Goal: Task Accomplishment & Management: Manage account settings

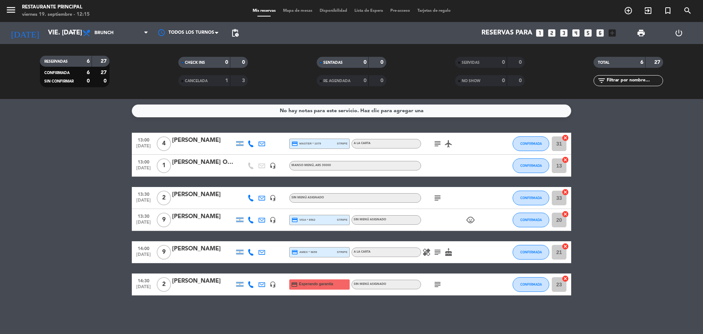
click at [437, 250] on icon "subject" at bounding box center [437, 252] width 9 height 9
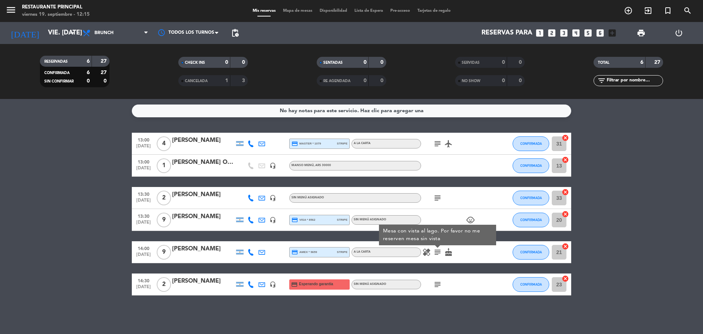
click at [436, 286] on icon "subject" at bounding box center [437, 284] width 9 height 9
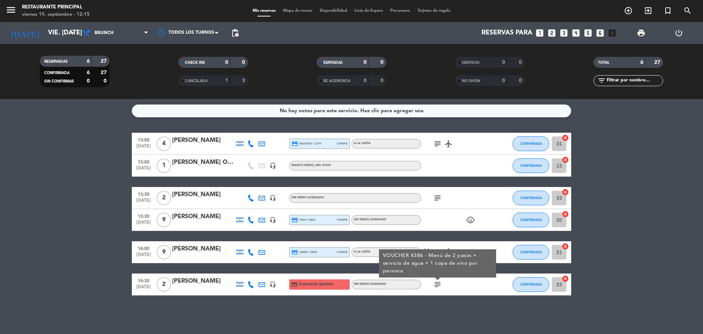
click at [62, 224] on bookings-row "13:00 [DATE] 4 [PERSON_NAME] credit_card master * 1079 stripe A LA CARTA subjec…" at bounding box center [351, 214] width 703 height 163
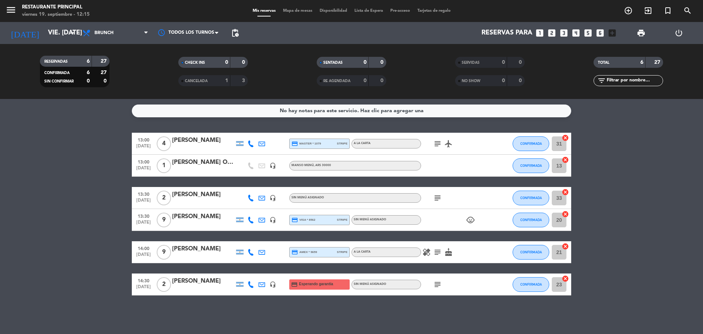
click at [587, 154] on bookings-row "13:00 [DATE] 4 [PERSON_NAME] credit_card master * 1079 stripe A LA CARTA subjec…" at bounding box center [351, 214] width 703 height 163
click at [435, 142] on icon "subject" at bounding box center [437, 143] width 9 height 9
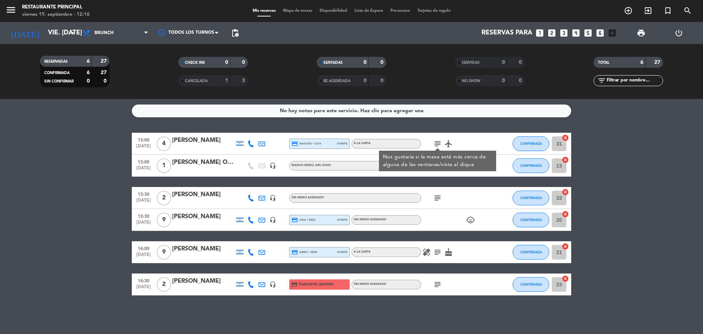
click at [438, 198] on icon "subject" at bounding box center [437, 197] width 9 height 9
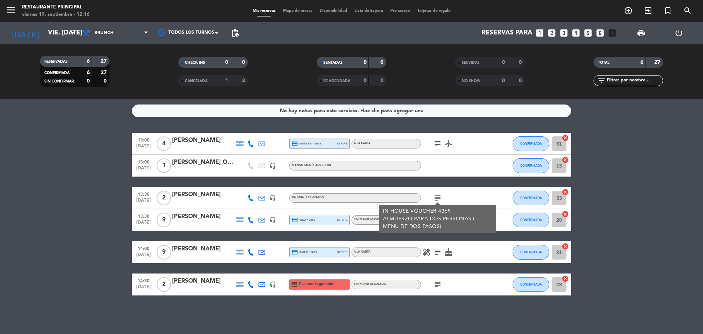
click at [640, 182] on bookings-row "13:00 [DATE] 4 [PERSON_NAME] credit_card master * 1079 stripe A LA CARTA subjec…" at bounding box center [351, 214] width 703 height 163
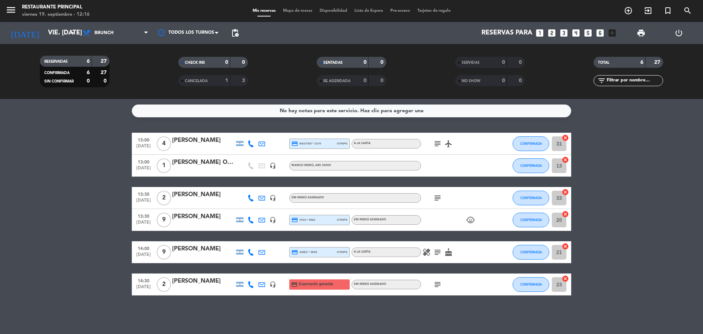
click at [429, 140] on div "subject airplanemode_active" at bounding box center [454, 144] width 66 height 22
click at [438, 144] on icon "subject" at bounding box center [437, 143] width 9 height 9
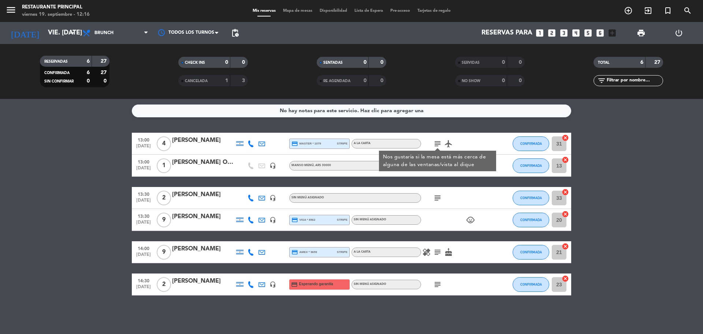
click at [445, 144] on icon "airplanemode_active" at bounding box center [448, 143] width 9 height 9
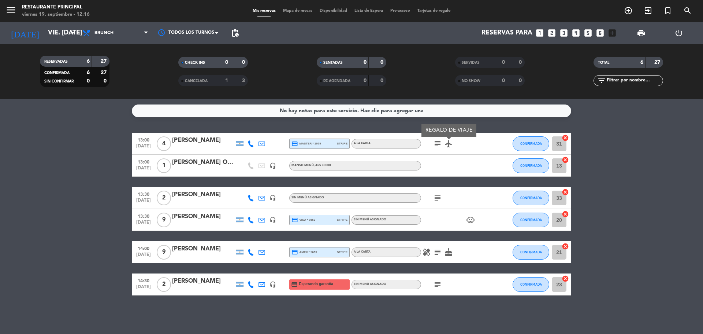
click at [439, 198] on icon "subject" at bounding box center [437, 197] width 9 height 9
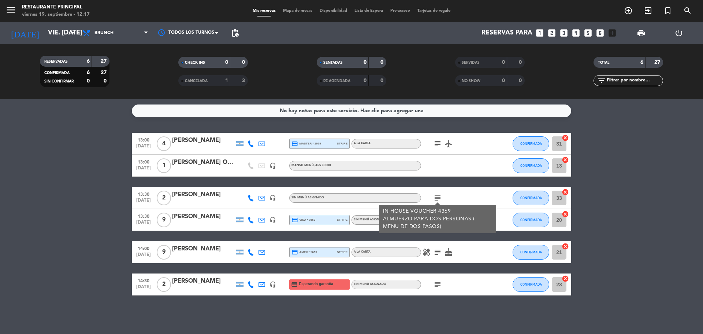
click at [424, 256] on icon "healing" at bounding box center [426, 252] width 9 height 9
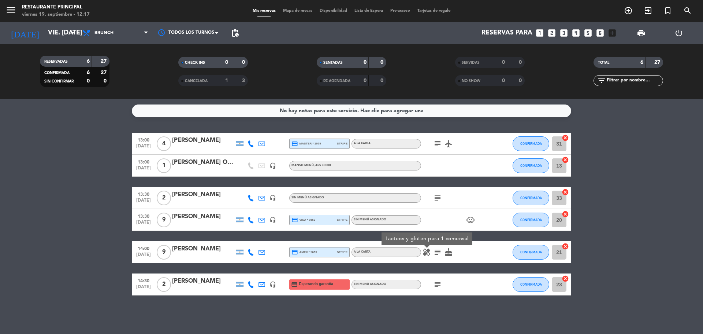
click at [437, 253] on icon "subject" at bounding box center [437, 252] width 9 height 9
click at [446, 252] on icon "cake" at bounding box center [448, 252] width 9 height 9
click at [442, 286] on icon "subject" at bounding box center [437, 284] width 9 height 9
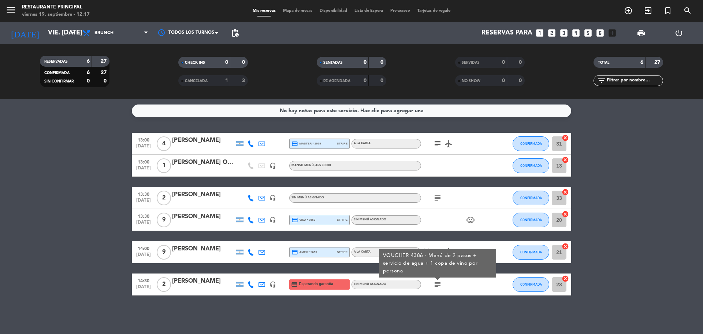
click at [429, 249] on div "VOUCHER 4386 - Menú de 2 pasos + servicio de agua + 1 copa de vino por persona" at bounding box center [437, 263] width 117 height 28
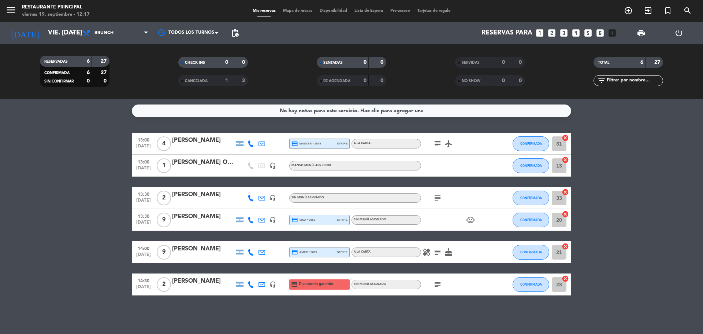
click at [428, 248] on icon "healing" at bounding box center [426, 252] width 9 height 9
click at [679, 159] on bookings-row "13:00 [DATE] 4 [PERSON_NAME] credit_card master * 1079 stripe A LA CARTA subjec…" at bounding box center [351, 214] width 703 height 163
click at [647, 137] on bookings-row "13:00 [DATE] 4 [PERSON_NAME] credit_card master * 1079 stripe A LA CARTA subjec…" at bounding box center [351, 214] width 703 height 163
click at [212, 182] on div "13:00 [DATE] 4 [PERSON_NAME] credit_card master * 1079 stripe A LA CARTA subjec…" at bounding box center [351, 214] width 439 height 163
click at [75, 214] on bookings-row "13:00 [DATE] 4 [PERSON_NAME] credit_card master * 1079 stripe A LA CARTA subjec…" at bounding box center [351, 214] width 703 height 163
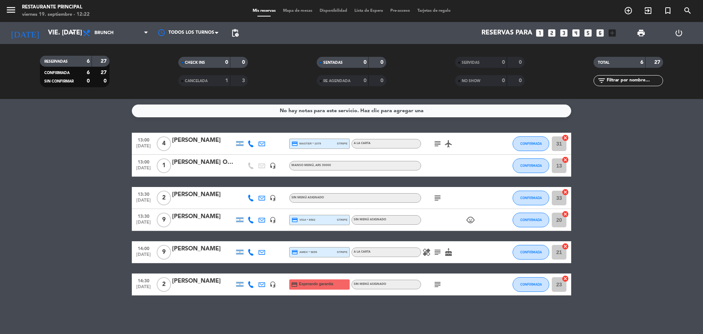
click at [81, 188] on bookings-row "13:00 [DATE] 4 [PERSON_NAME] credit_card master * 1079 stripe A LA CARTA subjec…" at bounding box center [351, 214] width 703 height 163
click at [58, 208] on bookings-row "13:00 [DATE] 4 [PERSON_NAME] credit_card master * 1079 stripe A LA CARTA subjec…" at bounding box center [351, 214] width 703 height 163
click at [657, 199] on bookings-row "13:00 [DATE] 4 [PERSON_NAME] credit_card master * 1079 stripe A LA CARTA subjec…" at bounding box center [351, 214] width 703 height 163
click at [155, 182] on div "13:00 [DATE] 4 [PERSON_NAME] credit_card master * 1079 stripe A LA CARTA subjec…" at bounding box center [351, 214] width 439 height 163
click at [60, 196] on bookings-row "13:00 [DATE] 4 [PERSON_NAME] credit_card master * 1079 stripe A LA CARTA subjec…" at bounding box center [351, 214] width 703 height 163
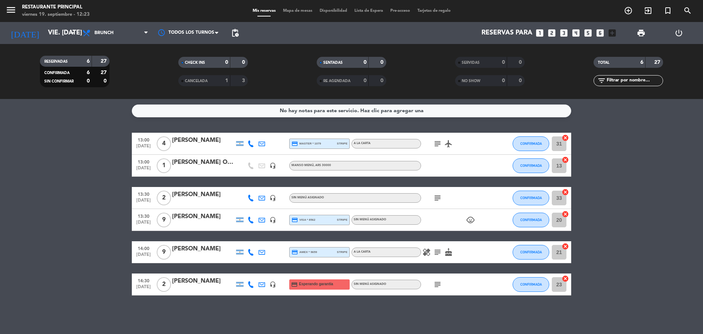
click at [442, 194] on icon "subject" at bounding box center [437, 197] width 9 height 9
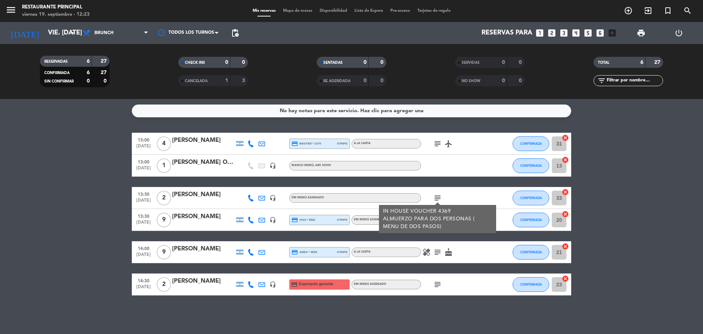
drag, startPoint x: 658, startPoint y: 163, endPoint x: 251, endPoint y: 256, distance: 417.2
click at [657, 163] on bookings-row "13:00 [DATE] 4 [PERSON_NAME] credit_card master * 1079 stripe A LA CARTA subjec…" at bounding box center [351, 214] width 703 height 163
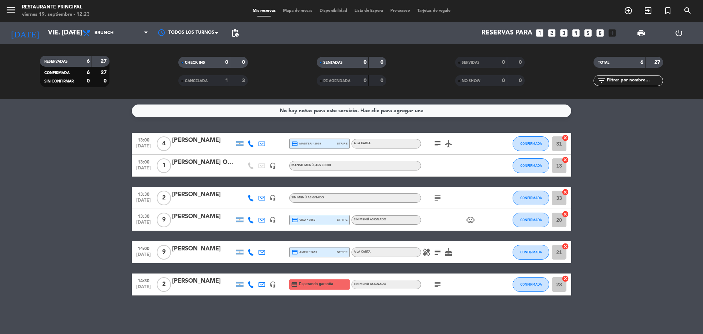
click at [437, 256] on icon "subject" at bounding box center [437, 252] width 9 height 9
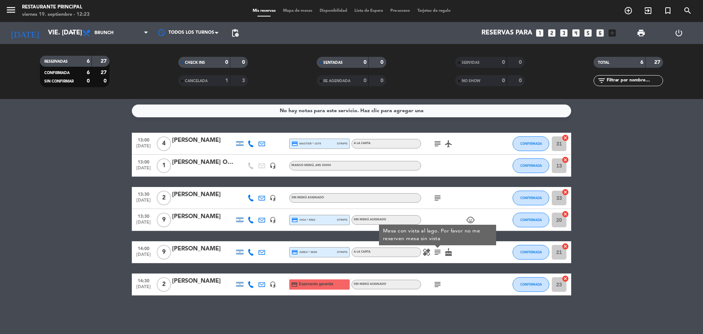
click at [437, 282] on icon "subject" at bounding box center [437, 284] width 9 height 9
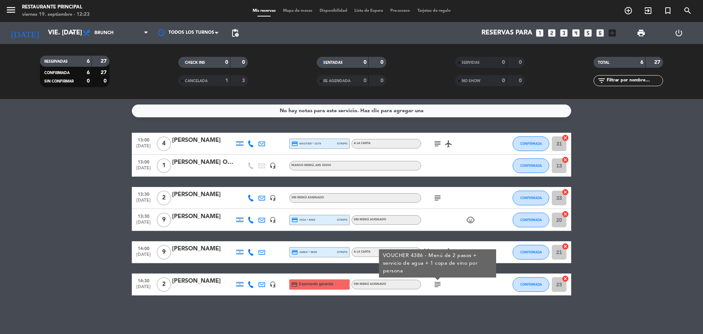
click at [682, 177] on bookings-row "13:00 [DATE] 4 [PERSON_NAME] credit_card master * 1079 stripe A LA CARTA subjec…" at bounding box center [351, 214] width 703 height 163
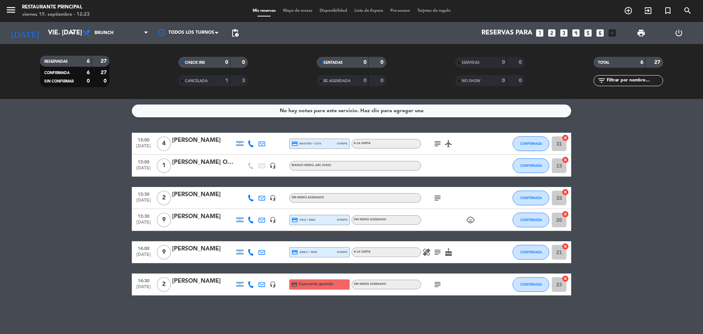
click at [439, 143] on icon "subject" at bounding box center [437, 143] width 9 height 9
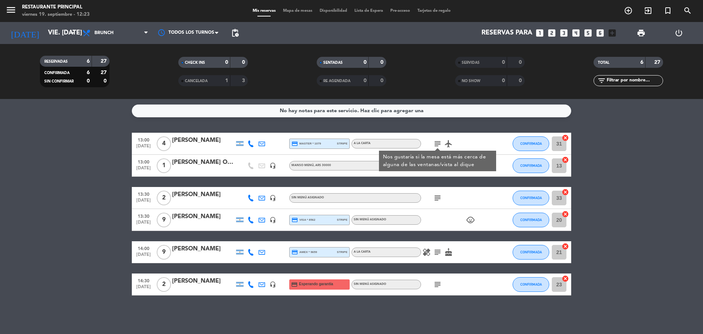
click at [447, 145] on icon "airplanemode_active" at bounding box center [448, 143] width 9 height 9
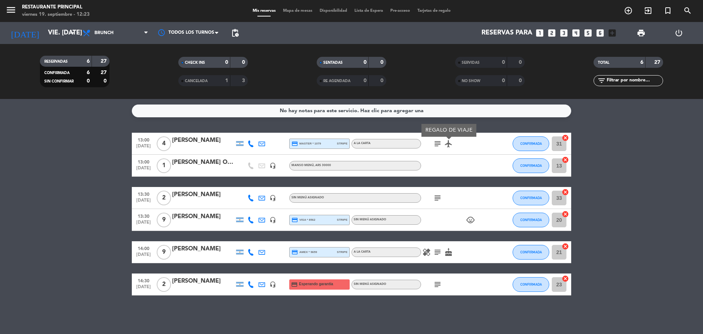
click at [441, 144] on icon "subject" at bounding box center [437, 143] width 9 height 9
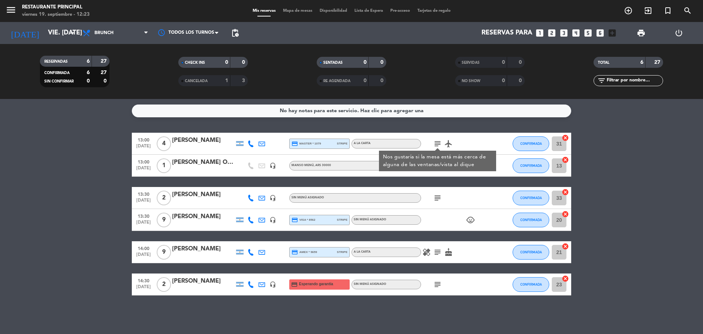
click at [703, 144] on bookings-row "13:00 [DATE] 4 [PERSON_NAME] credit_card master * 1079 stripe A LA CARTA subjec…" at bounding box center [351, 214] width 703 height 163
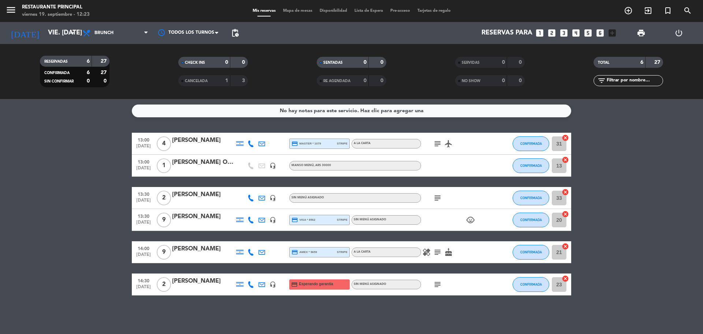
click at [434, 141] on icon "subject" at bounding box center [437, 143] width 9 height 9
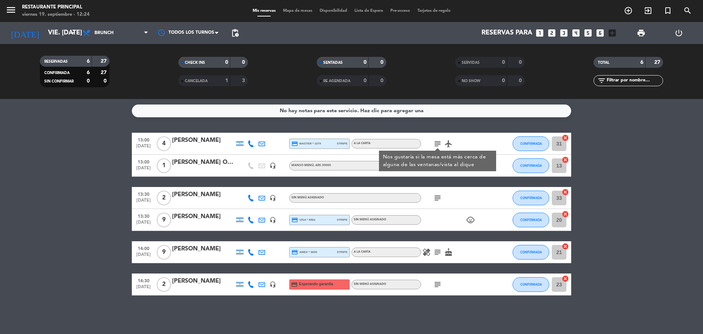
click at [452, 145] on icon "airplanemode_active" at bounding box center [448, 143] width 9 height 9
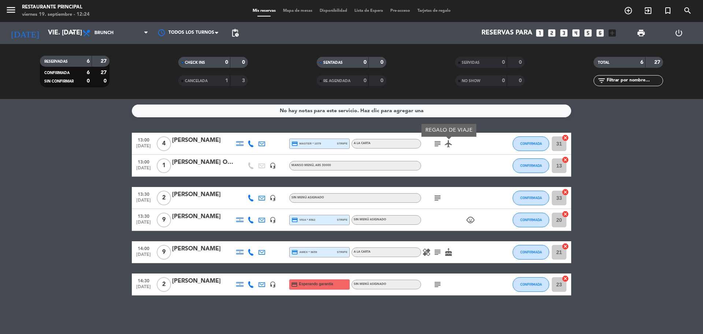
click at [434, 145] on icon "subject" at bounding box center [437, 143] width 9 height 9
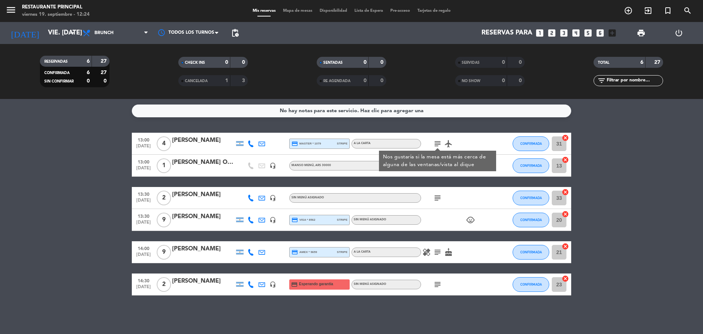
click at [703, 152] on bookings-row "13:00 [DATE] 4 [PERSON_NAME] credit_card master * 1079 stripe A LA CARTA subjec…" at bounding box center [351, 214] width 703 height 163
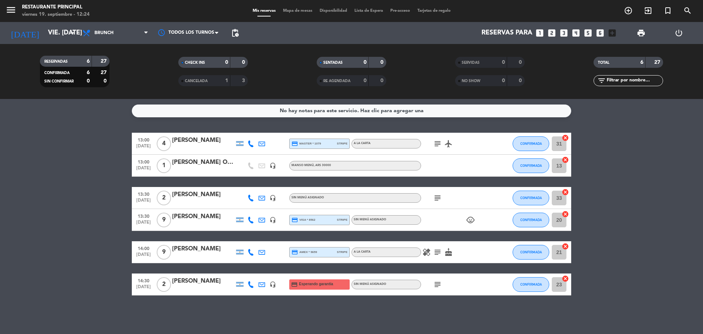
click at [436, 199] on icon "subject" at bounding box center [437, 197] width 9 height 9
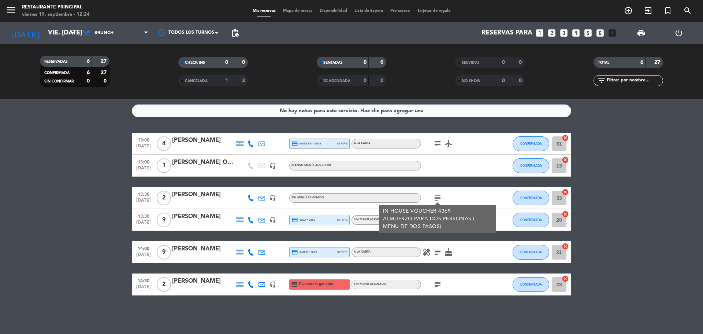
click at [619, 204] on bookings-row "13:00 [DATE] 4 [PERSON_NAME] credit_card master * 1079 stripe A LA CARTA subjec…" at bounding box center [351, 214] width 703 height 163
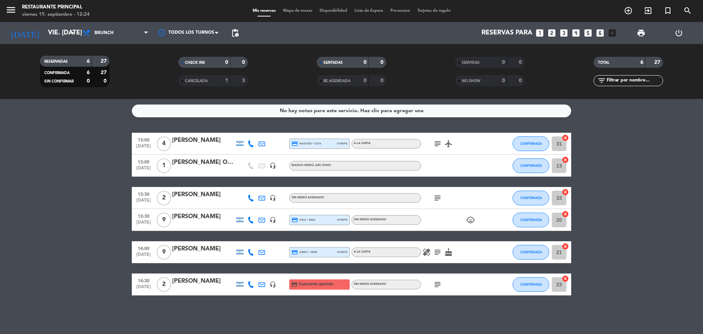
click at [441, 250] on icon "subject" at bounding box center [437, 252] width 9 height 9
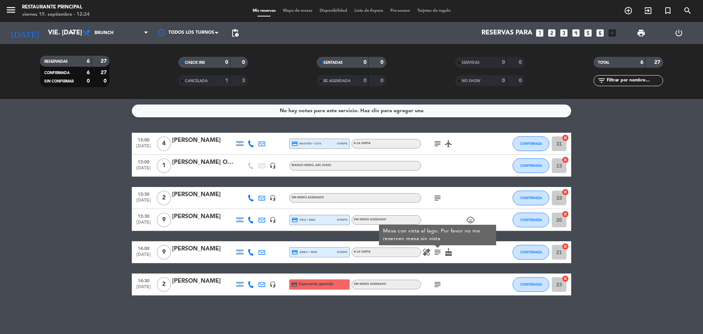
click at [424, 251] on icon "healing" at bounding box center [426, 252] width 9 height 9
click at [451, 252] on icon "cake" at bounding box center [448, 252] width 9 height 9
click at [439, 285] on icon "subject" at bounding box center [437, 284] width 9 height 9
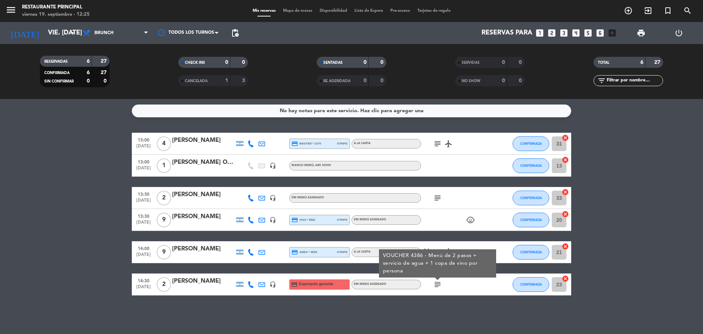
click at [638, 209] on bookings-row "13:00 [DATE] 4 [PERSON_NAME] credit_card master * 1079 stripe A LA CARTA subjec…" at bounding box center [351, 214] width 703 height 163
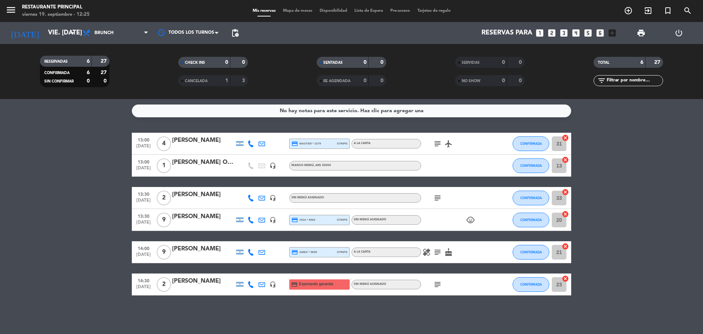
drag, startPoint x: 613, startPoint y: 160, endPoint x: 52, endPoint y: 210, distance: 563.9
click at [613, 161] on bookings-row "13:00 [DATE] 4 [PERSON_NAME] credit_card master * 1079 stripe A LA CARTA subjec…" at bounding box center [351, 214] width 703 height 163
drag, startPoint x: 175, startPoint y: 181, endPoint x: 59, endPoint y: 181, distance: 115.7
click at [174, 181] on div "13:00 [DATE] 4 [PERSON_NAME] credit_card master * 1079 stripe A LA CARTA subjec…" at bounding box center [351, 214] width 439 height 163
click at [59, 181] on bookings-row "13:00 [DATE] 4 [PERSON_NAME] credit_card master * 1079 stripe A LA CARTA subjec…" at bounding box center [351, 214] width 703 height 163
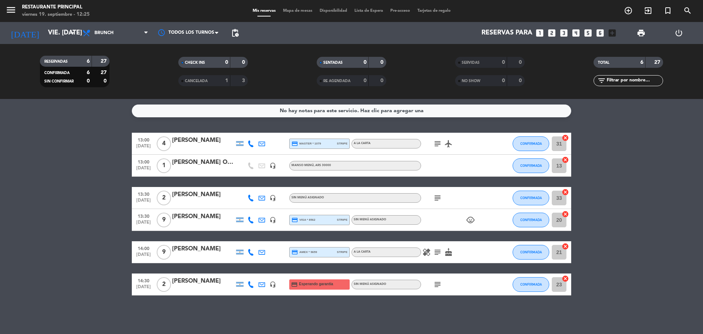
click at [679, 188] on bookings-row "13:00 [DATE] 4 [PERSON_NAME] credit_card master * 1079 stripe A LA CARTA subjec…" at bounding box center [351, 214] width 703 height 163
click at [30, 161] on bookings-row "13:00 [DATE] 4 [PERSON_NAME] credit_card master * 1079 stripe A LA CARTA subjec…" at bounding box center [351, 214] width 703 height 163
click at [83, 178] on bookings-row "13:00 [DATE] 4 [PERSON_NAME] credit_card master * 1079 stripe A LA CARTA subjec…" at bounding box center [351, 214] width 703 height 163
click at [438, 194] on icon "subject" at bounding box center [437, 197] width 9 height 9
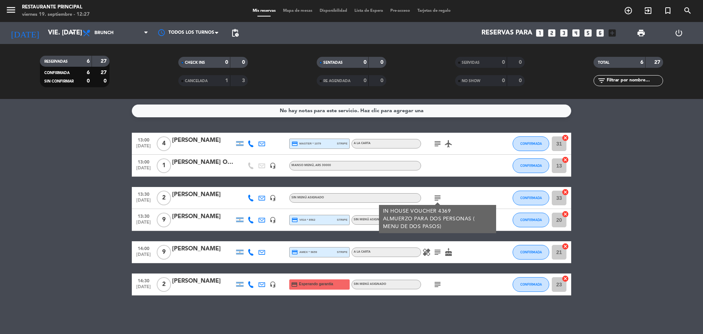
click at [678, 174] on bookings-row "13:00 [DATE] 4 [PERSON_NAME] credit_card master * 1079 stripe A LA CARTA subjec…" at bounding box center [351, 214] width 703 height 163
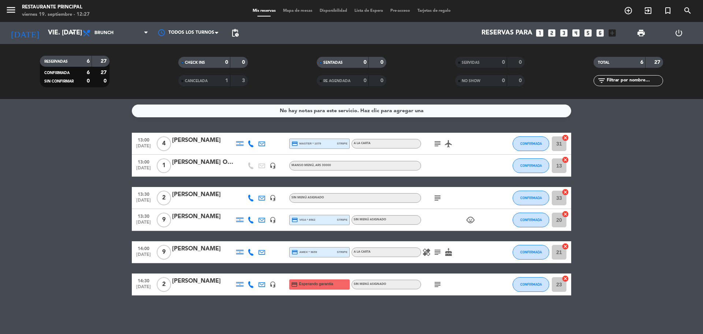
click at [430, 252] on icon "healing" at bounding box center [426, 252] width 9 height 9
click at [435, 252] on icon "subject" at bounding box center [437, 252] width 9 height 9
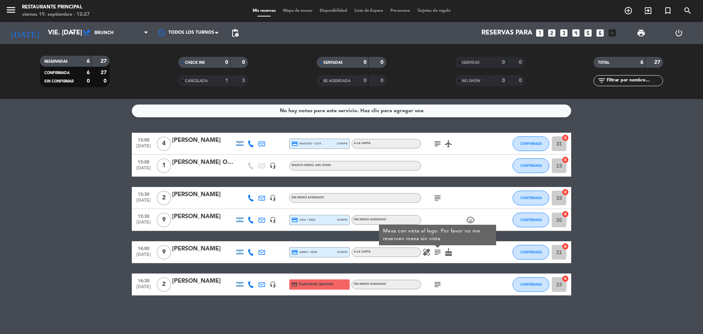
click at [450, 255] on icon "cake" at bounding box center [448, 252] width 9 height 9
click at [442, 287] on icon "subject" at bounding box center [437, 284] width 9 height 9
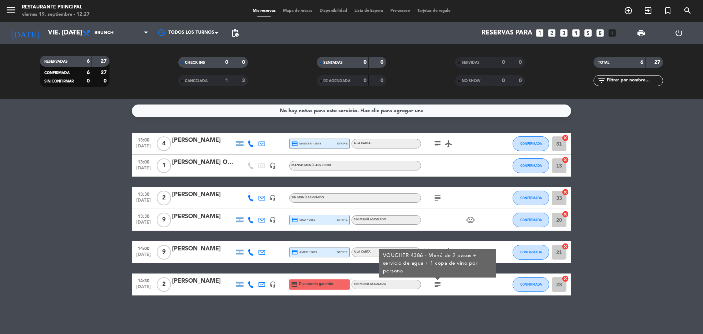
click at [472, 215] on icon "child_care" at bounding box center [470, 219] width 9 height 9
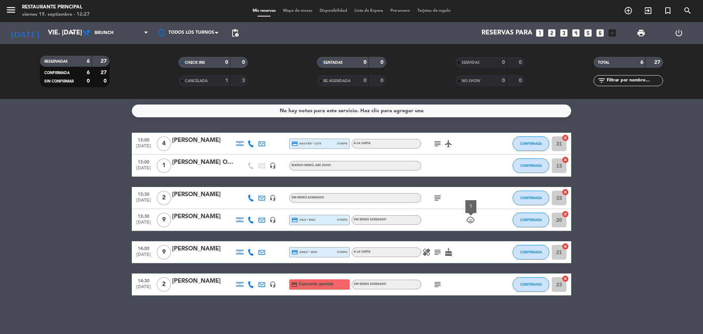
click at [442, 143] on icon "subject" at bounding box center [437, 143] width 9 height 9
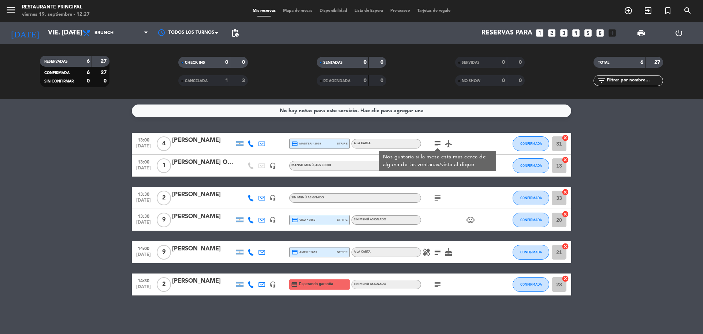
click at [450, 149] on div "subject Nos gustaría si la mesa está más cerca de alguna de las ventanas/vista …" at bounding box center [454, 144] width 66 height 22
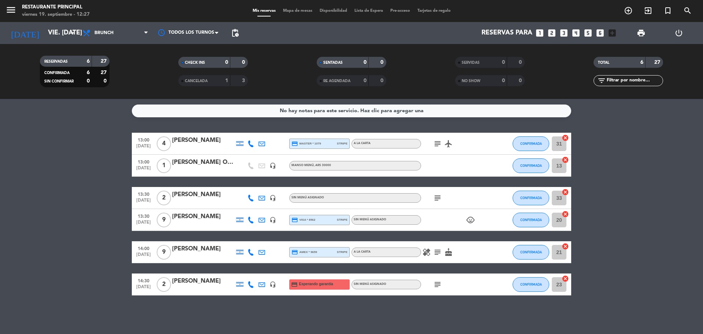
click at [449, 146] on icon "airplanemode_active" at bounding box center [448, 143] width 9 height 9
click at [434, 200] on icon "subject" at bounding box center [437, 197] width 9 height 9
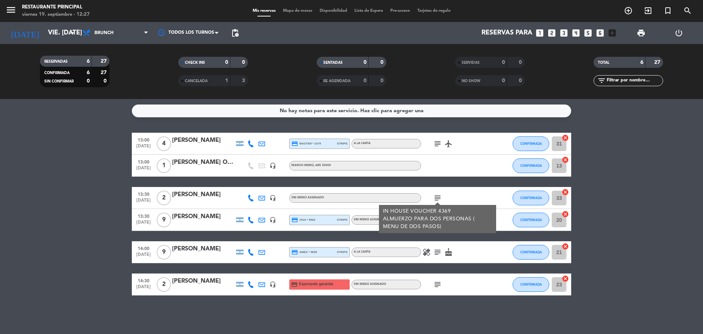
click at [664, 179] on bookings-row "13:00 [DATE] 4 [PERSON_NAME] credit_card master * 1079 stripe A LA CARTA subjec…" at bounding box center [351, 214] width 703 height 163
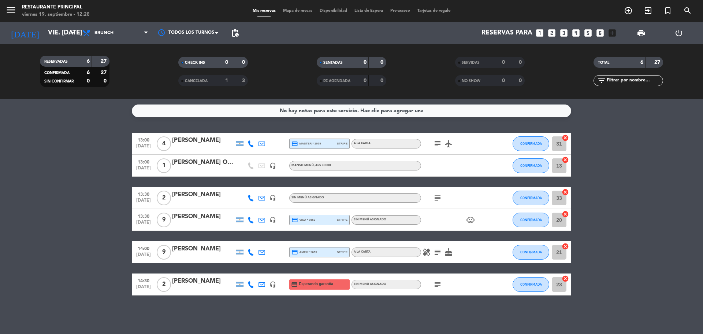
click at [79, 177] on bookings-row "13:00 [DATE] 4 [PERSON_NAME] credit_card master * 1079 stripe A LA CARTA subjec…" at bounding box center [351, 214] width 703 height 163
click at [31, 165] on bookings-row "13:00 [DATE] 4 [PERSON_NAME] credit_card master * 1079 stripe A LA CARTA subjec…" at bounding box center [351, 214] width 703 height 163
click at [11, 148] on bookings-row "13:00 [DATE] 4 [PERSON_NAME] credit_card master * 1079 stripe A LA CARTA subjec…" at bounding box center [351, 214] width 703 height 163
click at [638, 117] on div "No hay notas para este servicio. Haz clic para agregar una 13:00 [DATE] 4 [PERS…" at bounding box center [351, 216] width 703 height 235
click at [74, 154] on bookings-row "13:00 [DATE] 4 [PERSON_NAME] credit_card master * 1079 stripe A LA CARTA subjec…" at bounding box center [351, 214] width 703 height 163
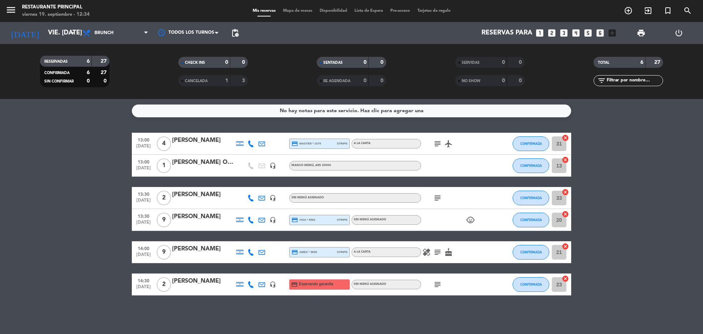
click at [509, 304] on div "No hay notas para este servicio. Haz clic para agregar una 13:00 [DATE] 4 [PERS…" at bounding box center [351, 216] width 703 height 235
click at [539, 319] on div "No hay notas para este servicio. Haz clic para agregar una 13:00 [DATE] 4 [PERS…" at bounding box center [351, 216] width 703 height 235
click at [93, 207] on bookings-row "13:00 [DATE] 4 [PERSON_NAME] credit_card master * 1079 stripe A LA CARTA subjec…" at bounding box center [351, 214] width 703 height 163
click at [105, 203] on bookings-row "13:00 [DATE] 4 [PERSON_NAME] credit_card master * 1079 stripe A LA CARTA subjec…" at bounding box center [351, 214] width 703 height 163
click at [68, 200] on bookings-row "13:00 [DATE] 4 [PERSON_NAME] credit_card master * 1079 stripe A LA CARTA subjec…" at bounding box center [351, 214] width 703 height 163
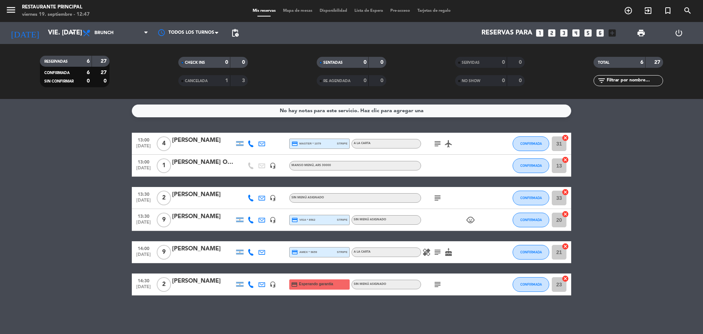
click at [567, 160] on icon "cancel" at bounding box center [565, 159] width 7 height 7
click at [566, 192] on icon "cancel" at bounding box center [565, 191] width 7 height 7
click at [563, 213] on icon "cancel" at bounding box center [565, 213] width 7 height 7
click at [566, 248] on icon "cancel" at bounding box center [565, 245] width 7 height 7
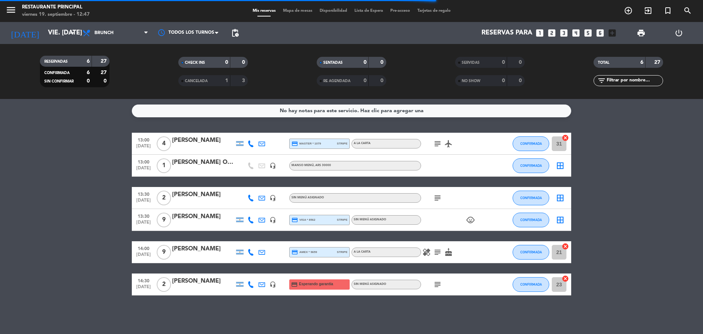
click at [566, 278] on icon "cancel" at bounding box center [565, 278] width 7 height 7
click at [565, 136] on icon "cancel" at bounding box center [565, 137] width 7 height 7
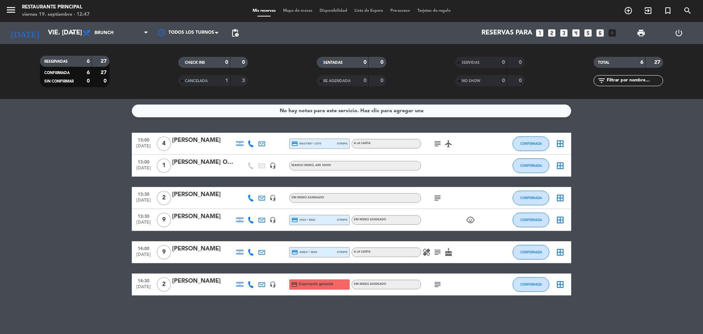
click at [561, 168] on icon "border_all" at bounding box center [560, 165] width 9 height 9
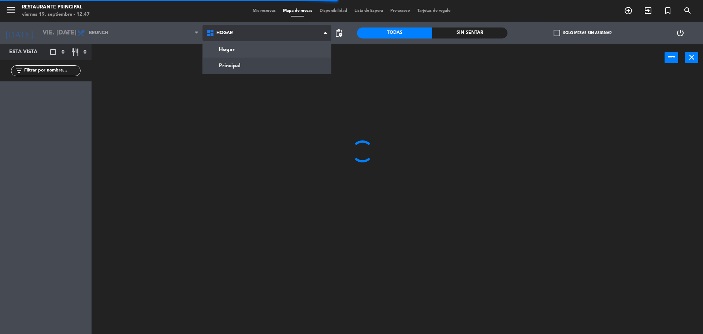
click at [242, 66] on ng-component "menu Restaurante Principal viernes 19. septiembre - 12:47 Mis reservas Mapa de …" at bounding box center [351, 167] width 703 height 335
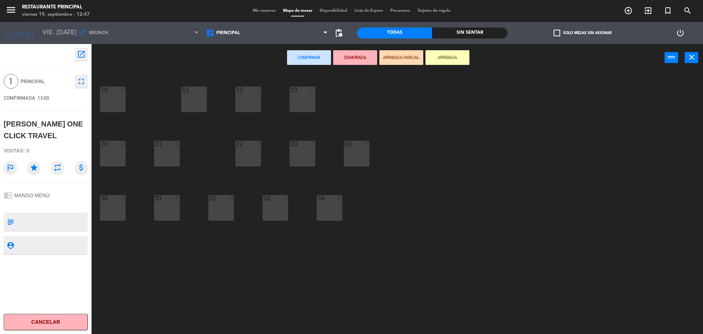
click at [279, 217] on div "33 3" at bounding box center [276, 208] width 26 height 26
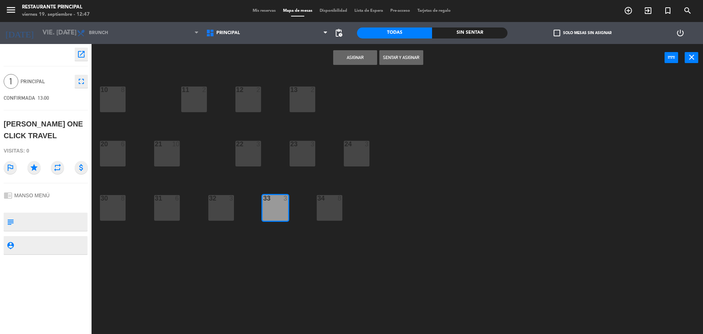
click at [226, 207] on div "32 3" at bounding box center [221, 208] width 26 height 26
click at [271, 206] on div "33 3" at bounding box center [276, 208] width 26 height 26
click at [390, 57] on button "Sentar y Asignar" at bounding box center [401, 57] width 44 height 15
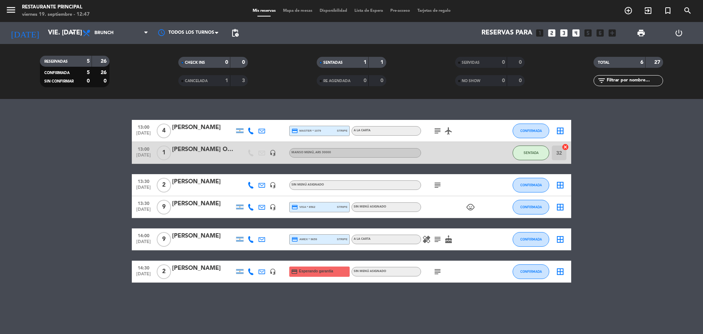
click at [292, 12] on span "Mapa de mesas" at bounding box center [297, 11] width 37 height 4
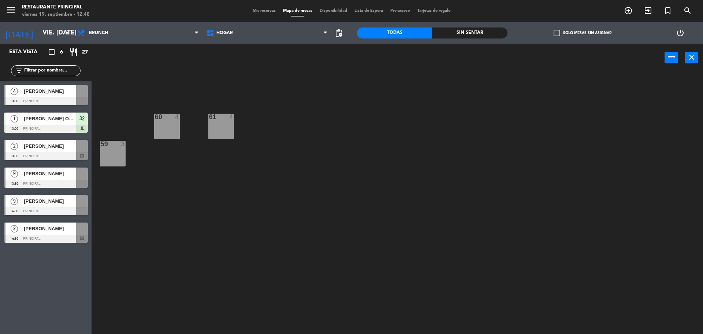
click at [62, 182] on div at bounding box center [46, 183] width 84 height 8
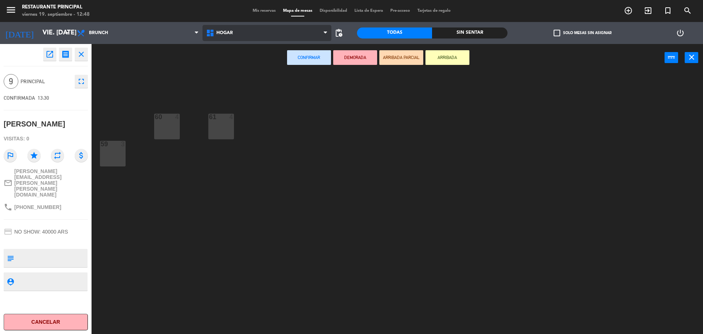
click at [270, 33] on span "Hogar" at bounding box center [267, 33] width 129 height 16
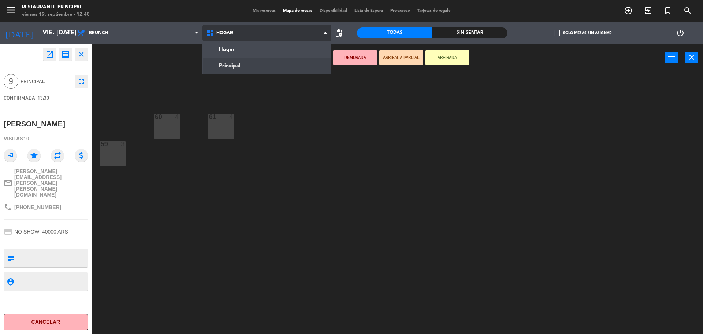
click at [256, 64] on ng-component "menu Restaurante Principal viernes 19. septiembre - 12:48 Mis reservas Mapa de …" at bounding box center [351, 167] width 703 height 335
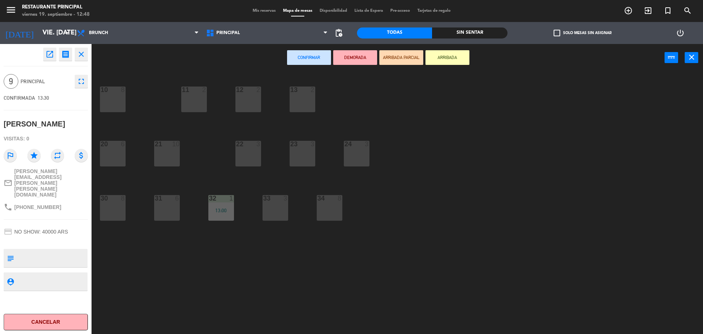
click at [296, 148] on div "23 3" at bounding box center [303, 154] width 26 height 26
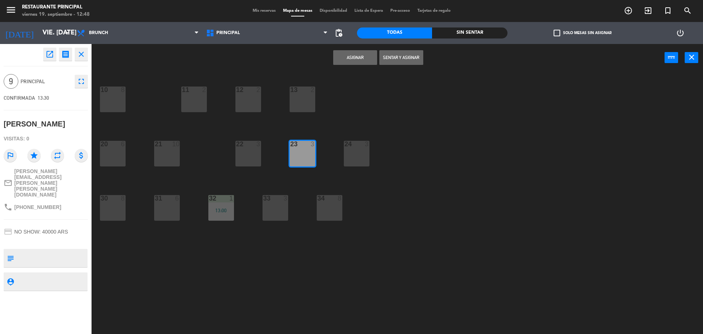
click at [354, 61] on button "Asignar" at bounding box center [355, 57] width 44 height 15
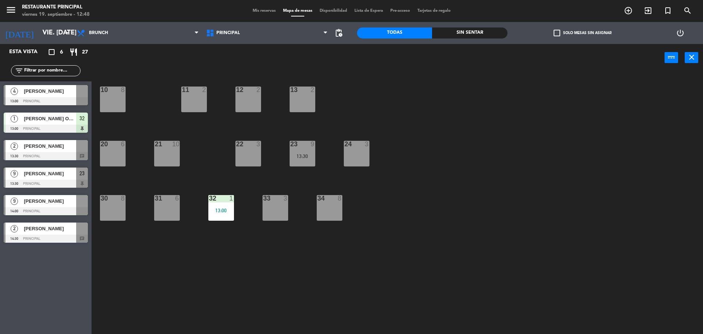
click at [77, 94] on div at bounding box center [82, 91] width 12 height 12
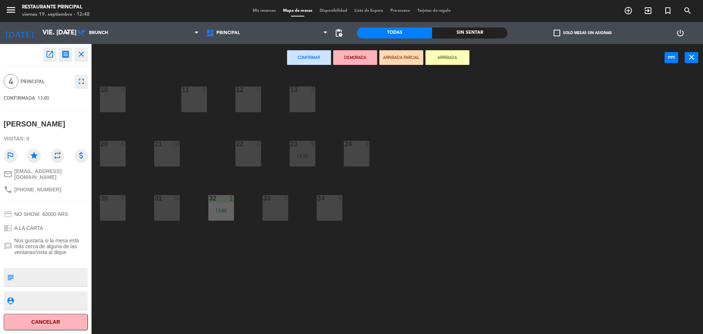
click at [320, 204] on div "34 8" at bounding box center [330, 208] width 26 height 26
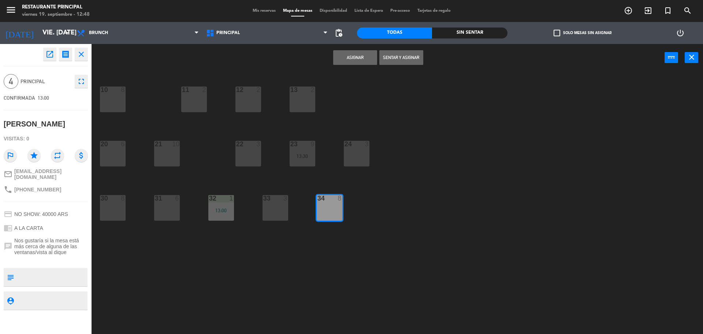
click at [345, 61] on button "Asignar" at bounding box center [355, 57] width 44 height 15
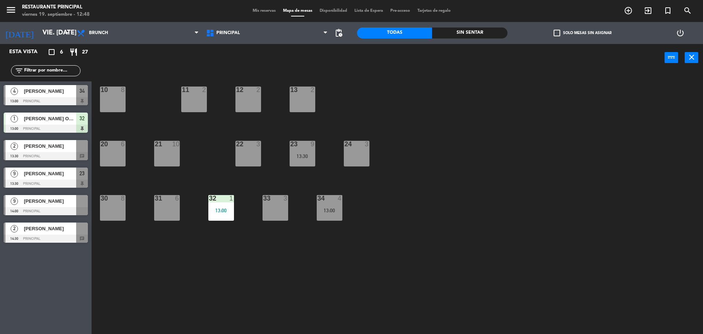
click at [68, 153] on div at bounding box center [46, 156] width 84 height 8
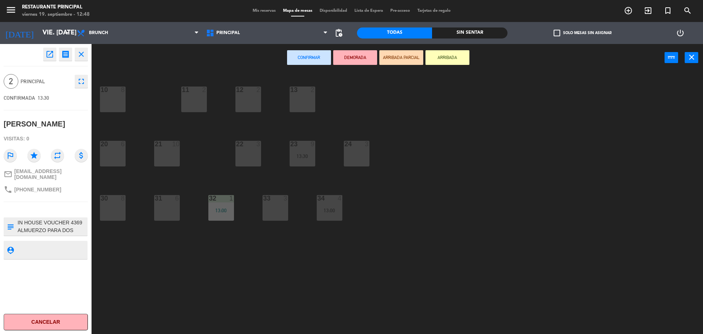
click at [169, 211] on div "31 6" at bounding box center [167, 208] width 26 height 26
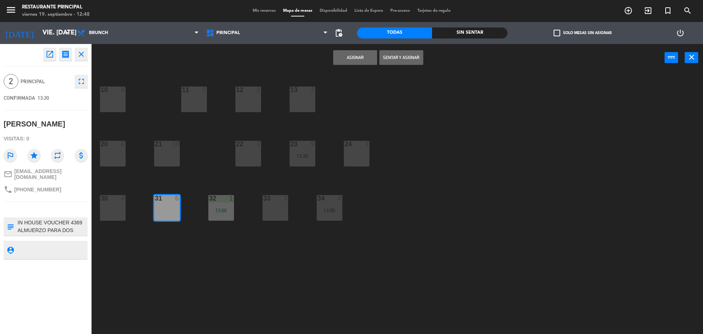
click at [348, 58] on button "Asignar" at bounding box center [355, 57] width 44 height 15
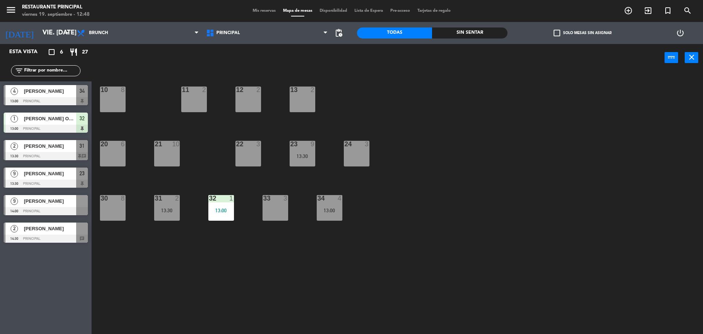
click at [69, 209] on div at bounding box center [46, 211] width 84 height 8
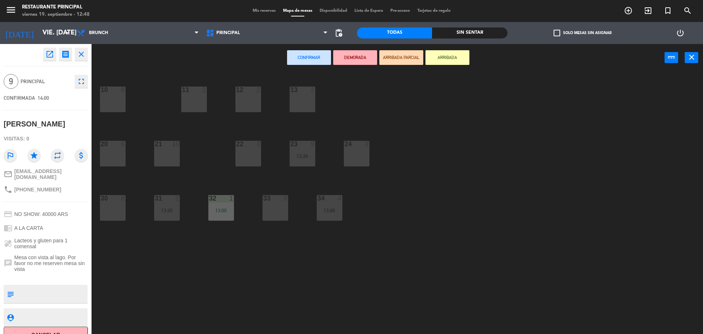
click at [277, 212] on div "33 3" at bounding box center [276, 208] width 26 height 26
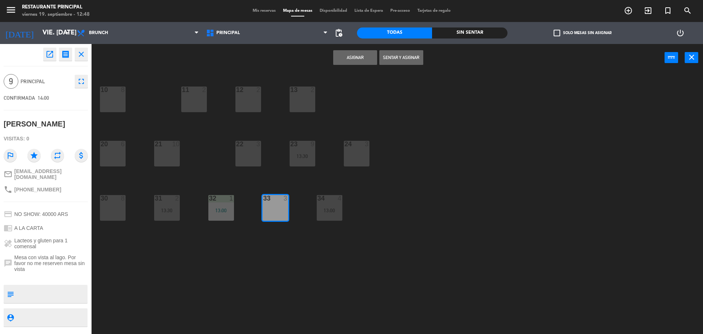
click at [353, 48] on div "Asignar Sentar y Asignar power_input close" at bounding box center [378, 58] width 573 height 28
click at [350, 58] on button "Asignar" at bounding box center [355, 57] width 44 height 15
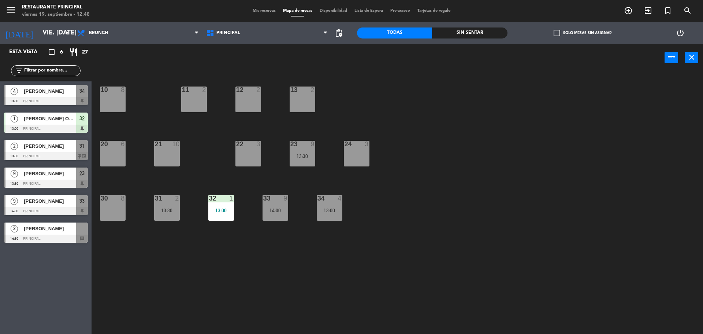
click at [66, 237] on div at bounding box center [46, 238] width 84 height 8
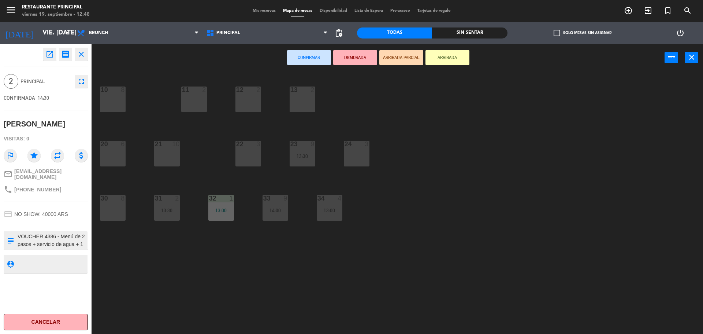
click at [198, 98] on div "11 2" at bounding box center [194, 99] width 26 height 26
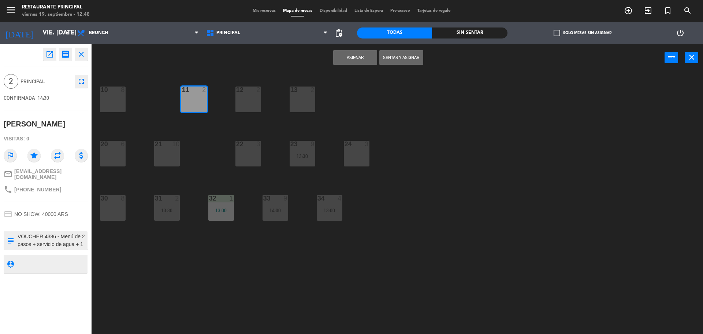
click at [348, 62] on button "Asignar" at bounding box center [355, 57] width 44 height 15
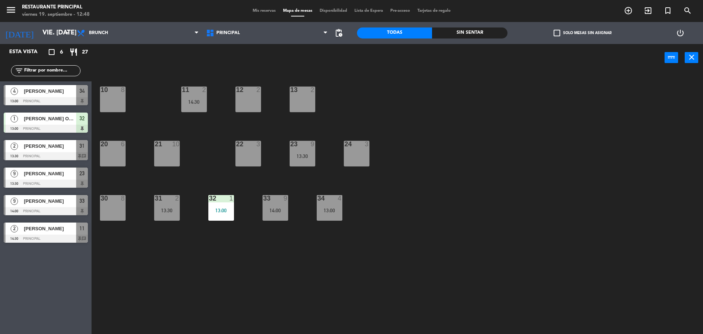
click at [250, 10] on span "Mis reservas" at bounding box center [264, 11] width 30 height 4
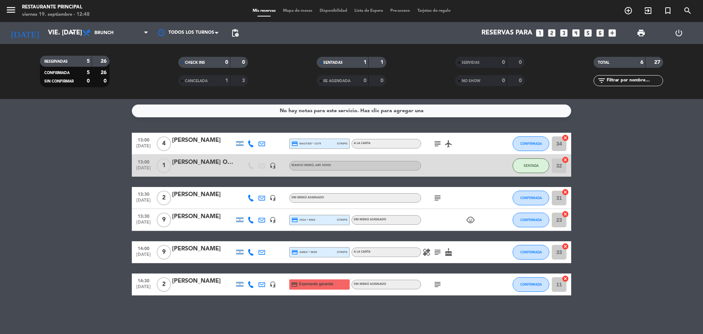
click at [439, 202] on icon "subject" at bounding box center [437, 197] width 9 height 9
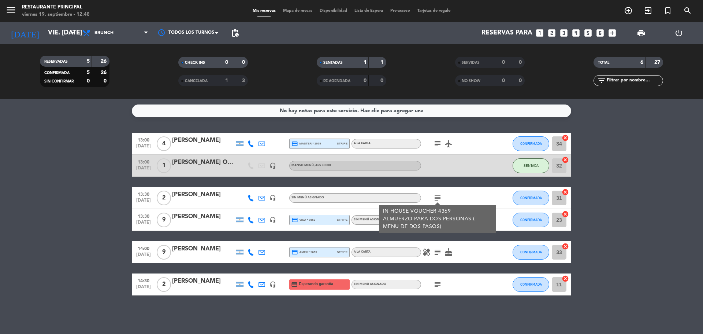
click at [670, 200] on bookings-row "13:00 [DATE] 4 [PERSON_NAME] credit_card master * 1079 stripe A LA CARTA subjec…" at bounding box center [351, 214] width 703 height 163
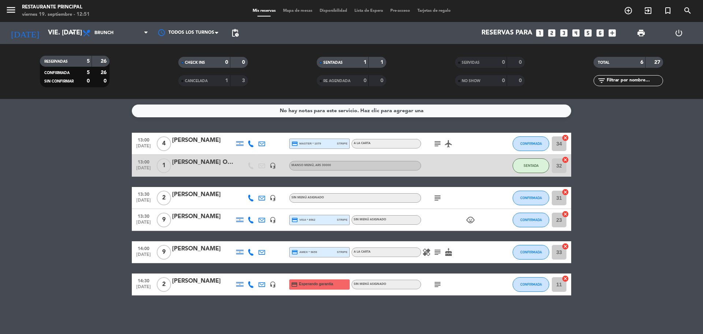
click at [302, 10] on span "Mapa de mesas" at bounding box center [297, 11] width 37 height 4
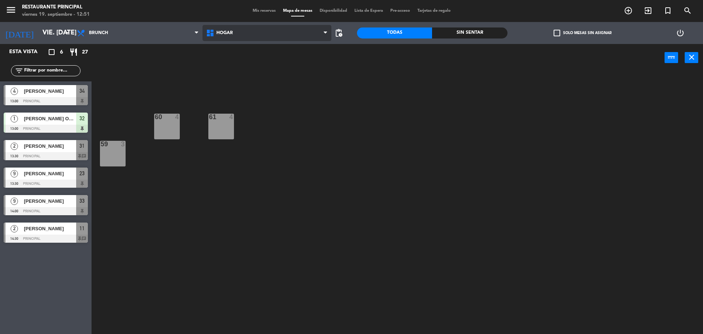
click at [252, 41] on span "Hogar" at bounding box center [267, 33] width 129 height 16
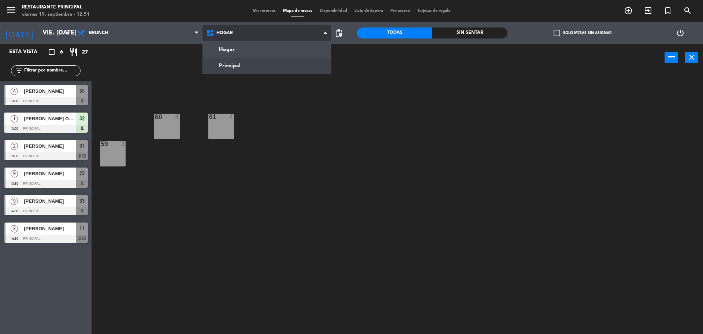
click at [248, 62] on ng-component "menu Restaurante Principal viernes 19. septiembre - 12:51 Mis reservas Mapa de …" at bounding box center [351, 167] width 703 height 335
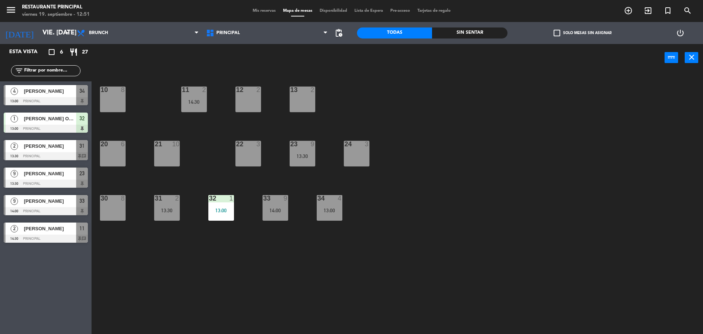
click at [242, 96] on div "12 2" at bounding box center [248, 99] width 26 height 26
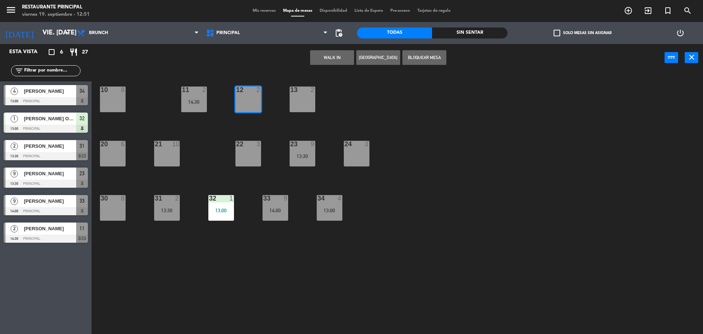
click at [342, 56] on button "WALK IN" at bounding box center [332, 57] width 44 height 15
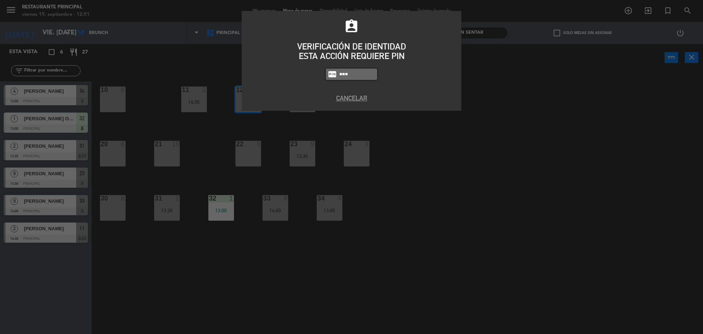
type input "8184"
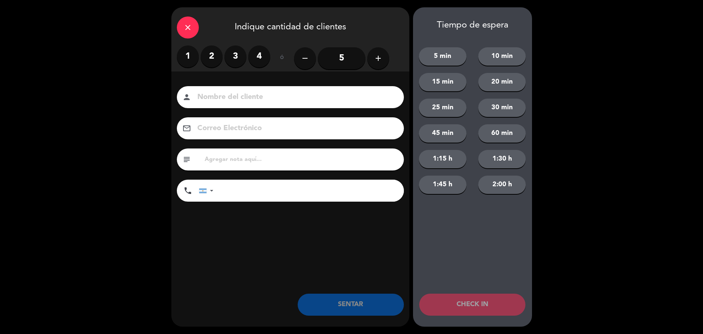
click at [207, 57] on label "2" at bounding box center [212, 56] width 22 height 22
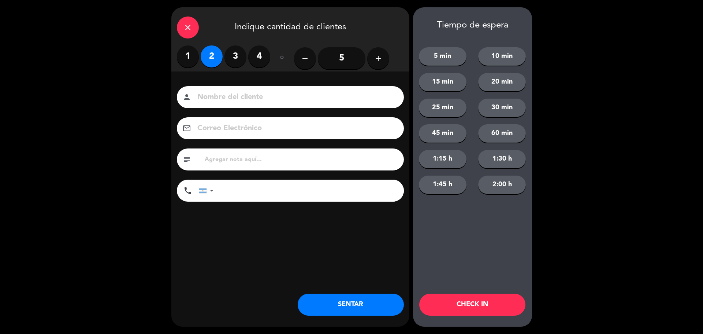
click at [220, 99] on input at bounding box center [296, 97] width 198 height 13
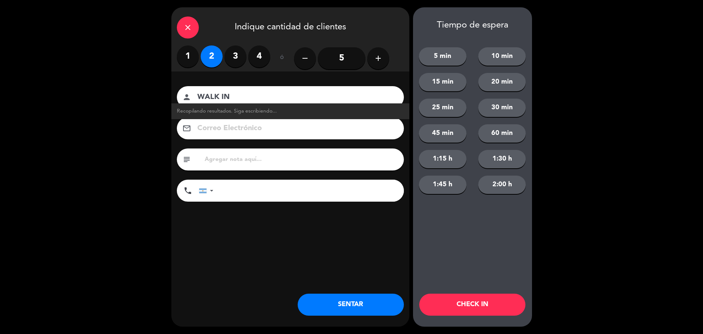
type input "WALK IN"
click at [332, 308] on button "SENTAR" at bounding box center [351, 304] width 106 height 22
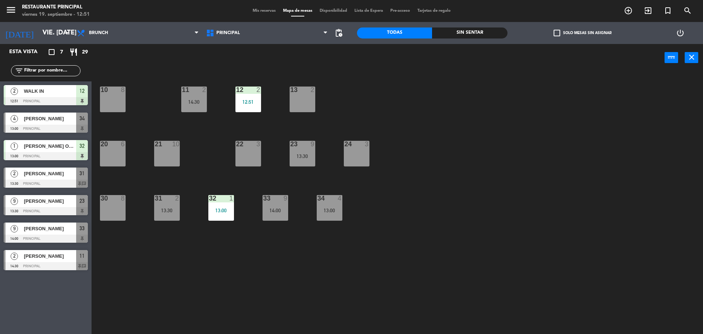
click at [114, 203] on div "30 8" at bounding box center [113, 208] width 26 height 26
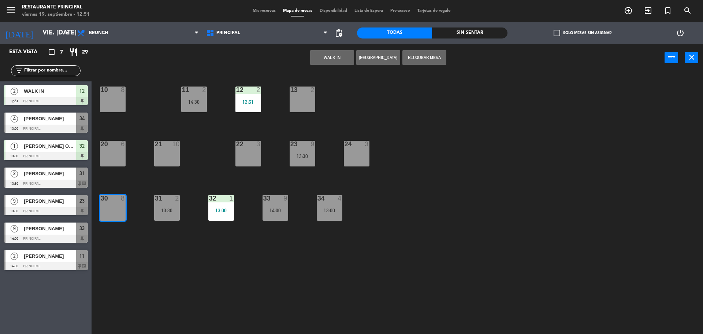
click at [322, 57] on button "WALK IN" at bounding box center [332, 57] width 44 height 15
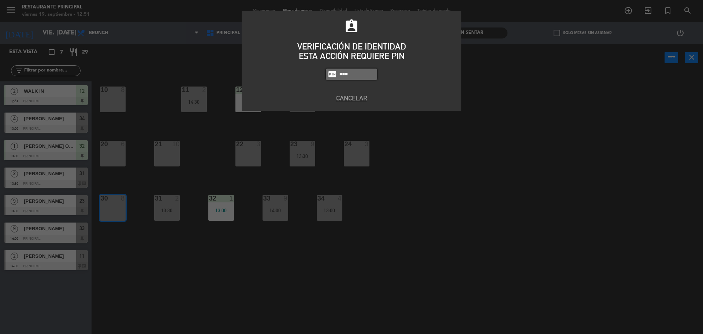
type input "8184"
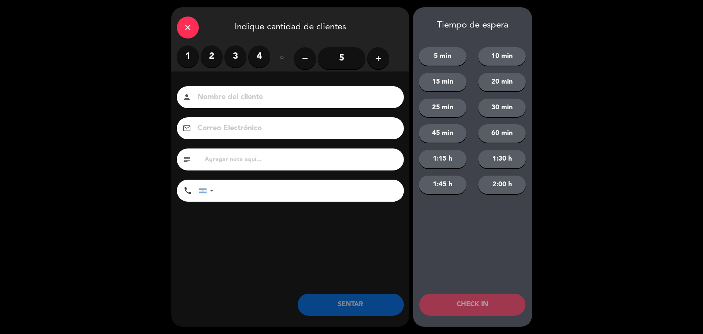
click at [256, 64] on label "4" at bounding box center [259, 56] width 22 height 22
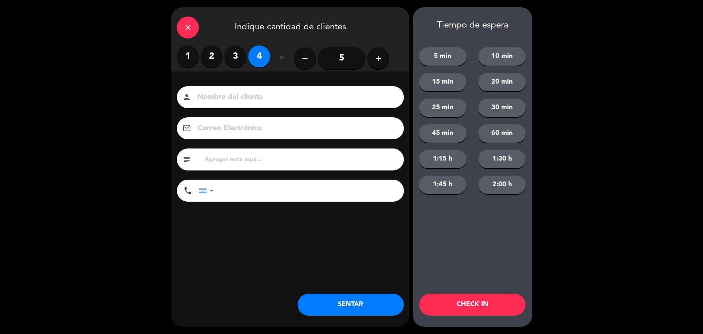
click at [252, 92] on input at bounding box center [296, 97] width 198 height 13
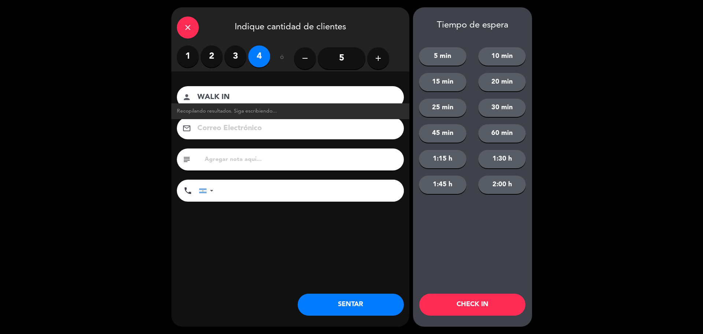
type input "WALK IN"
click at [358, 300] on button "SENTAR" at bounding box center [351, 304] width 106 height 22
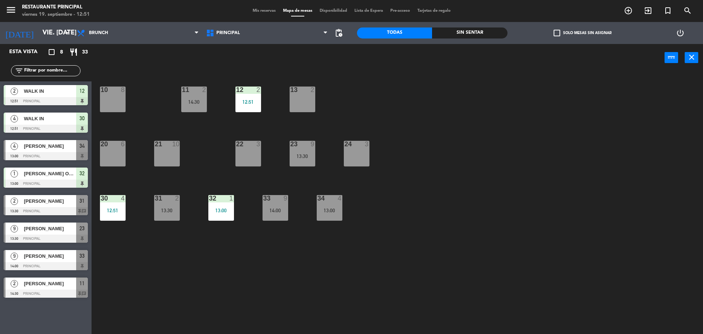
click at [257, 12] on span "Mis reservas" at bounding box center [264, 11] width 30 height 4
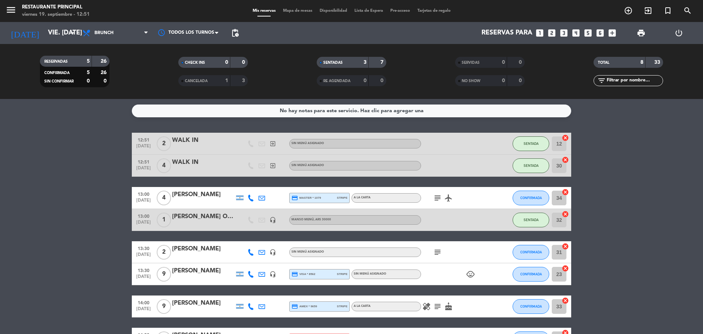
click at [304, 9] on span "Mapa de mesas" at bounding box center [297, 11] width 37 height 4
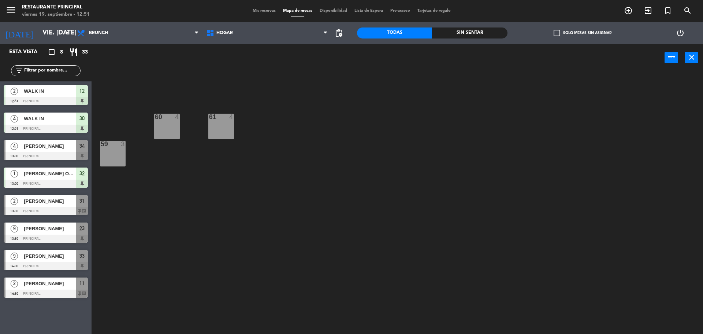
click at [119, 150] on div "59 3" at bounding box center [113, 154] width 26 height 26
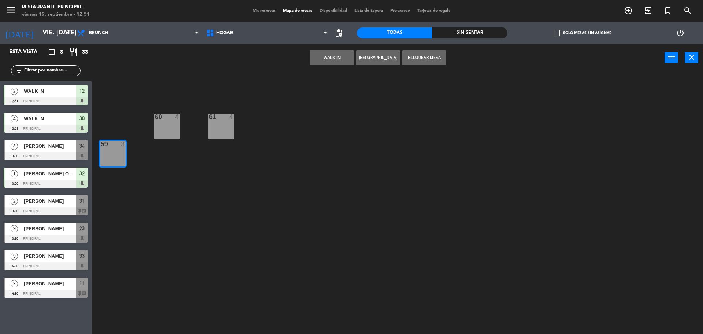
click at [119, 155] on div "59 3" at bounding box center [113, 154] width 26 height 26
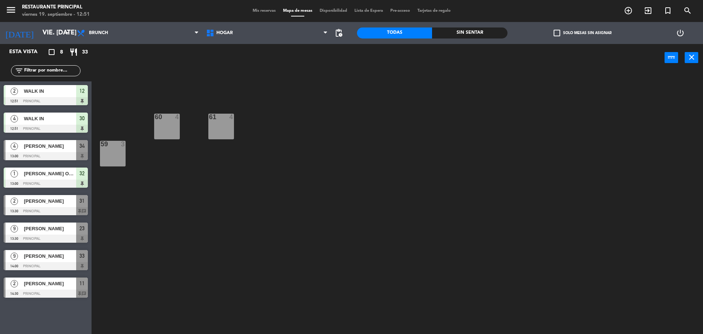
click at [216, 129] on div "61 4" at bounding box center [221, 127] width 26 height 26
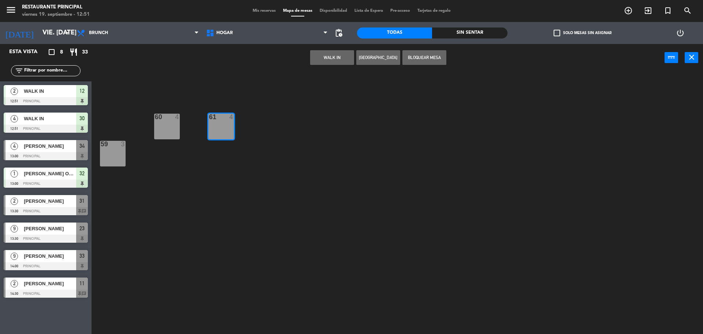
click at [337, 57] on button "WALK IN" at bounding box center [332, 57] width 44 height 15
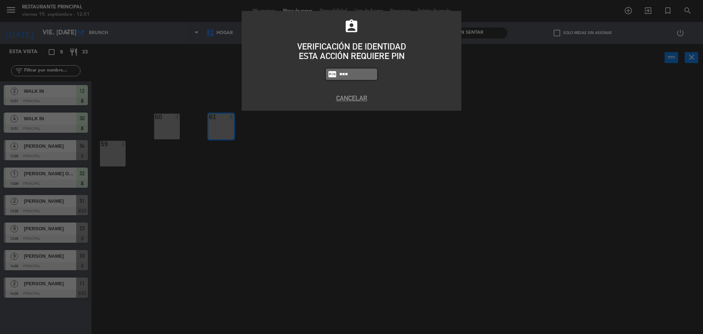
type input "8184"
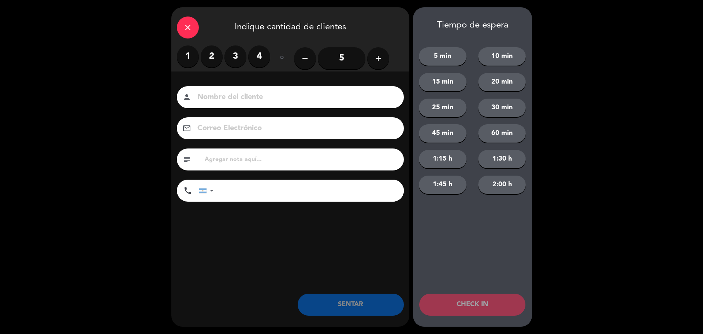
drag, startPoint x: 215, startPoint y: 54, endPoint x: 232, endPoint y: 90, distance: 40.1
click at [215, 55] on label "2" at bounding box center [212, 56] width 22 height 22
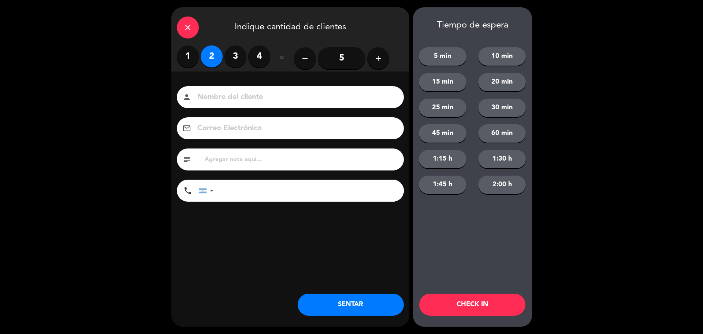
click at [233, 99] on input at bounding box center [296, 97] width 198 height 13
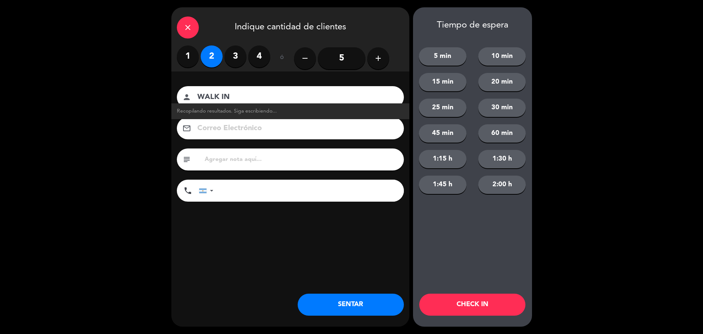
type input "WALK IN"
click at [341, 304] on button "SENTAR" at bounding box center [351, 304] width 106 height 22
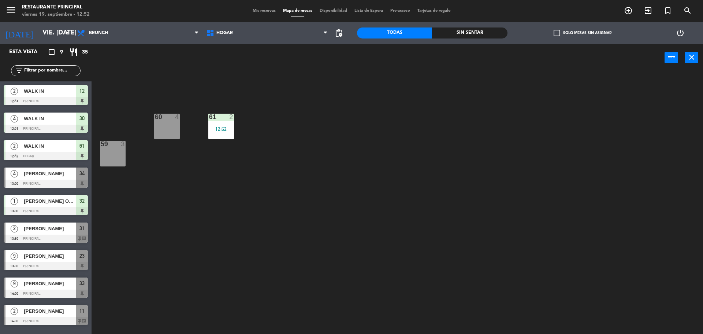
click at [253, 10] on span "Mis reservas" at bounding box center [264, 11] width 30 height 4
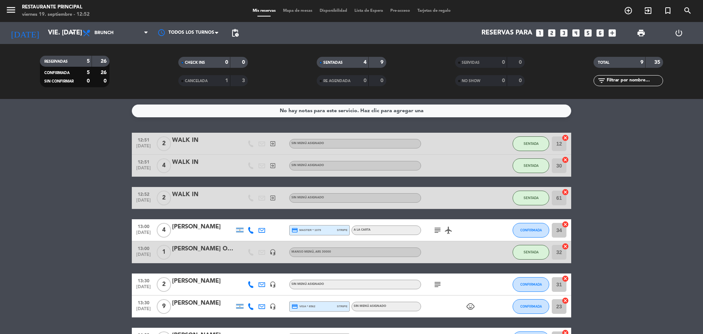
click at [84, 205] on bookings-row "12:51 [DATE] 2 WALK IN exit_to_app Sin menú asignado SENTADA 12 cancel 12:51 [D…" at bounding box center [351, 257] width 703 height 249
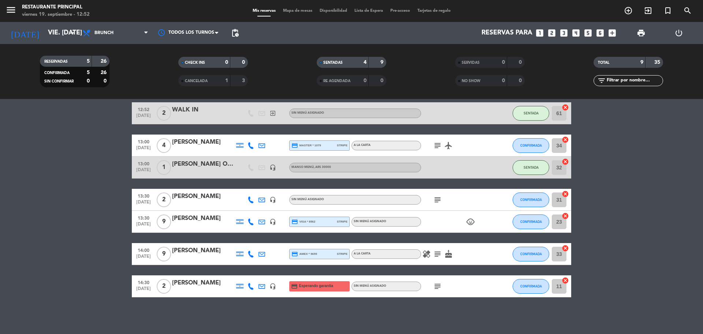
click at [239, 147] on div at bounding box center [239, 145] width 7 height 5
click at [248, 146] on icon at bounding box center [251, 145] width 7 height 7
click at [703, 140] on bookings-row "12:51 [DATE] 2 WALK IN exit_to_app Sin menú asignado SENTADA 12 cancel 12:51 [D…" at bounding box center [351, 172] width 703 height 249
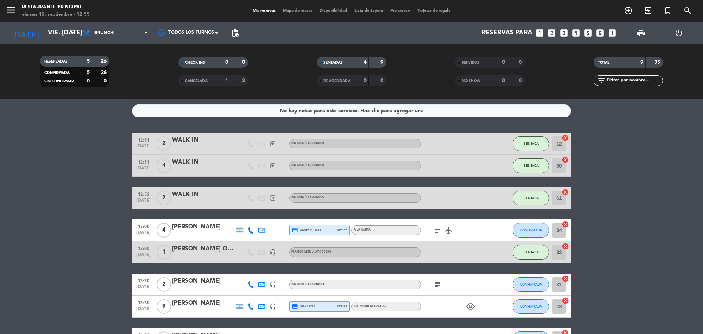
click at [180, 194] on div "WALK IN" at bounding box center [203, 195] width 62 height 10
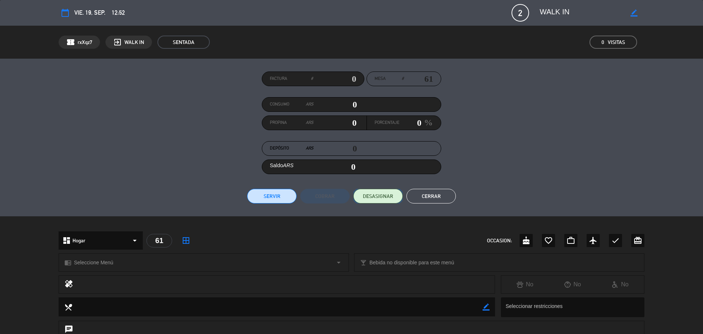
click at [368, 195] on span "DESASIGNAR" at bounding box center [378, 196] width 30 height 8
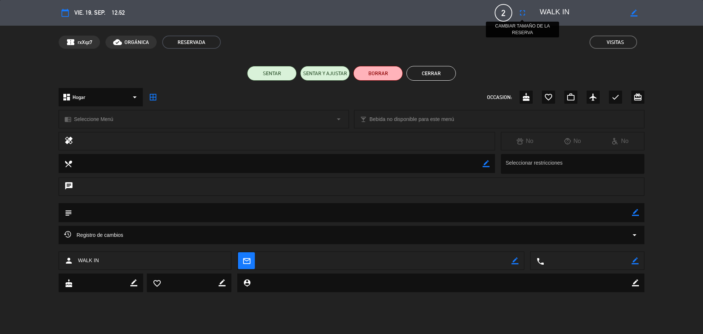
click at [525, 14] on icon "fullscreen" at bounding box center [522, 12] width 9 height 9
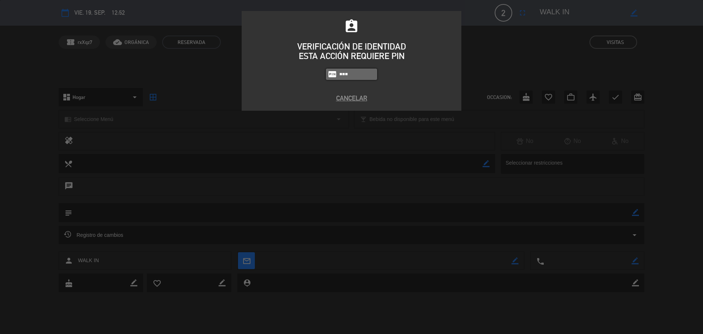
type input "8184"
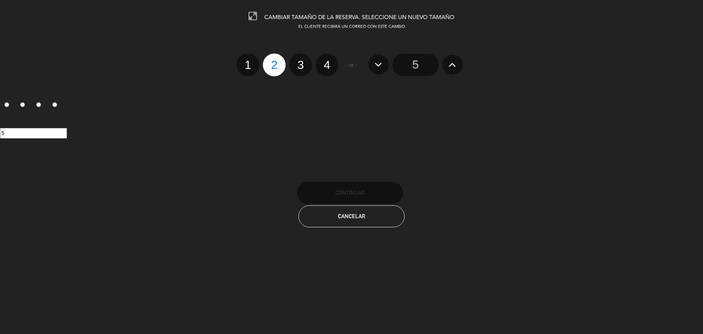
click at [324, 68] on label "4" at bounding box center [327, 64] width 23 height 23
click at [324, 61] on input "4" at bounding box center [326, 58] width 5 height 5
radio input "true"
radio input "false"
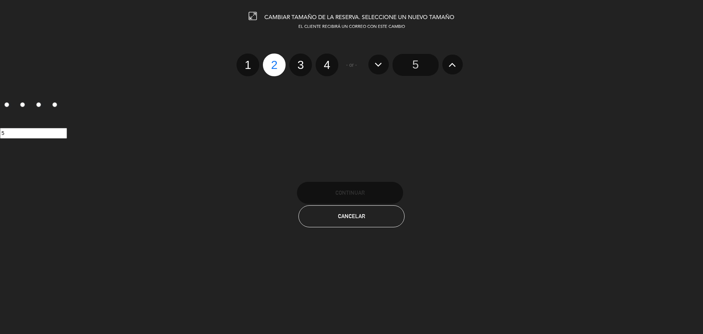
radio input "false"
radio input "true"
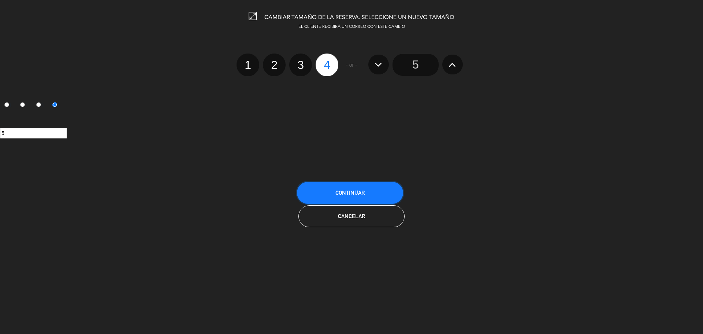
click at [341, 195] on span "Continuar" at bounding box center [349, 192] width 29 height 6
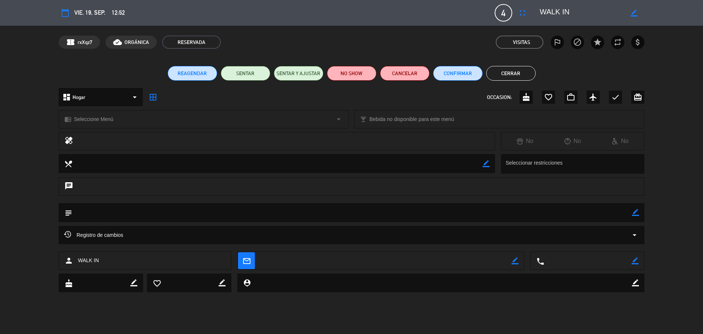
click at [506, 71] on button "Cerrar" at bounding box center [510, 73] width 49 height 15
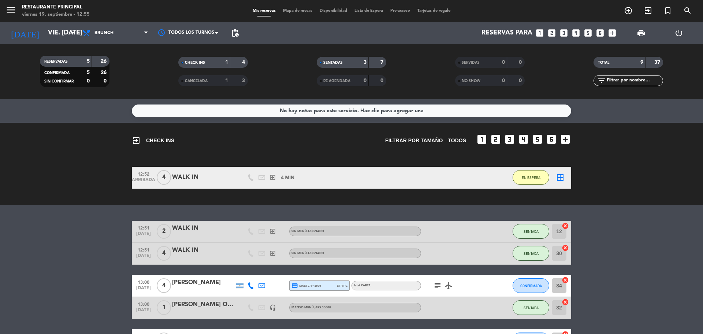
click at [525, 186] on div "EN ESPERA" at bounding box center [531, 178] width 37 height 22
click at [525, 181] on button "EN ESPERA" at bounding box center [531, 177] width 37 height 15
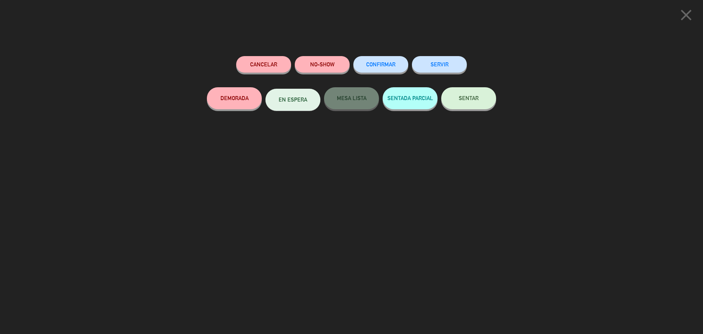
click at [480, 100] on button "SENTAR" at bounding box center [468, 98] width 55 height 22
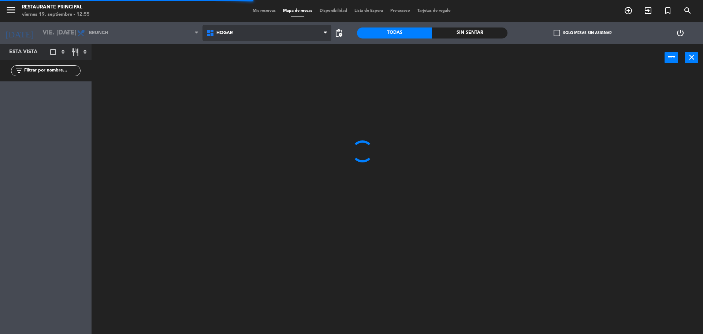
click at [263, 36] on span "Hogar" at bounding box center [267, 33] width 129 height 16
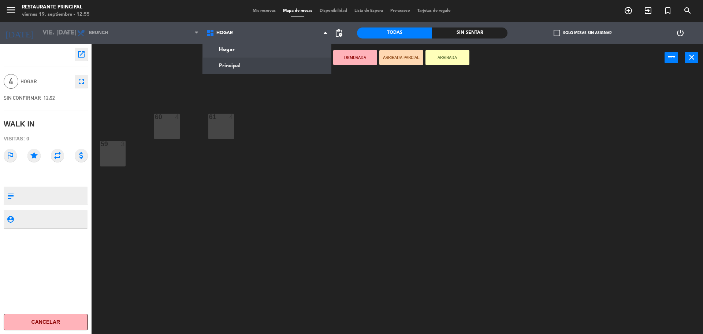
click at [220, 153] on div "60 4 61 4 59 3" at bounding box center [401, 204] width 605 height 262
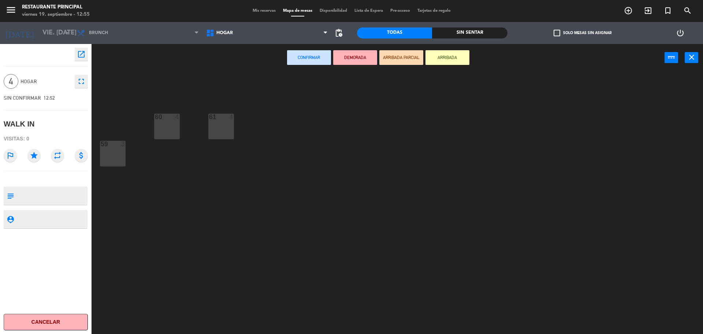
click at [222, 133] on div "61 4" at bounding box center [221, 127] width 26 height 26
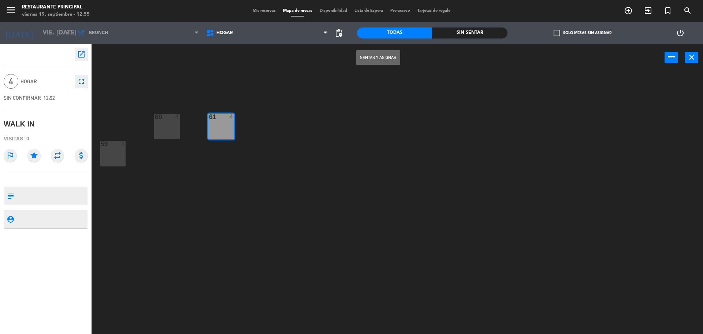
click at [366, 61] on button "Sentar y Asignar" at bounding box center [378, 57] width 44 height 15
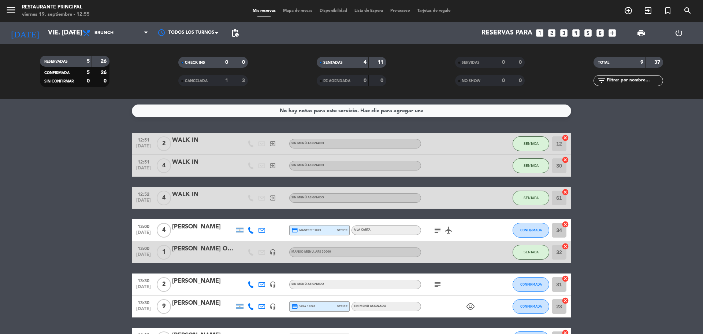
click at [634, 192] on bookings-row "12:51 [DATE] 2 WALK IN exit_to_app Sin menú asignado SENTADA 12 cancel 12:51 [D…" at bounding box center [351, 257] width 703 height 249
click at [29, 137] on bookings-row "12:51 [DATE] 2 WALK IN exit_to_app Sin menú asignado SENTADA 12 cancel 12:51 [D…" at bounding box center [351, 257] width 703 height 249
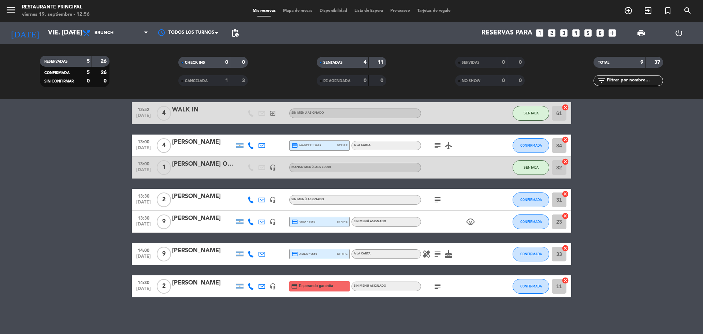
click at [624, 178] on bookings-row "12:51 [DATE] 2 WALK IN exit_to_app Sin menú asignado SENTADA 12 cancel 12:51 [D…" at bounding box center [351, 172] width 703 height 249
click at [115, 184] on bookings-row "12:51 [DATE] 2 WALK IN exit_to_app Sin menú asignado SENTADA 12 cancel 12:51 [D…" at bounding box center [351, 172] width 703 height 249
click at [112, 181] on bookings-row "12:51 [DATE] 2 WALK IN exit_to_app Sin menú asignado SENTADA 12 cancel 12:51 [D…" at bounding box center [351, 172] width 703 height 249
click at [32, 213] on bookings-row "12:51 [DATE] 2 WALK IN exit_to_app Sin menú asignado SENTADA 12 cancel 12:51 [D…" at bounding box center [351, 172] width 703 height 249
click at [41, 231] on bookings-row "12:51 [DATE] 2 WALK IN exit_to_app Sin menú asignado SENTADA 12 cancel 12:51 [D…" at bounding box center [351, 172] width 703 height 249
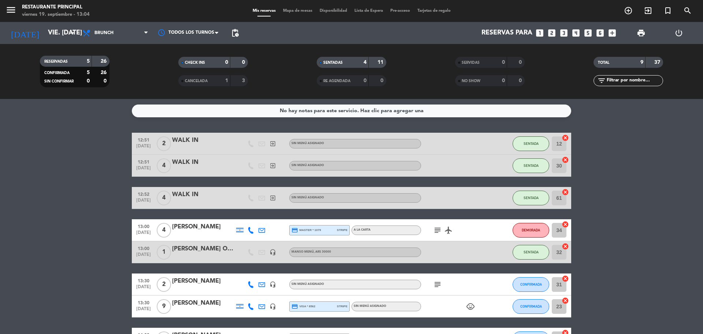
scroll to position [73, 0]
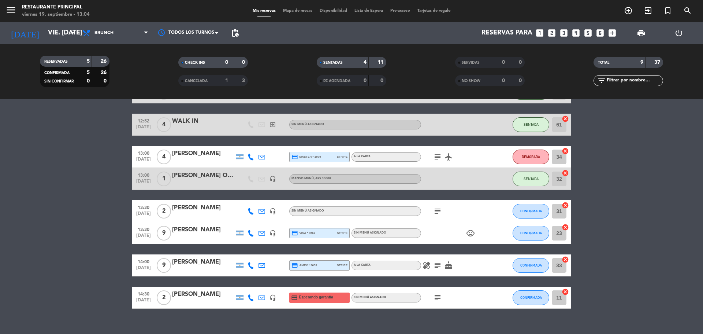
click at [94, 254] on bookings-row "12:51 [DATE] 2 WALK IN exit_to_app Sin menú asignado SENTADA 12 cancel 12:51 [D…" at bounding box center [351, 183] width 703 height 249
click at [39, 194] on bookings-row "12:51 [DATE] 2 WALK IN exit_to_app Sin menú asignado SENTADA 12 cancel 12:51 [D…" at bounding box center [351, 183] width 703 height 249
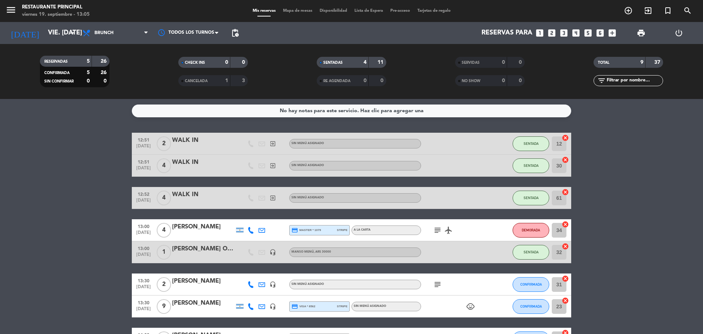
click at [618, 220] on bookings-row "12:51 [DATE] 2 WALK IN exit_to_app Sin menú asignado SENTADA 12 cancel 12:51 [D…" at bounding box center [351, 257] width 703 height 249
click at [435, 233] on icon "subject" at bounding box center [437, 230] width 9 height 9
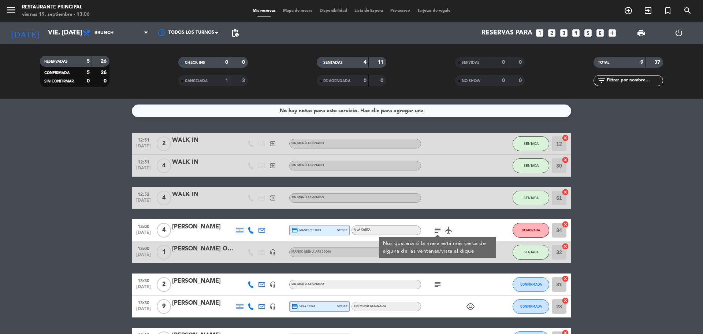
click at [449, 230] on icon "airplanemode_active" at bounding box center [448, 230] width 9 height 9
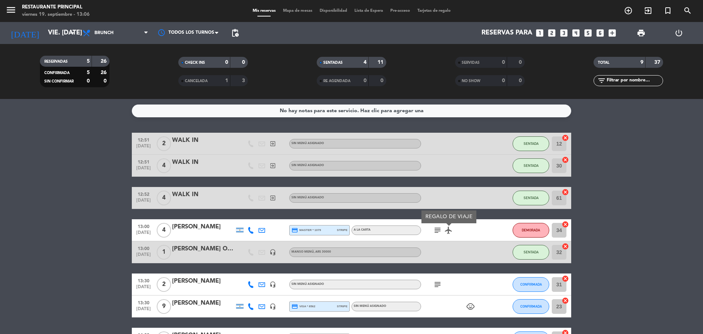
click at [701, 156] on bookings-row "12:51 [DATE] 2 WALK IN exit_to_app Sin menú asignado SENTADA 12 cancel 12:51 [D…" at bounding box center [351, 257] width 703 height 249
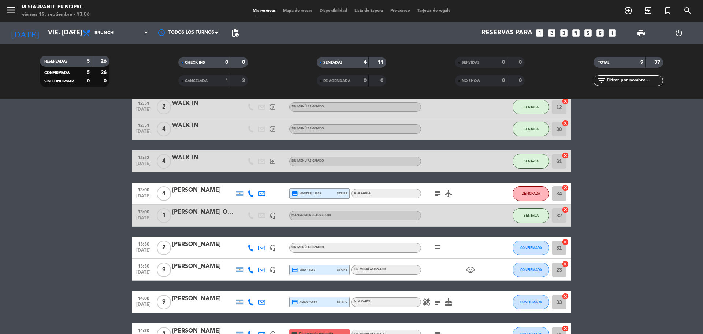
click at [99, 186] on bookings-row "12:51 [DATE] 2 WALK IN exit_to_app Sin menú asignado SENTADA 12 cancel 12:51 [D…" at bounding box center [351, 220] width 703 height 249
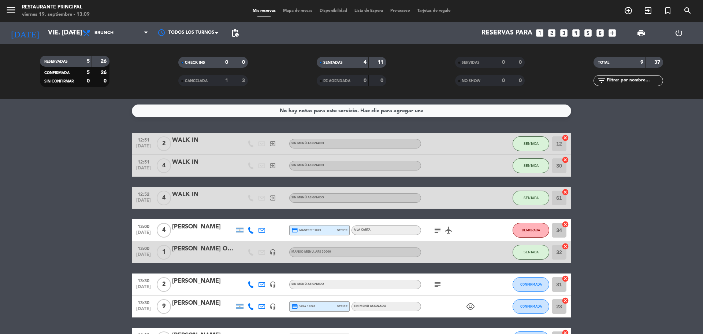
click at [433, 231] on icon "subject" at bounding box center [437, 230] width 9 height 9
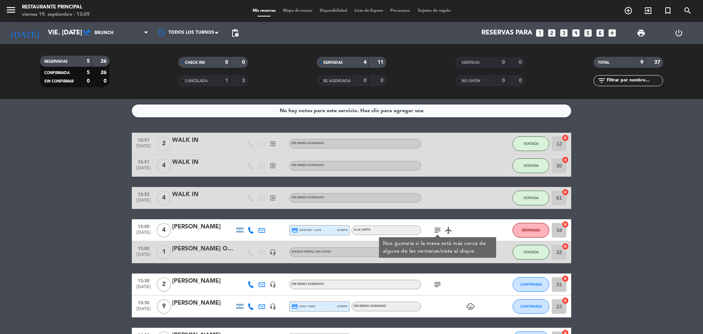
click at [450, 231] on icon "airplanemode_active" at bounding box center [448, 230] width 9 height 9
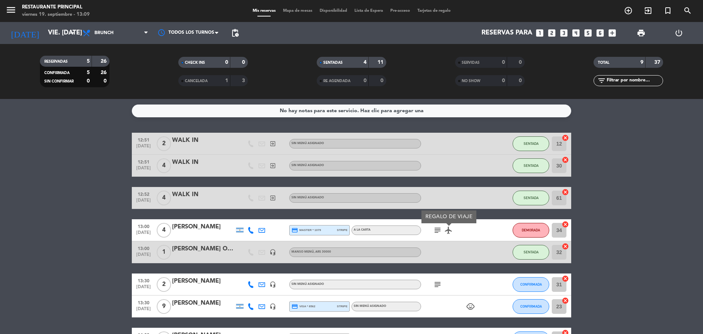
click at [439, 286] on icon "subject" at bounding box center [437, 284] width 9 height 9
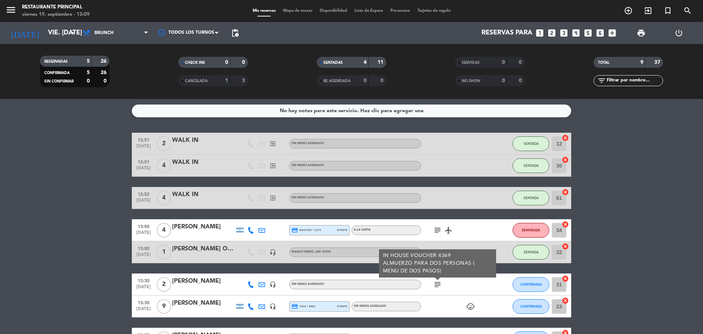
scroll to position [85, 0]
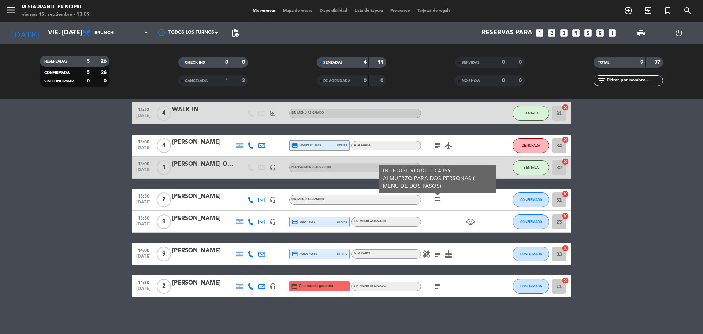
click at [618, 239] on bookings-row "12:51 [DATE] 2 WALK IN exit_to_app Sin menú asignado SENTADA 12 cancel 12:51 [D…" at bounding box center [351, 172] width 703 height 249
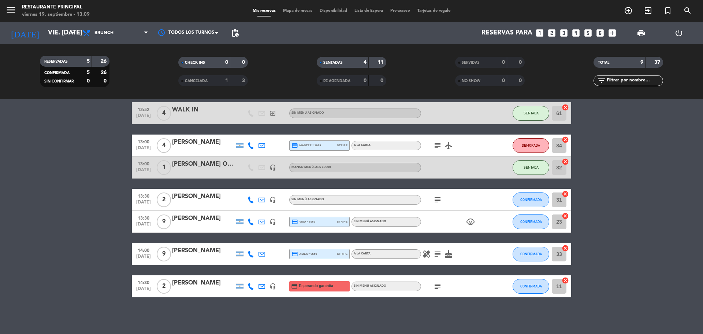
click at [432, 254] on span "subject" at bounding box center [437, 253] width 11 height 9
click at [435, 254] on icon "subject" at bounding box center [437, 253] width 9 height 9
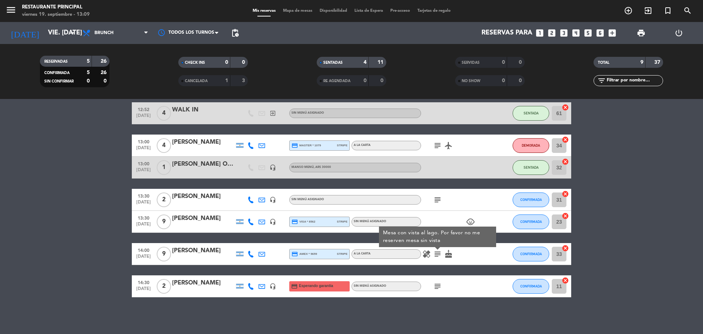
click at [425, 256] on icon "healing" at bounding box center [426, 253] width 9 height 9
drag, startPoint x: 451, startPoint y: 255, endPoint x: 450, endPoint y: 263, distance: 8.1
click at [451, 256] on icon "cake" at bounding box center [448, 253] width 9 height 9
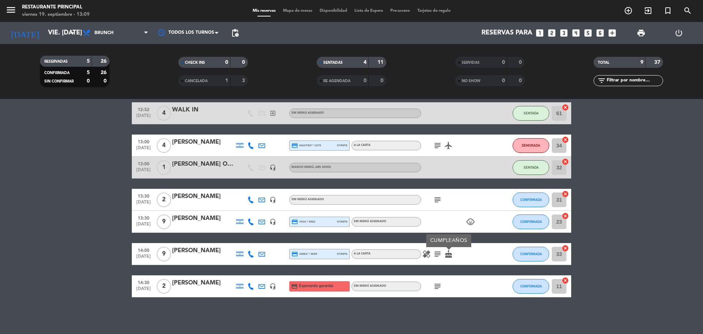
click at [439, 287] on icon "subject" at bounding box center [437, 286] width 9 height 9
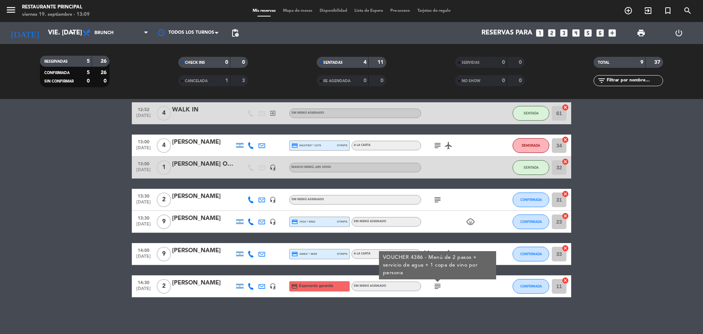
click at [441, 249] on div "healing subject cake" at bounding box center [454, 254] width 66 height 22
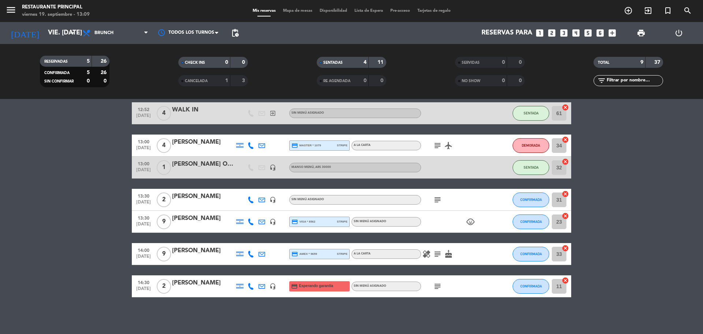
click at [439, 252] on icon "subject" at bounding box center [437, 253] width 9 height 9
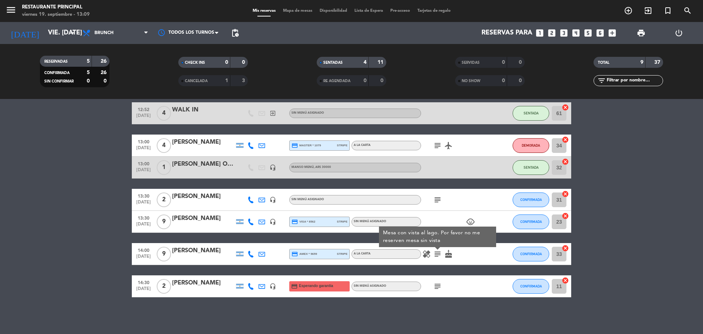
click at [438, 284] on icon "subject" at bounding box center [437, 286] width 9 height 9
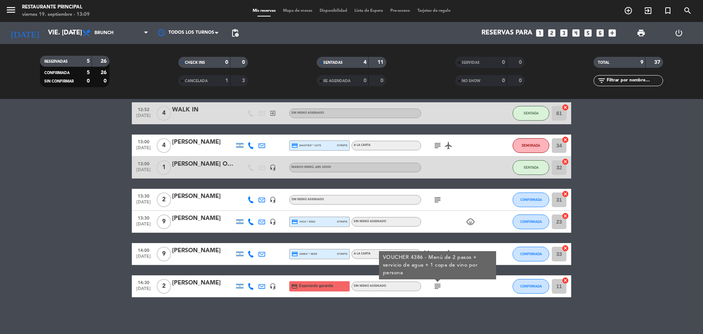
click at [664, 214] on bookings-row "12:51 [DATE] 2 WALK IN exit_to_app Sin menú asignado SENTADA 12 cancel 12:51 [D…" at bounding box center [351, 172] width 703 height 249
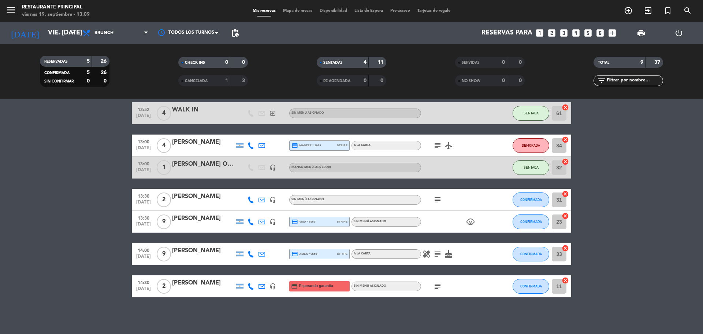
click at [423, 254] on icon "healing" at bounding box center [426, 253] width 9 height 9
click at [435, 254] on icon "subject" at bounding box center [437, 253] width 9 height 9
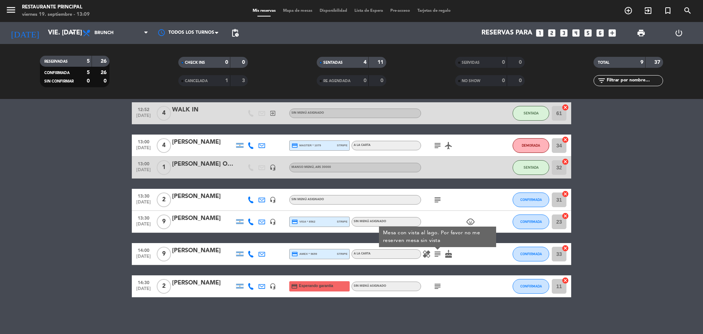
click at [455, 256] on div "healing subject Mesa con vista al lago. Por favor no me reserven mesa sin vista…" at bounding box center [454, 254] width 66 height 22
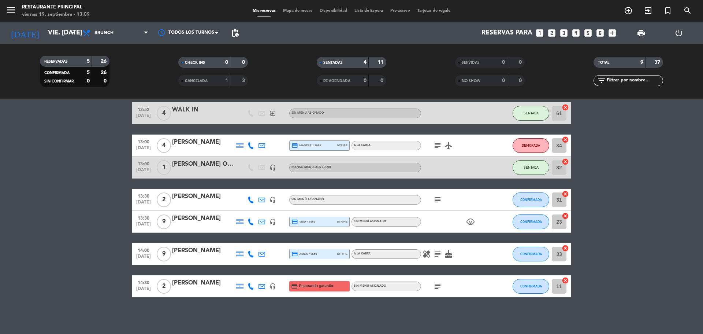
click at [449, 257] on icon "cake" at bounding box center [448, 253] width 9 height 9
click at [428, 257] on icon "healing" at bounding box center [426, 253] width 9 height 9
click at [436, 257] on icon "subject" at bounding box center [437, 253] width 9 height 9
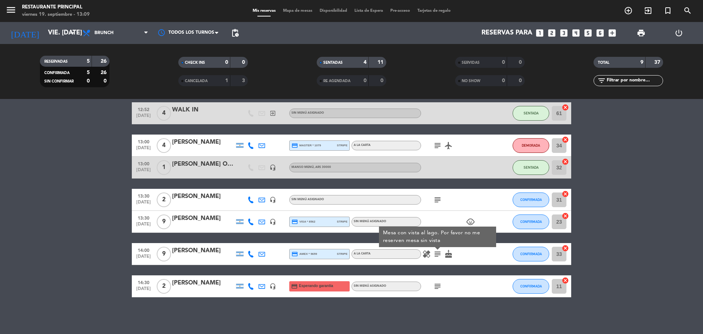
click at [439, 284] on icon "subject" at bounding box center [437, 286] width 9 height 9
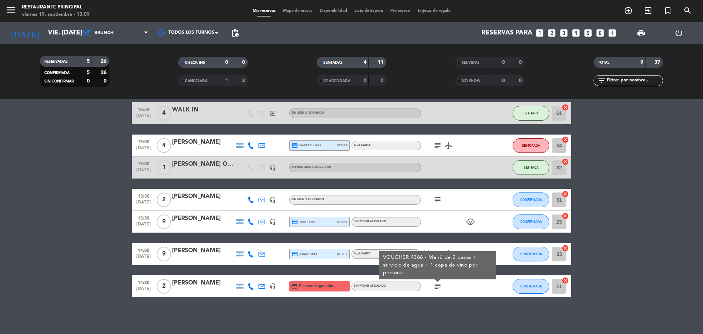
click at [640, 247] on bookings-row "12:51 [DATE] 2 WALK IN exit_to_app Sin menú asignado SENTADA 12 cancel 12:51 [D…" at bounding box center [351, 172] width 703 height 249
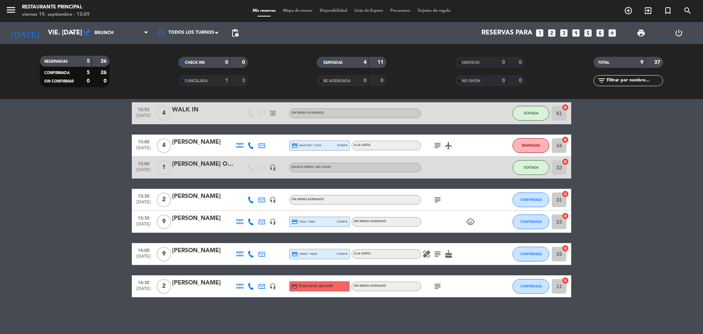
click at [629, 180] on bookings-row "12:51 [DATE] 2 WALK IN exit_to_app Sin menú asignado SENTADA 12 cancel 12:51 [D…" at bounding box center [351, 172] width 703 height 249
click at [435, 204] on div "subject" at bounding box center [454, 200] width 66 height 22
click at [436, 203] on icon "subject" at bounding box center [437, 199] width 9 height 9
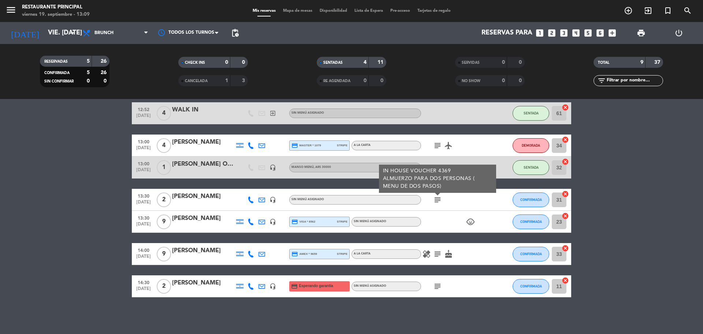
click at [474, 220] on icon "child_care" at bounding box center [470, 221] width 9 height 9
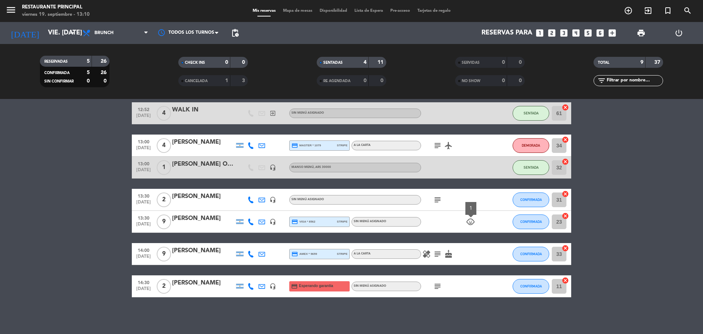
click at [428, 253] on icon "healing" at bounding box center [426, 253] width 9 height 9
click at [433, 253] on icon "subject" at bounding box center [437, 253] width 9 height 9
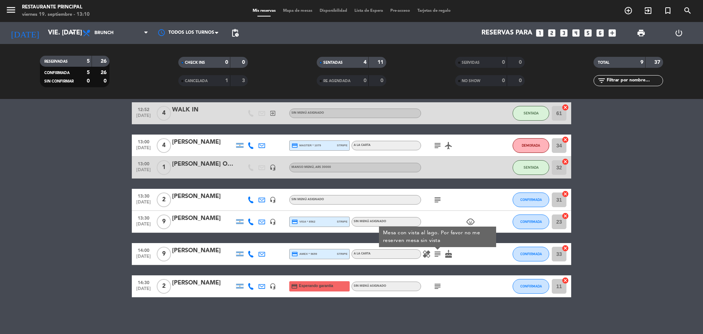
click at [450, 255] on icon "cake" at bounding box center [448, 253] width 9 height 9
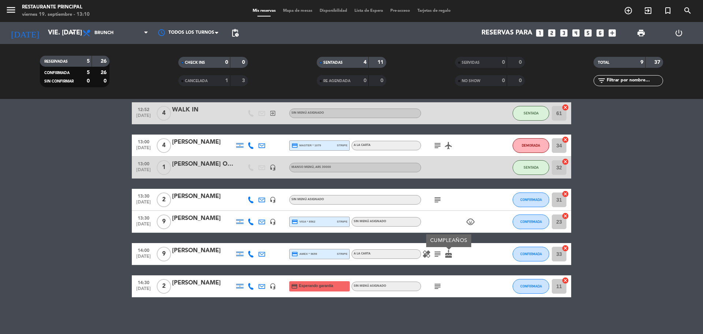
click at [434, 285] on icon "subject" at bounding box center [437, 286] width 9 height 9
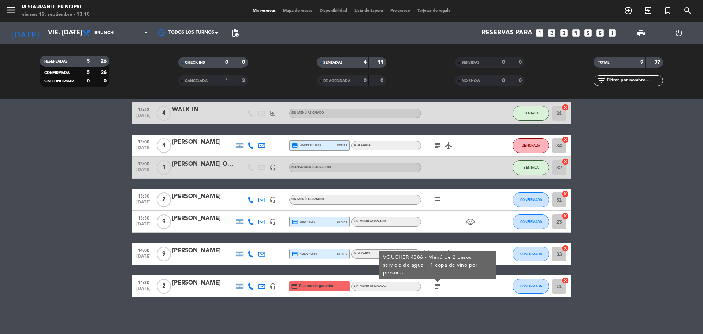
click at [447, 235] on div "12:51 [DATE] 2 WALK IN exit_to_app Sin menú asignado SENTADA 12 cancel 12:51 [D…" at bounding box center [351, 172] width 439 height 249
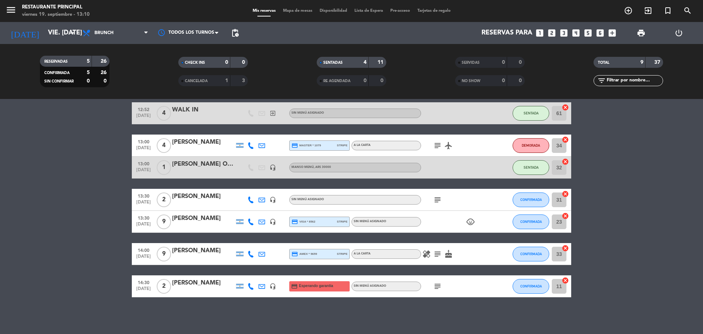
click at [68, 163] on bookings-row "12:51 [DATE] 2 WALK IN exit_to_app Sin menú asignado SENTADA 12 cancel 12:51 [D…" at bounding box center [351, 172] width 703 height 249
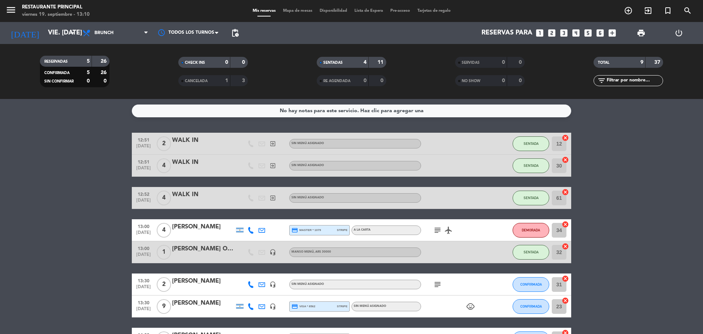
click at [620, 166] on bookings-row "12:51 [DATE] 2 WALK IN exit_to_app Sin menú asignado SENTADA 12 cancel 12:51 [D…" at bounding box center [351, 257] width 703 height 249
click at [90, 170] on bookings-row "12:51 [DATE] 2 WALK IN exit_to_app Sin menú asignado SENTADA 12 cancel 12:51 [D…" at bounding box center [351, 257] width 703 height 249
drag, startPoint x: 627, startPoint y: 146, endPoint x: 631, endPoint y: 168, distance: 22.0
click at [627, 146] on bookings-row "12:51 [DATE] 2 WALK IN exit_to_app Sin menú asignado SENTADA 12 cancel 12:51 [D…" at bounding box center [351, 257] width 703 height 249
click at [541, 232] on button "DEMORADA" at bounding box center [531, 230] width 37 height 15
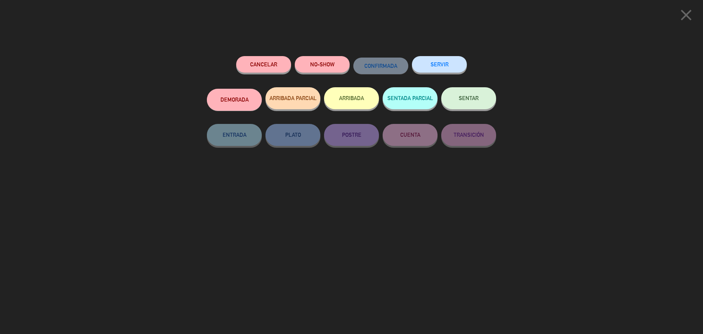
click at [472, 100] on span "SENTAR" at bounding box center [469, 98] width 20 height 6
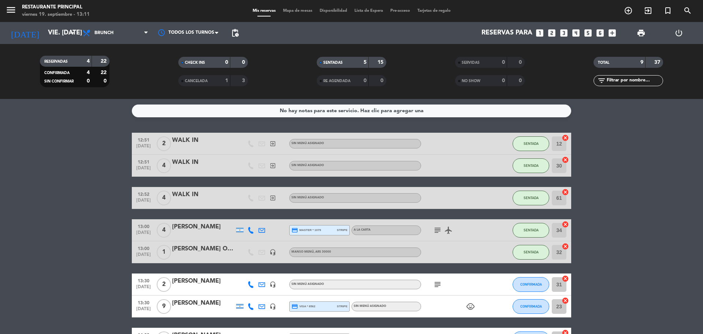
click at [88, 174] on bookings-row "12:51 [DATE] 2 WALK IN exit_to_app Sin menú asignado SENTADA 12 cancel 12:51 [D…" at bounding box center [351, 257] width 703 height 249
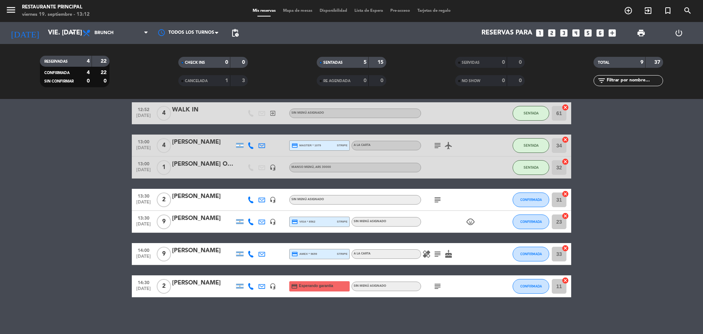
click at [425, 255] on icon "healing" at bounding box center [426, 253] width 9 height 9
click at [437, 252] on icon "subject" at bounding box center [437, 253] width 9 height 9
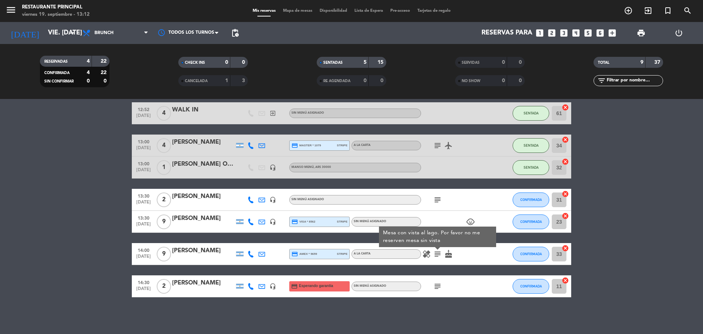
click at [444, 255] on icon "cake" at bounding box center [448, 253] width 9 height 9
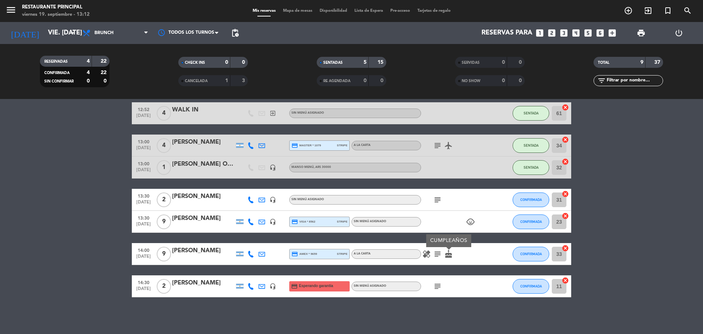
click at [439, 256] on icon "subject" at bounding box center [437, 253] width 9 height 9
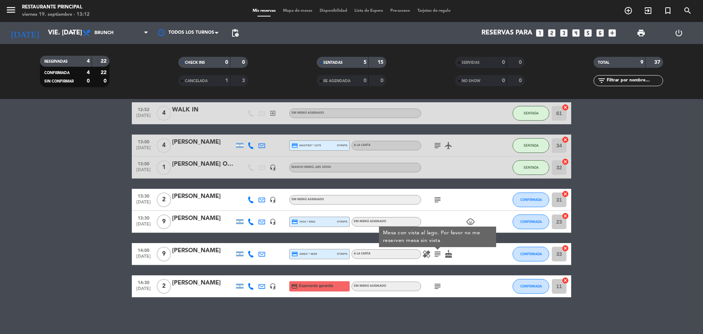
click at [431, 254] on icon "healing" at bounding box center [426, 253] width 9 height 9
click at [436, 286] on icon "subject" at bounding box center [437, 286] width 9 height 9
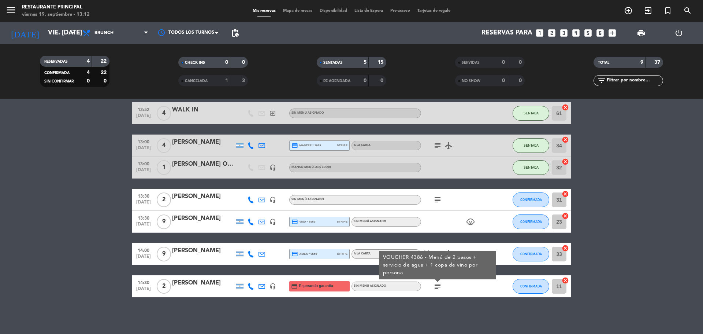
click at [52, 246] on bookings-row "12:51 [DATE] 2 WALK IN exit_to_app Sin menú asignado SENTADA 12 cancel 12:51 [D…" at bounding box center [351, 172] width 703 height 249
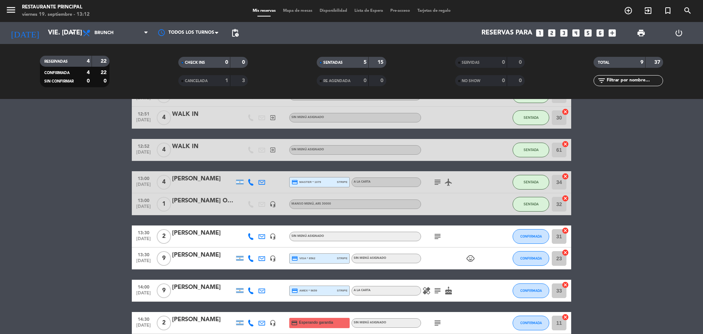
scroll to position [11, 0]
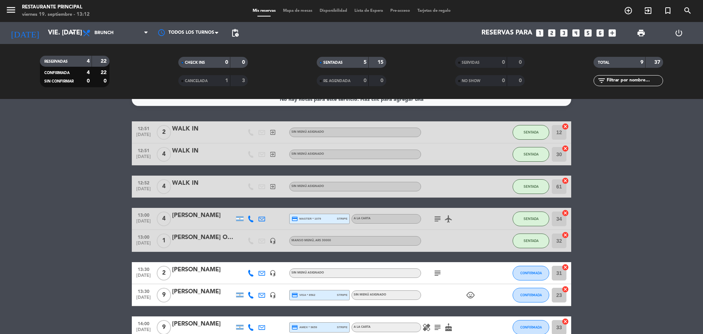
click at [433, 218] on span "subject" at bounding box center [437, 218] width 11 height 9
click at [447, 220] on icon "airplanemode_active" at bounding box center [448, 218] width 9 height 9
click at [439, 219] on icon "subject" at bounding box center [437, 218] width 9 height 9
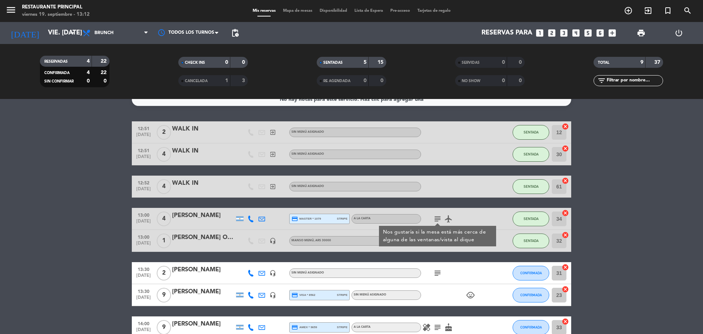
click at [662, 189] on bookings-row "12:51 [DATE] 2 WALK IN exit_to_app Sin menú asignado SENTADA 12 cancel 12:51 [D…" at bounding box center [351, 245] width 703 height 249
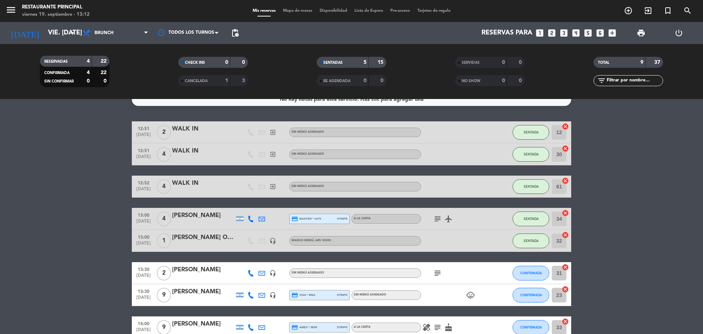
scroll to position [85, 0]
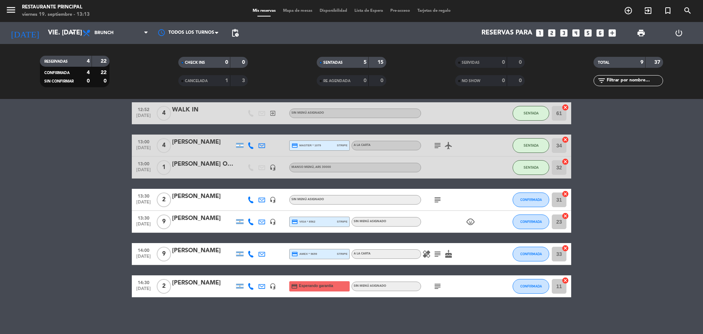
click at [51, 218] on bookings-row "12:51 [DATE] 2 WALK IN exit_to_app Sin menú asignado SENTADA 12 cancel 12:51 [D…" at bounding box center [351, 172] width 703 height 249
click at [435, 201] on icon "subject" at bounding box center [437, 199] width 9 height 9
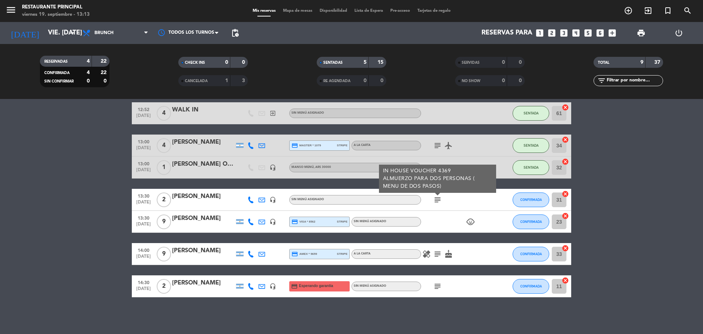
click at [661, 154] on bookings-row "12:51 [DATE] 2 WALK IN exit_to_app Sin menú asignado SENTADA 12 cancel 12:51 [D…" at bounding box center [351, 172] width 703 height 249
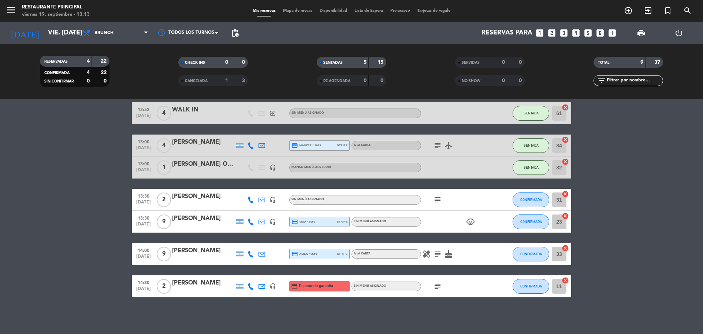
click at [428, 253] on icon "healing" at bounding box center [426, 253] width 9 height 9
click at [433, 254] on icon "subject" at bounding box center [437, 253] width 9 height 9
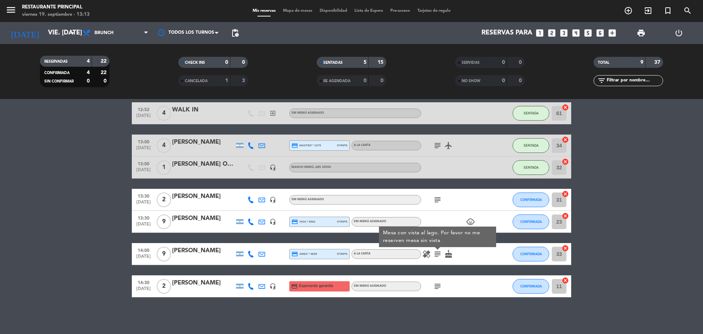
click at [450, 256] on icon "cake" at bounding box center [448, 253] width 9 height 9
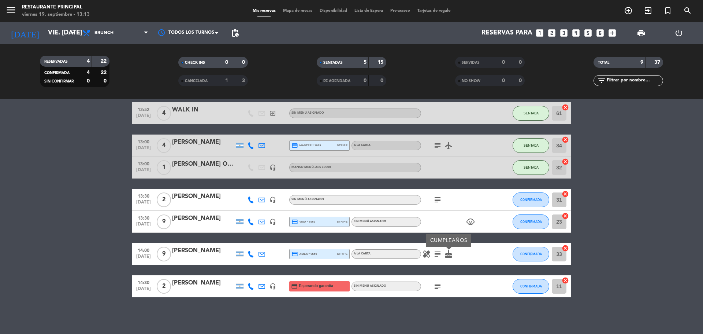
click at [435, 286] on icon "subject" at bounding box center [437, 286] width 9 height 9
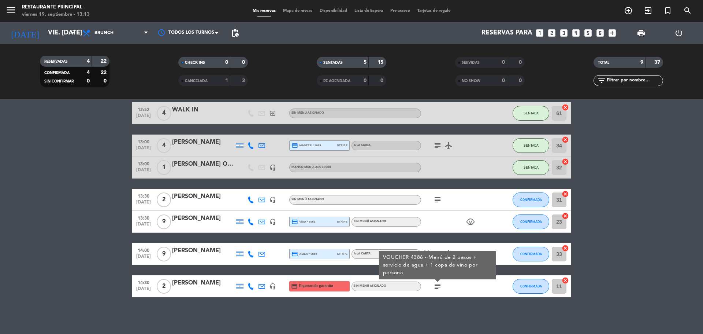
click at [437, 250] on icon "subject" at bounding box center [437, 253] width 9 height 9
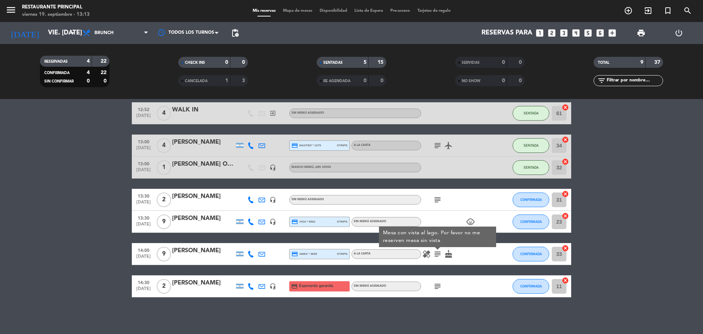
click at [426, 250] on icon "healing" at bounding box center [426, 253] width 9 height 9
click at [651, 182] on bookings-row "12:51 [DATE] 2 WALK IN exit_to_app Sin menú asignado SENTADA 12 cancel 12:51 [D…" at bounding box center [351, 172] width 703 height 249
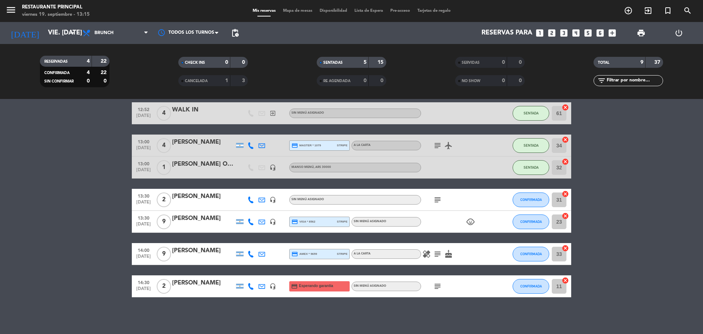
scroll to position [0, 0]
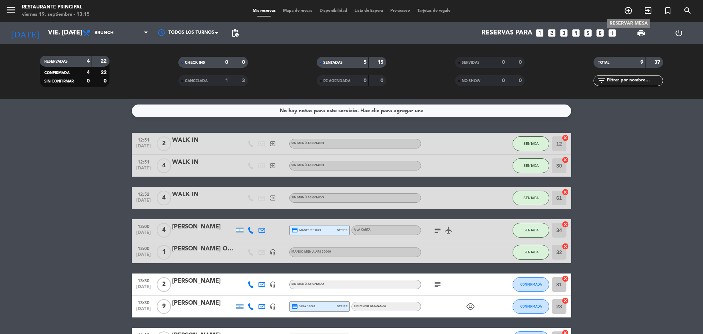
click at [628, 12] on icon "add_circle_outline" at bounding box center [628, 10] width 9 height 9
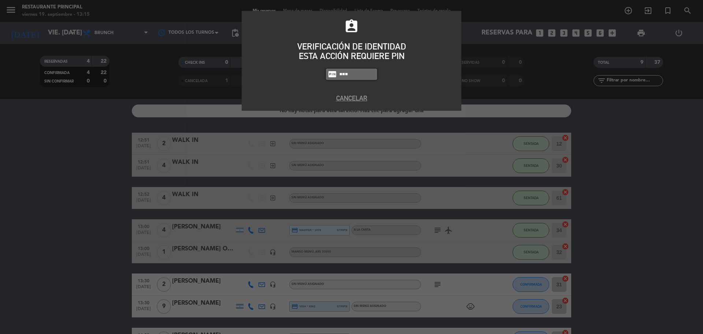
type input "8184"
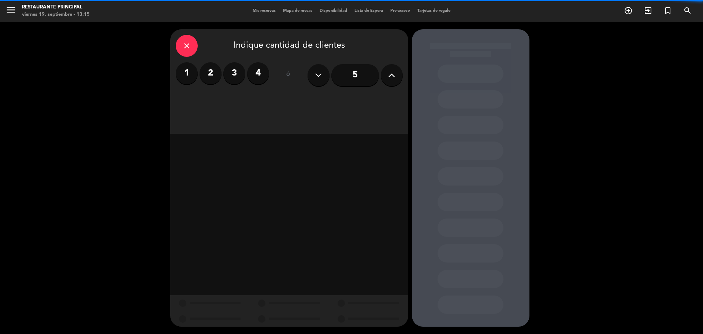
click at [226, 78] on label "3" at bounding box center [234, 73] width 22 height 22
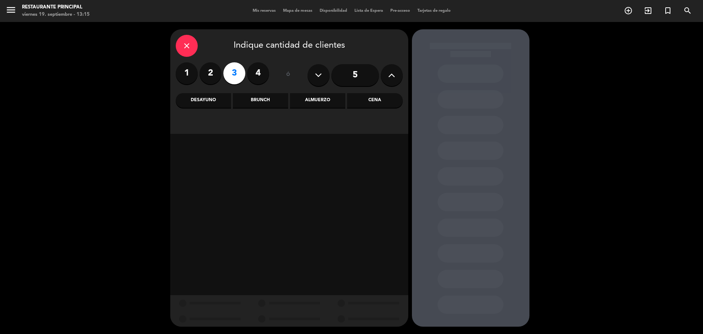
click at [269, 104] on div "Brunch" at bounding box center [260, 100] width 55 height 15
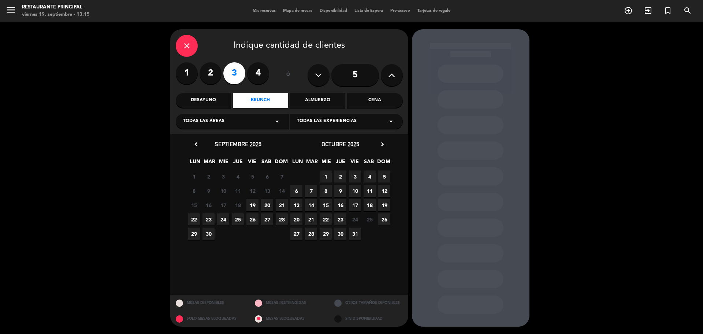
click at [255, 206] on span "19" at bounding box center [252, 205] width 12 height 12
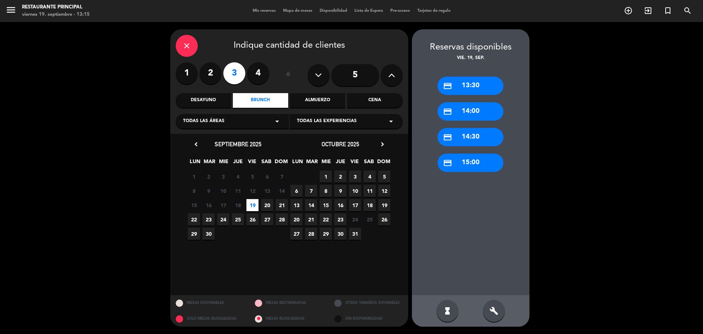
click at [472, 87] on div "credit_card 13:30" at bounding box center [471, 86] width 66 height 18
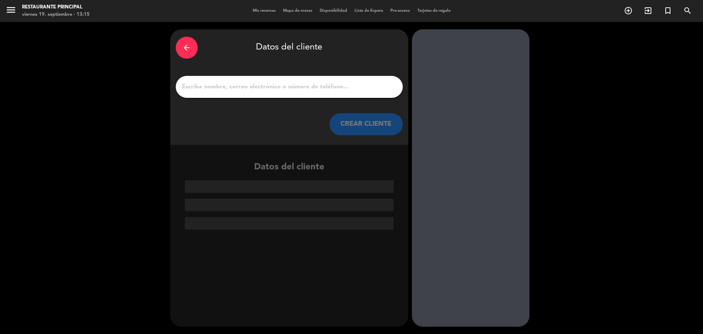
click at [255, 86] on input "1" at bounding box center [289, 87] width 216 height 10
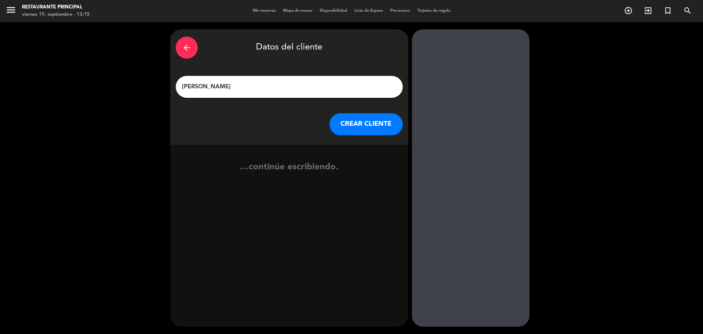
type input "[PERSON_NAME]"
click at [353, 116] on button "CREAR CLIENTE" at bounding box center [366, 124] width 73 height 22
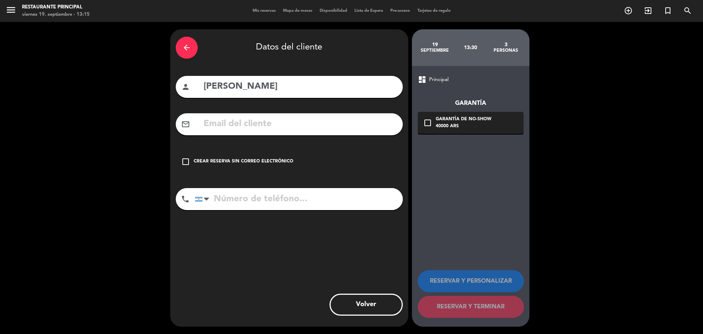
click at [184, 155] on div "check_box_outline_blank Crear reserva sin correo electrónico" at bounding box center [289, 162] width 227 height 22
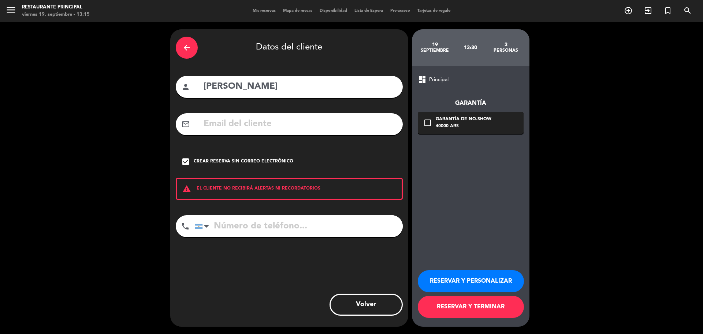
click at [469, 303] on button "RESERVAR Y TERMINAR" at bounding box center [471, 307] width 106 height 22
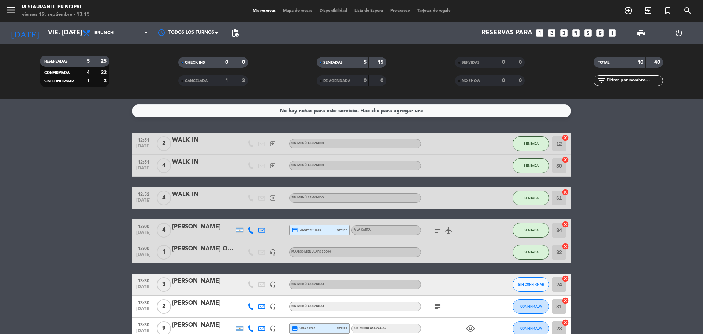
click at [43, 239] on bookings-row "12:51 [DATE] 2 WALK IN exit_to_app Sin menú asignado SENTADA 12 cancel 12:51 [D…" at bounding box center [351, 268] width 703 height 271
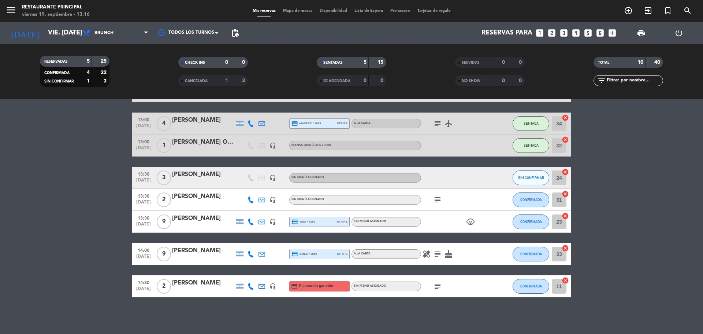
click at [88, 195] on bookings-row "12:51 [DATE] 2 WALK IN exit_to_app Sin menú asignado SENTADA 12 cancel 12:51 [D…" at bounding box center [351, 161] width 703 height 271
click at [629, 168] on bookings-row "12:51 [DATE] 2 WALK IN exit_to_app Sin menú asignado SENTADA 12 cancel 12:51 [D…" at bounding box center [351, 161] width 703 height 271
click at [650, 172] on bookings-row "12:51 [DATE] 2 WALK IN exit_to_app Sin menú asignado SENTADA 12 cancel 12:51 [D…" at bounding box center [351, 161] width 703 height 271
click at [437, 200] on icon "subject" at bounding box center [437, 199] width 9 height 9
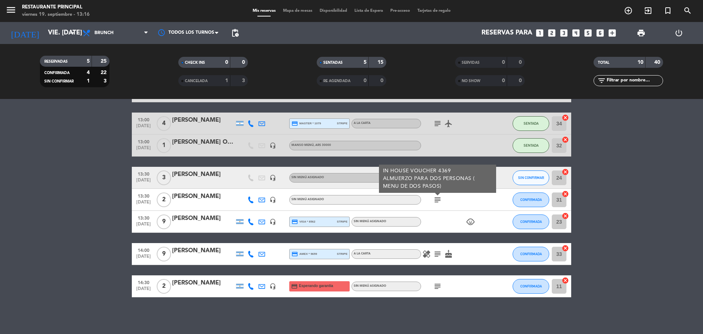
click at [470, 226] on icon "child_care" at bounding box center [470, 221] width 9 height 9
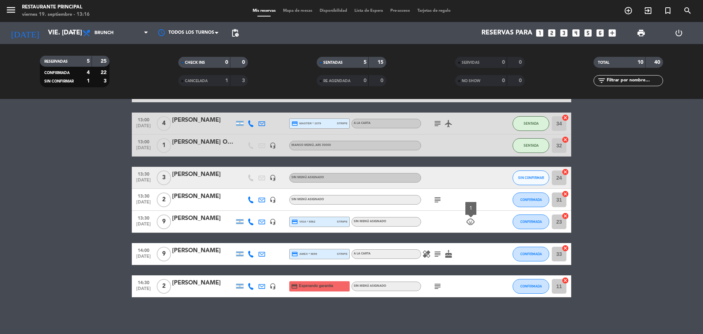
click at [429, 255] on icon "healing" at bounding box center [426, 253] width 9 height 9
click at [435, 255] on icon "subject" at bounding box center [437, 253] width 9 height 9
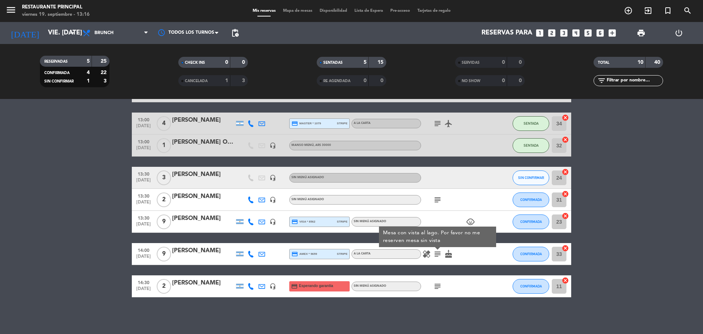
drag, startPoint x: 451, startPoint y: 252, endPoint x: 432, endPoint y: 282, distance: 34.9
click at [451, 253] on icon "cake" at bounding box center [448, 253] width 9 height 9
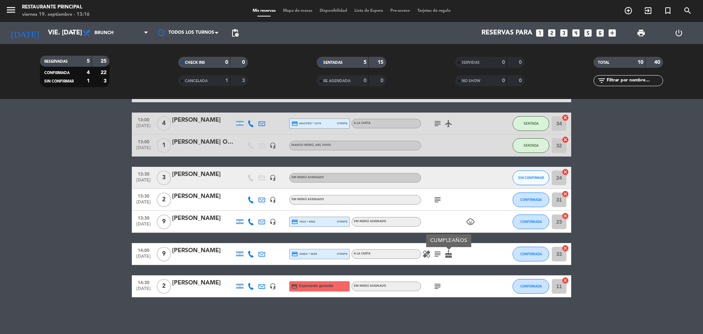
click at [436, 289] on icon "subject" at bounding box center [437, 286] width 9 height 9
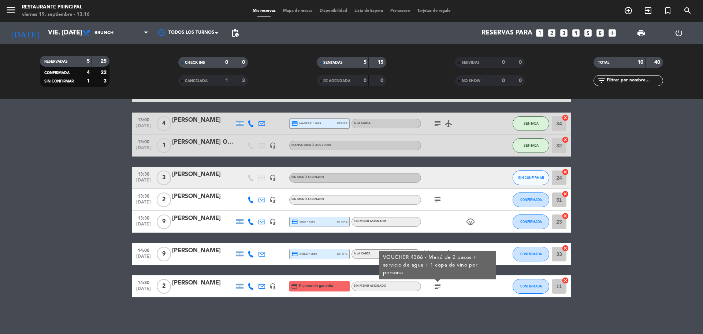
click at [675, 171] on bookings-row "12:51 [DATE] 2 WALK IN exit_to_app Sin menú asignado SENTADA 12 cancel 12:51 [D…" at bounding box center [351, 161] width 703 height 271
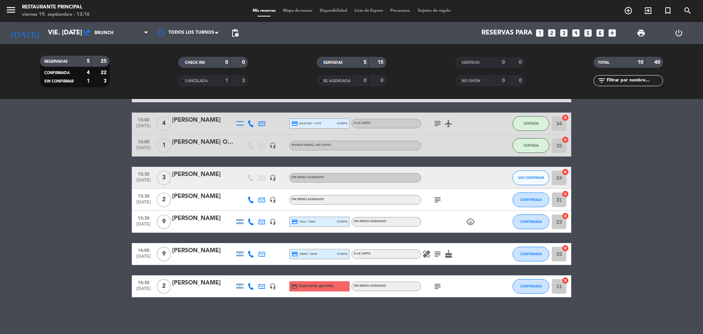
click at [1, 171] on bookings-row "12:51 [DATE] 2 WALK IN exit_to_app Sin menú asignado SENTADA 12 cancel 12:51 [D…" at bounding box center [351, 161] width 703 height 271
click at [289, 14] on div "menu Restaurante Principal viernes 19. septiembre - 13:17 Mis reservas Mapa de …" at bounding box center [351, 11] width 703 height 22
click at [289, 12] on span "Mapa de mesas" at bounding box center [297, 11] width 37 height 4
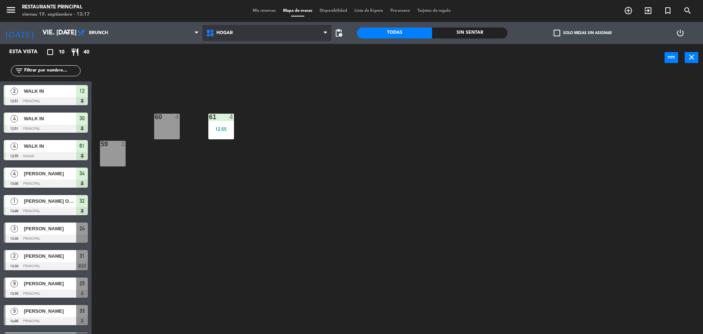
click at [219, 31] on span "Hogar" at bounding box center [224, 32] width 16 height 5
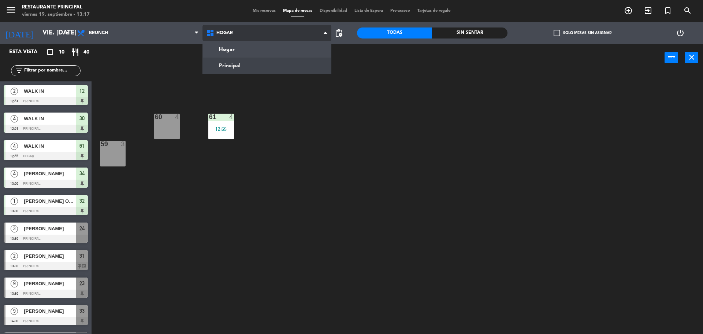
click at [219, 58] on ng-component "menu Restaurante Principal viernes 19. septiembre - 13:17 Mis reservas Mapa de …" at bounding box center [351, 167] width 703 height 335
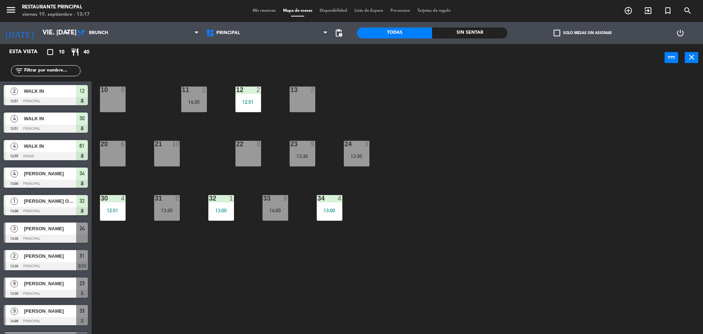
click at [354, 149] on div "24 3 13:30" at bounding box center [357, 154] width 26 height 26
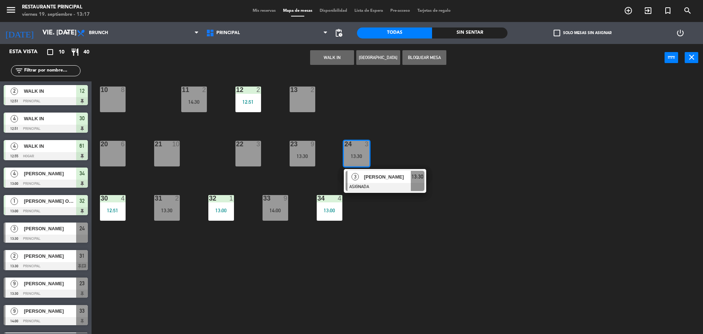
click at [156, 156] on div "21 10" at bounding box center [167, 154] width 26 height 26
click at [323, 61] on button "Mover" at bounding box center [309, 57] width 44 height 15
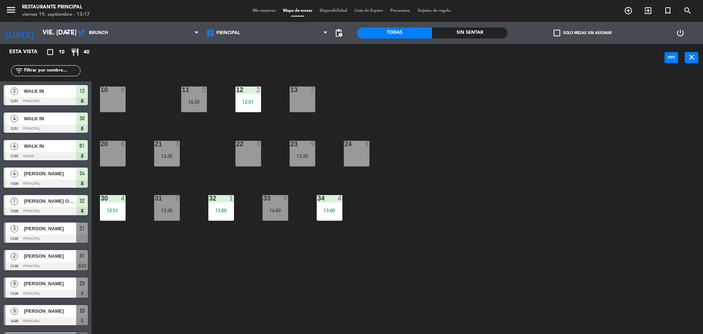
click at [361, 157] on div "24 3" at bounding box center [357, 154] width 26 height 26
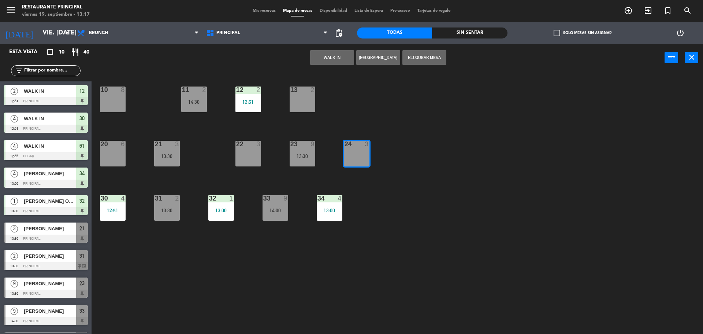
click at [345, 55] on button "WALK IN" at bounding box center [332, 57] width 44 height 15
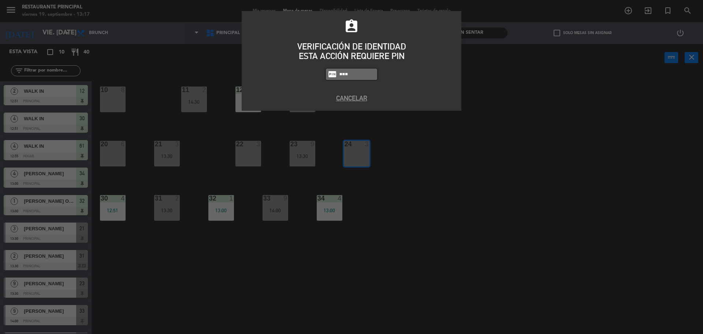
type input "8184"
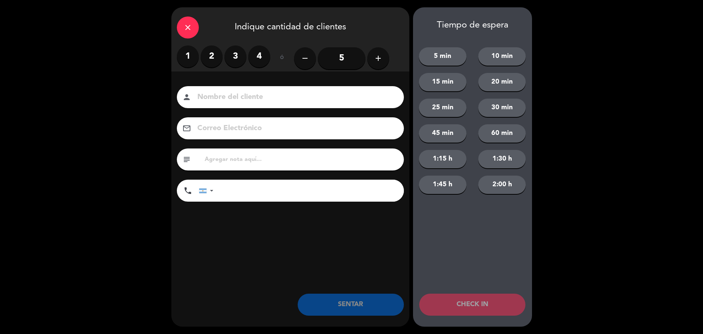
click at [184, 28] on icon "close" at bounding box center [187, 27] width 9 height 9
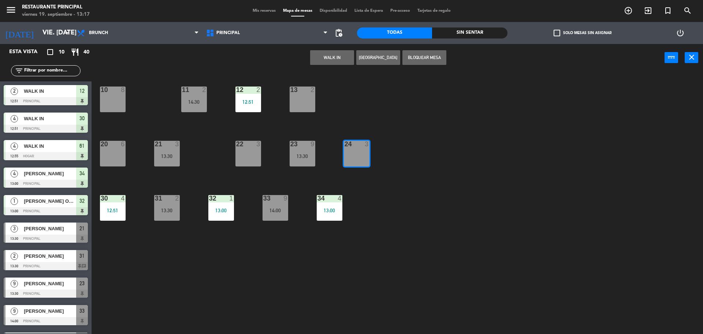
click at [263, 11] on span "Mis reservas" at bounding box center [264, 11] width 30 height 4
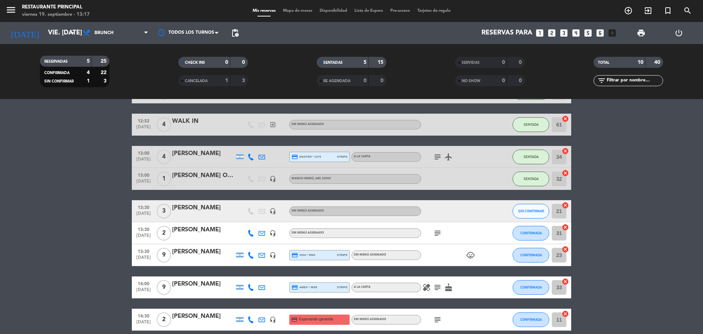
scroll to position [107, 0]
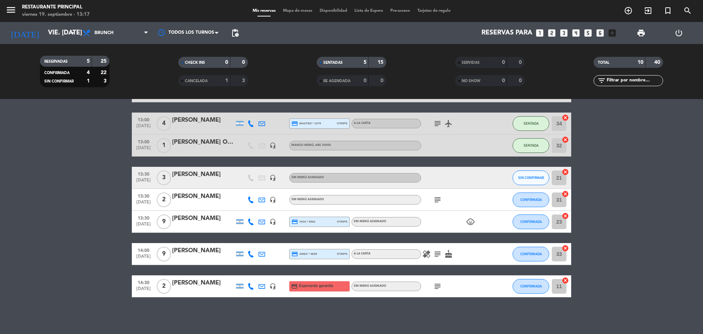
drag, startPoint x: 423, startPoint y: 256, endPoint x: 430, endPoint y: 253, distance: 7.0
click at [424, 256] on icon "healing" at bounding box center [426, 253] width 9 height 9
click at [439, 257] on icon "subject" at bounding box center [437, 253] width 9 height 9
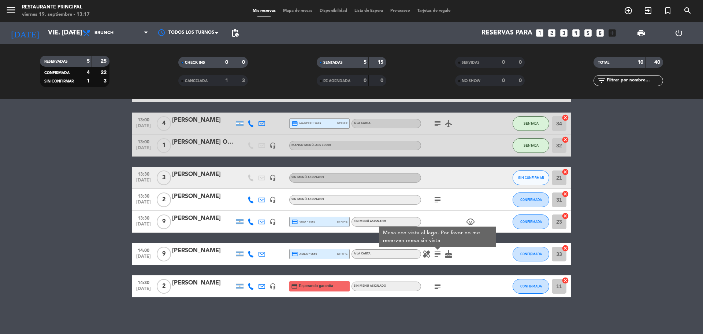
click at [449, 256] on icon "cake" at bounding box center [448, 253] width 9 height 9
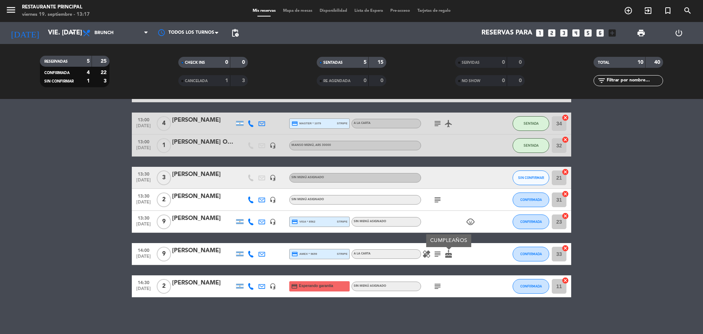
click at [644, 205] on bookings-row "12:51 [DATE] 2 WALK IN exit_to_app Sin menú asignado SENTADA 12 cancel 12:51 [D…" at bounding box center [351, 161] width 703 height 271
click at [440, 253] on icon "subject" at bounding box center [437, 253] width 9 height 9
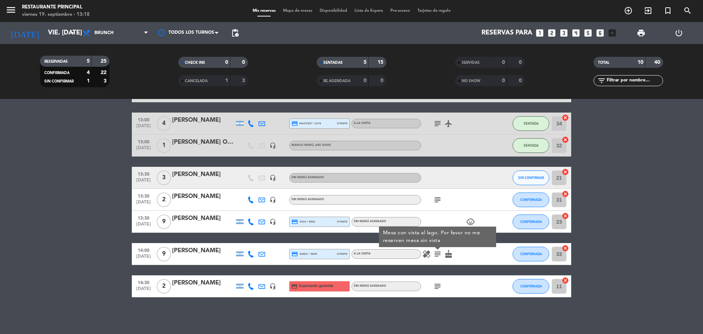
click at [597, 167] on bookings-row "12:51 [DATE] 2 WALK IN exit_to_app Sin menú asignado SENTADA 12 cancel 12:51 [D…" at bounding box center [351, 161] width 703 height 271
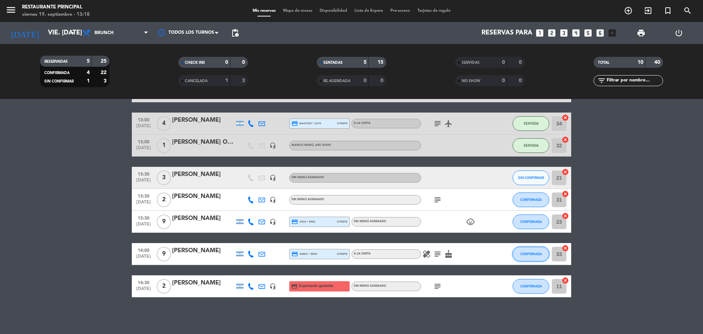
click at [534, 253] on span "CONFIRMADA" at bounding box center [531, 254] width 22 height 4
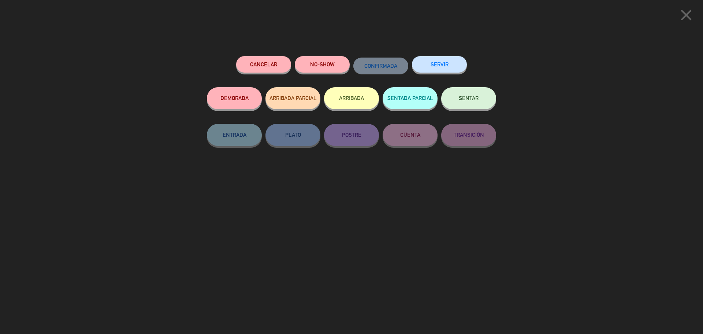
click at [297, 104] on button "ARRIBADA PARCIAL" at bounding box center [292, 98] width 55 height 22
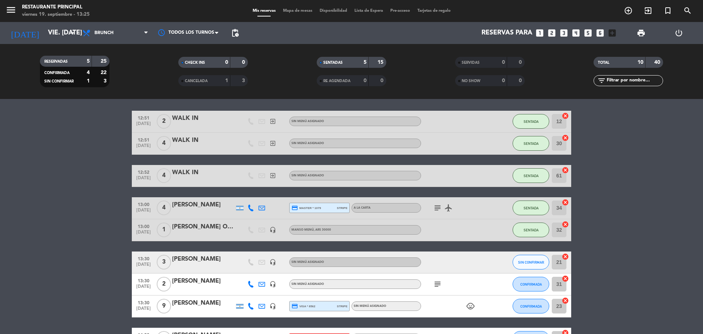
scroll to position [162, 0]
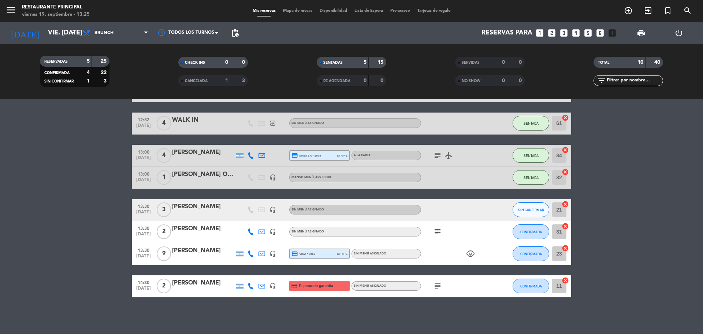
click at [473, 255] on icon "child_care" at bounding box center [470, 253] width 9 height 9
click at [658, 200] on bookings-row "12:51 [DATE] 2 WALK IN exit_to_app Sin menú asignado SENTADA 12 cancel 12:51 [D…" at bounding box center [351, 177] width 703 height 239
click at [634, 194] on bookings-row "12:51 [DATE] 2 WALK IN exit_to_app Sin menú asignado SENTADA 12 cancel 12:51 [D…" at bounding box center [351, 177] width 703 height 239
click at [445, 232] on div "subject" at bounding box center [454, 232] width 66 height 22
click at [441, 232] on icon "subject" at bounding box center [437, 231] width 9 height 9
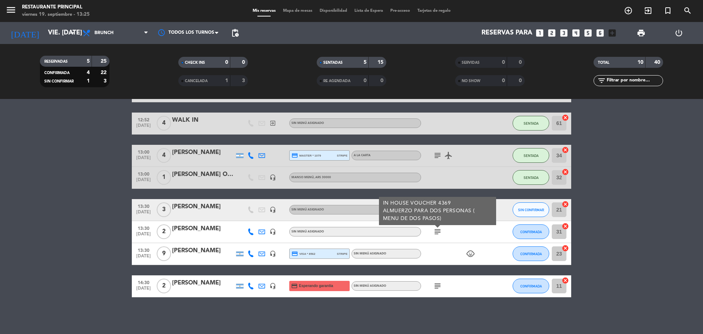
click at [24, 236] on bookings-row "12:51 [DATE] 2 WALK IN exit_to_app Sin menú asignado SENTADA 12 cancel 12:51 [D…" at bounding box center [351, 177] width 703 height 239
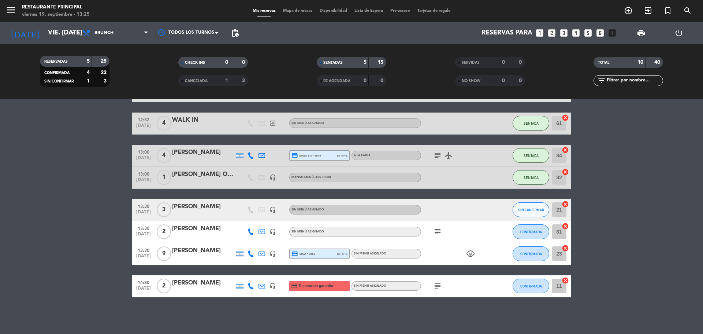
click at [444, 287] on div "subject" at bounding box center [454, 286] width 66 height 22
click at [437, 287] on icon "subject" at bounding box center [437, 285] width 9 height 9
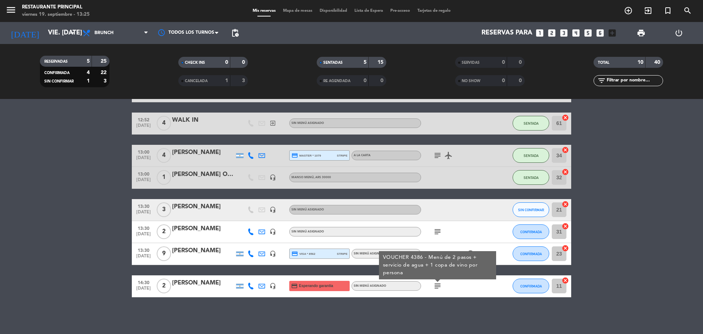
click at [436, 230] on icon "subject" at bounding box center [437, 231] width 9 height 9
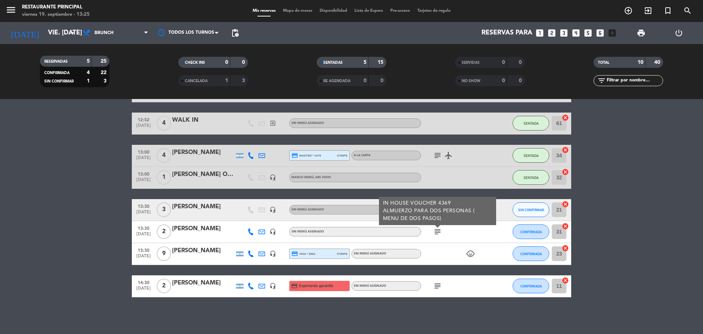
click at [637, 184] on bookings-row "12:51 [DATE] 2 WALK IN exit_to_app Sin menú asignado SENTADA 12 cancel 12:51 [D…" at bounding box center [351, 177] width 703 height 239
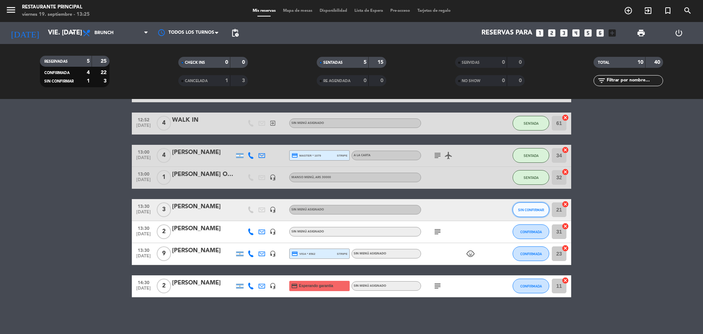
click at [527, 207] on button "SIN CONFIRMAR" at bounding box center [531, 209] width 37 height 15
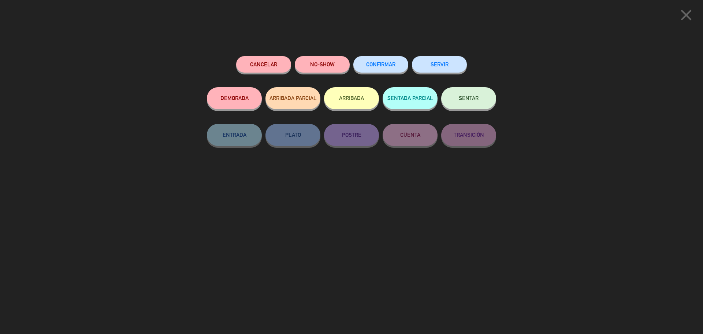
click at [467, 102] on button "SENTAR" at bounding box center [468, 98] width 55 height 22
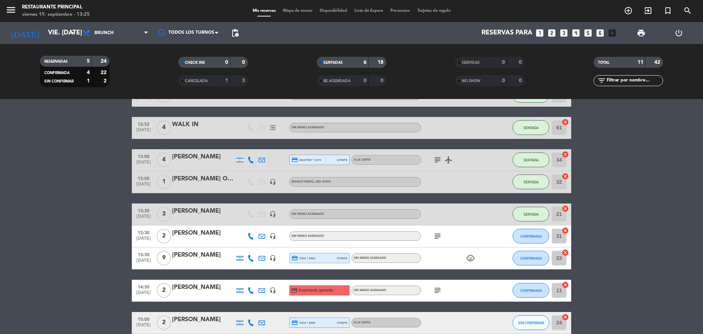
scroll to position [194, 0]
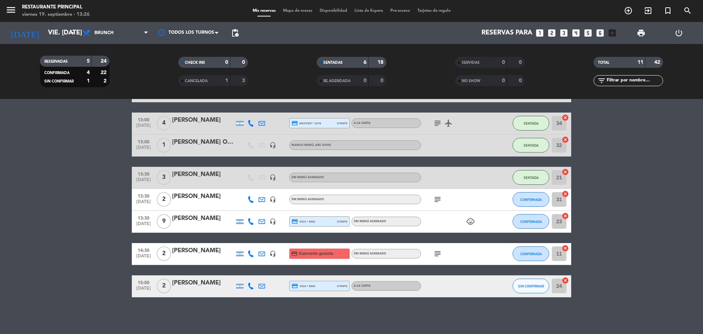
click at [473, 219] on icon "child_care" at bounding box center [470, 221] width 9 height 9
click at [438, 199] on icon "subject" at bounding box center [437, 199] width 9 height 9
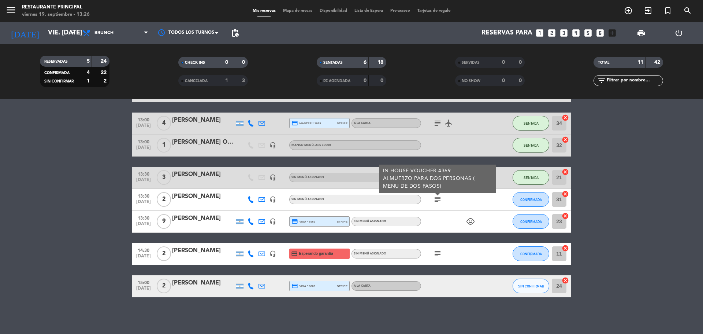
click at [440, 254] on icon "subject" at bounding box center [437, 253] width 9 height 9
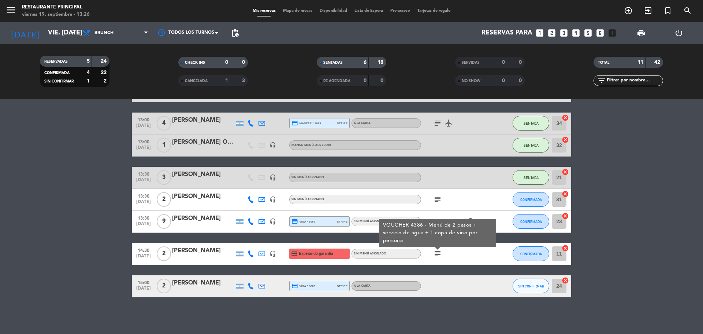
click at [678, 206] on bookings-row "12:51 [DATE] 2 WALK IN exit_to_app Sin menú asignado SENTADA 12 cancel 12:51 [D…" at bounding box center [351, 161] width 703 height 271
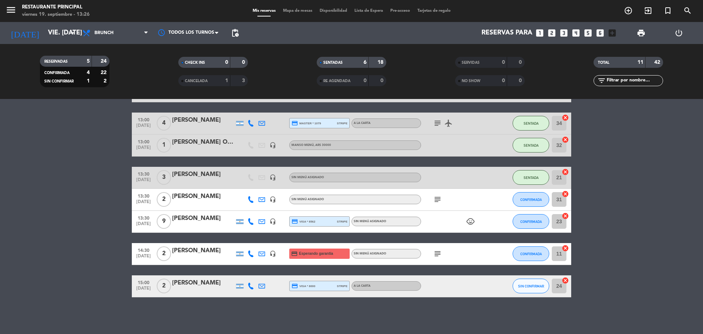
click at [42, 183] on bookings-row "12:51 [DATE] 2 WALK IN exit_to_app Sin menú asignado SENTADA 12 cancel 12:51 [D…" at bounding box center [351, 161] width 703 height 271
click at [36, 147] on bookings-row "12:51 [DATE] 2 WALK IN exit_to_app Sin menú asignado SENTADA 12 cancel 12:51 [D…" at bounding box center [351, 161] width 703 height 271
click at [70, 215] on bookings-row "12:51 [DATE] 2 WALK IN exit_to_app Sin menú asignado SENTADA 12 cancel 12:51 [D…" at bounding box center [351, 161] width 703 height 271
click at [606, 208] on bookings-row "12:51 [DATE] 2 WALK IN exit_to_app Sin menú asignado SENTADA 12 cancel 12:51 [D…" at bounding box center [351, 161] width 703 height 271
click at [70, 170] on bookings-row "12:51 [DATE] 2 WALK IN exit_to_app Sin menú asignado SENTADA 12 cancel 12:51 [D…" at bounding box center [351, 161] width 703 height 271
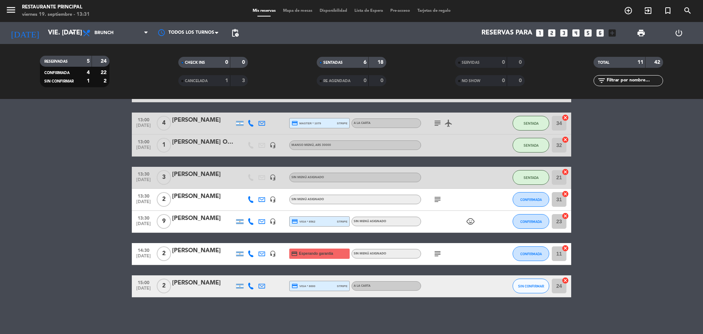
click at [442, 199] on span "subject" at bounding box center [437, 199] width 11 height 9
click at [436, 197] on icon "subject" at bounding box center [437, 199] width 9 height 9
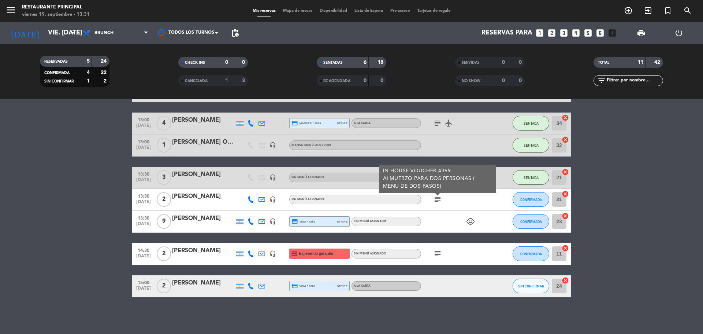
click at [47, 168] on bookings-row "12:51 [DATE] 2 WALK IN exit_to_app Sin menú asignado SENTADA 12 cancel 12:51 [D…" at bounding box center [351, 161] width 703 height 271
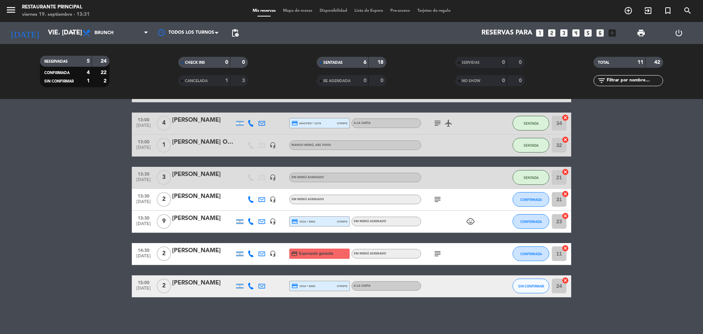
click at [475, 219] on span "child_care" at bounding box center [470, 221] width 11 height 9
click at [475, 221] on icon "child_care" at bounding box center [470, 221] width 9 height 9
click at [437, 258] on div "subject" at bounding box center [454, 254] width 66 height 22
click at [436, 256] on icon "subject" at bounding box center [437, 253] width 9 height 9
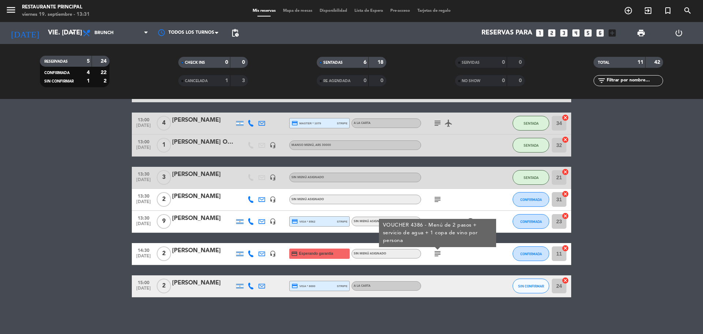
click at [41, 181] on bookings-row "12:51 [DATE] 2 WALK IN exit_to_app Sin menú asignado SENTADA 12 cancel 12:51 [D…" at bounding box center [351, 161] width 703 height 271
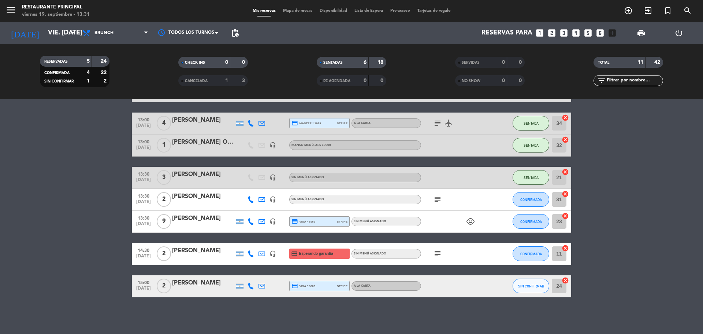
click at [588, 174] on bookings-row "12:51 [DATE] 2 WALK IN exit_to_app Sin menú asignado SENTADA 12 cancel 12:51 [D…" at bounding box center [351, 161] width 703 height 271
click at [61, 172] on bookings-row "12:51 [DATE] 2 WALK IN exit_to_app Sin menú asignado SENTADA 12 cancel 12:51 [D…" at bounding box center [351, 161] width 703 height 271
click at [265, 164] on div "12:51 [DATE] 2 WALK IN exit_to_app Sin menú asignado SENTADA 12 cancel 12:51 [D…" at bounding box center [351, 161] width 439 height 271
click at [96, 168] on bookings-row "12:51 [DATE] 2 WALK IN exit_to_app Sin menú asignado SENTADA 12 cancel 12:51 [D…" at bounding box center [351, 161] width 703 height 271
click at [599, 156] on bookings-row "12:51 [DATE] 2 WALK IN exit_to_app Sin menú asignado SENTADA 12 cancel 12:51 [D…" at bounding box center [351, 161] width 703 height 271
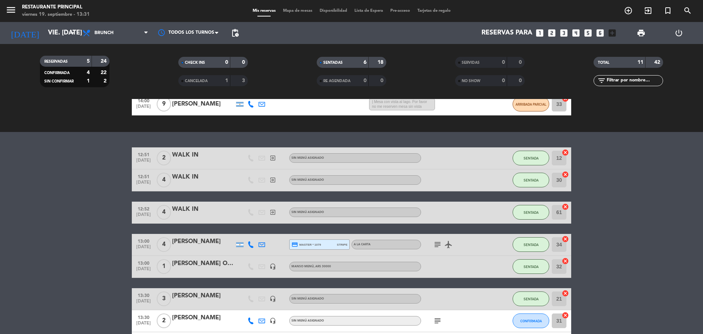
scroll to position [146, 0]
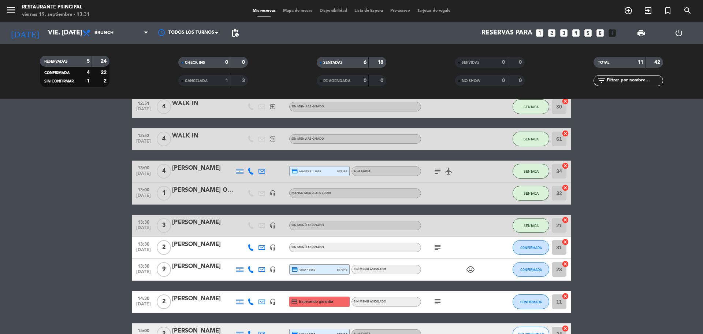
click at [617, 159] on bookings-row "12:51 [DATE] 2 WALK IN exit_to_app Sin menú asignado SENTADA 12 cancel 12:51 [D…" at bounding box center [351, 209] width 703 height 271
click at [76, 212] on bookings-row "12:51 [DATE] 2 WALK IN exit_to_app Sin menú asignado SENTADA 12 cancel 12:51 [D…" at bounding box center [351, 209] width 703 height 271
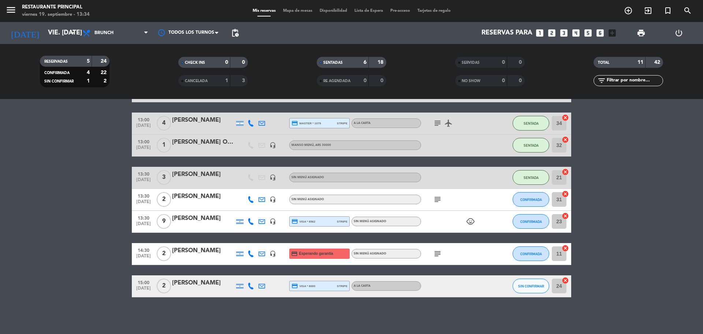
click at [435, 198] on icon "subject" at bounding box center [437, 199] width 9 height 9
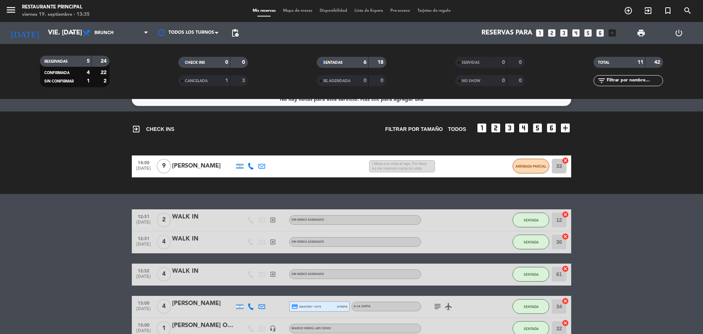
drag, startPoint x: 19, startPoint y: 197, endPoint x: 160, endPoint y: 230, distance: 145.1
click at [19, 197] on div "No hay notas para este servicio. Haz clic para agregar una exit_to_app CHECK IN…" at bounding box center [351, 216] width 703 height 235
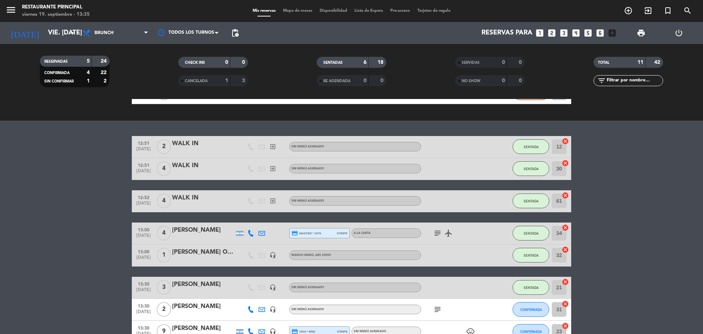
scroll to position [121, 0]
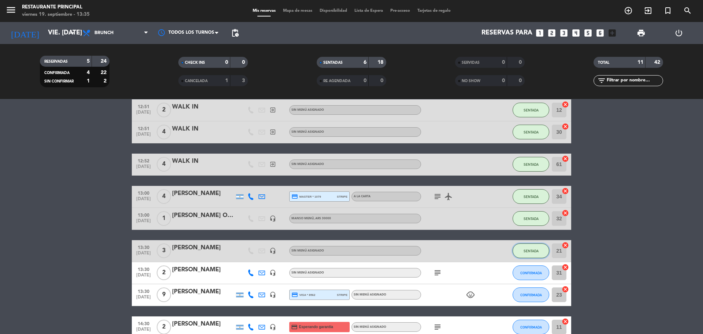
click at [537, 251] on span "SENTADA" at bounding box center [531, 251] width 15 height 4
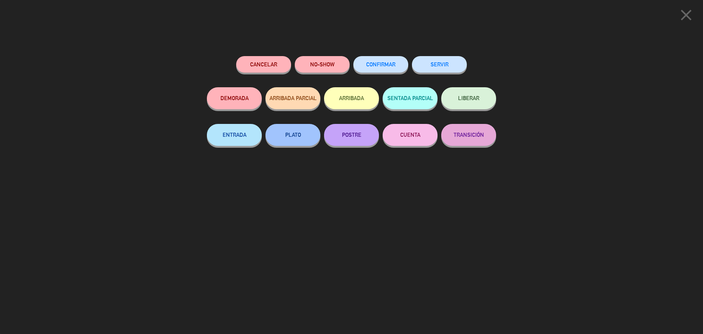
click at [682, 18] on icon "close" at bounding box center [686, 15] width 18 height 18
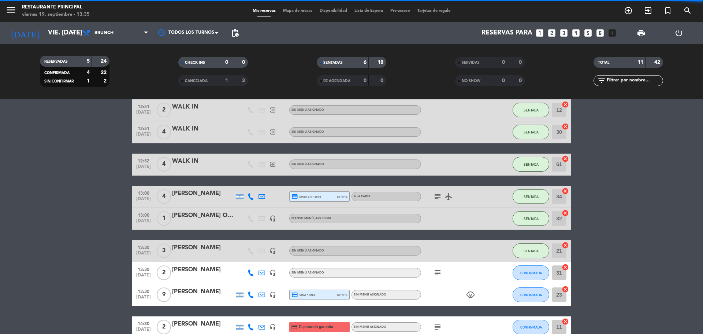
click at [187, 246] on div "[PERSON_NAME]" at bounding box center [203, 248] width 62 height 10
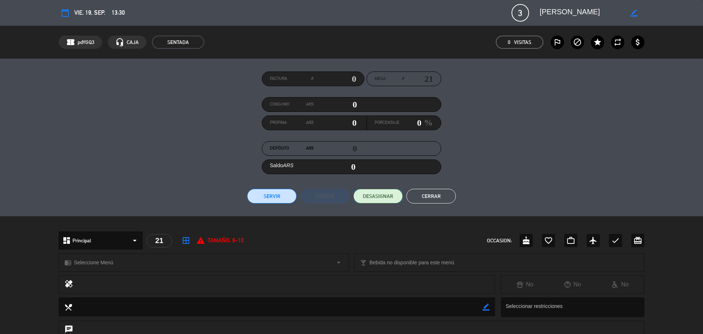
click at [378, 199] on span "DESASIGNAR" at bounding box center [378, 196] width 30 height 8
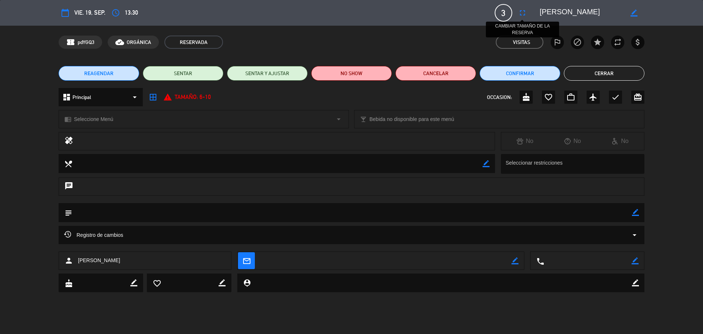
click at [526, 14] on icon "fullscreen" at bounding box center [522, 12] width 9 height 9
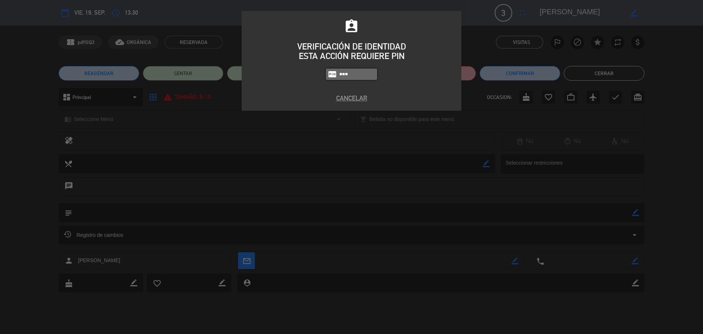
type input "8148"
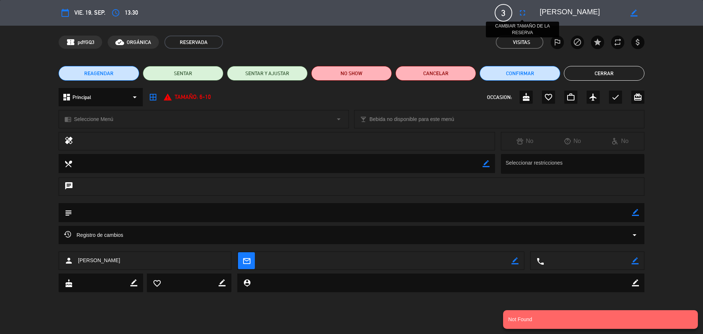
click at [521, 12] on icon "fullscreen" at bounding box center [522, 12] width 9 height 9
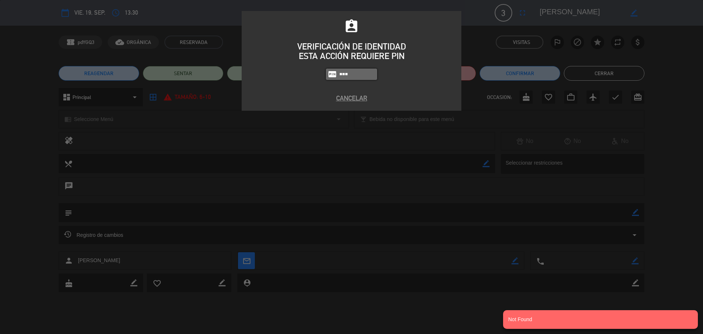
type input "8184"
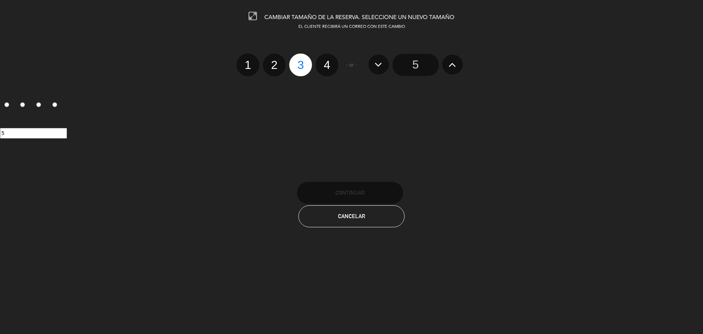
click at [277, 63] on label "2" at bounding box center [274, 64] width 23 height 23
click at [276, 61] on input "2" at bounding box center [273, 58] width 5 height 5
radio input "true"
radio input "false"
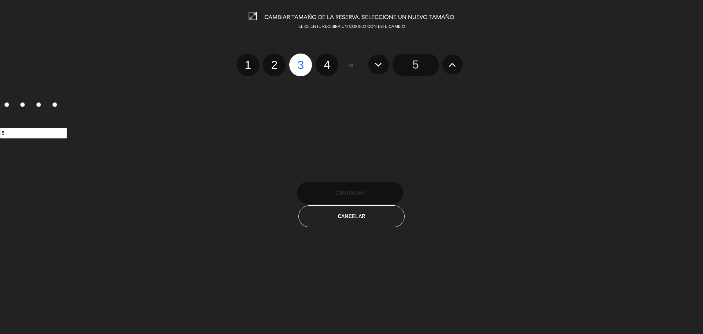
radio input "false"
radio input "true"
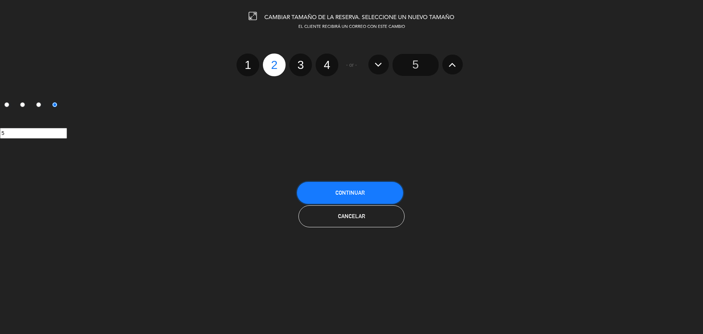
click at [358, 189] on button "Continuar" at bounding box center [350, 193] width 106 height 22
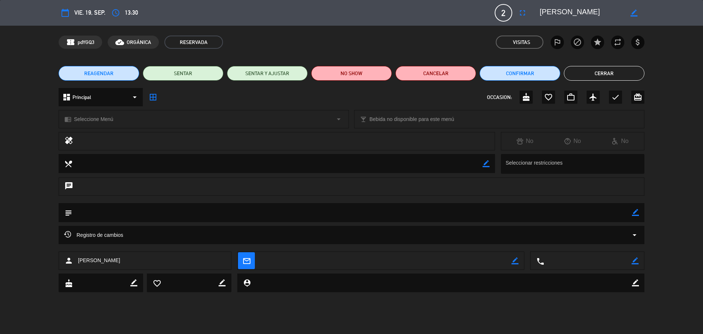
click at [594, 74] on button "Cerrar" at bounding box center [604, 73] width 81 height 15
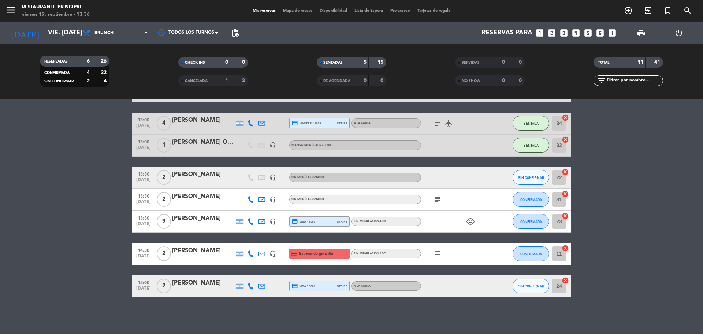
scroll to position [158, 0]
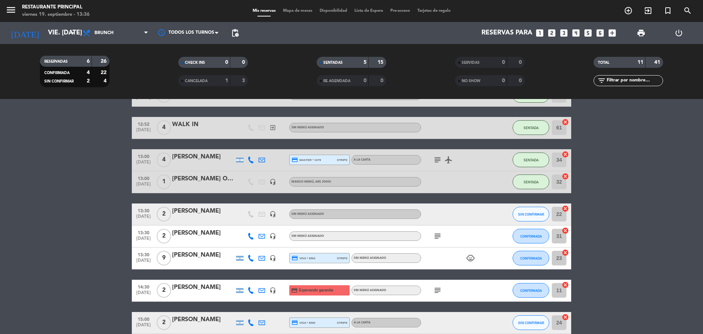
click at [564, 208] on icon "cancel" at bounding box center [565, 208] width 7 height 7
click at [561, 216] on icon "border_all" at bounding box center [560, 213] width 9 height 9
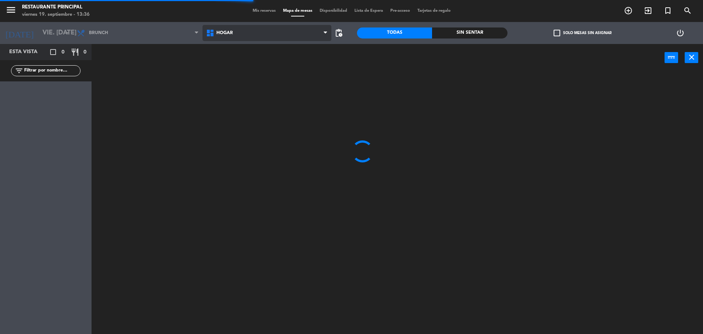
click at [291, 33] on span "Hogar" at bounding box center [267, 33] width 129 height 16
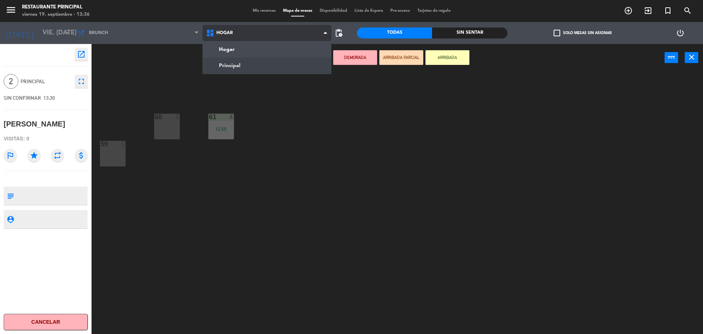
click at [249, 71] on ng-component "menu Restaurante Principal viernes 19. septiembre - 13:36 Mis reservas Mapa de …" at bounding box center [351, 167] width 703 height 335
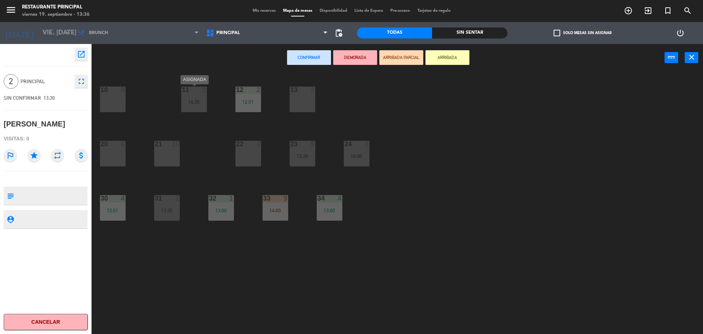
click at [200, 104] on div "14:30" at bounding box center [194, 101] width 26 height 5
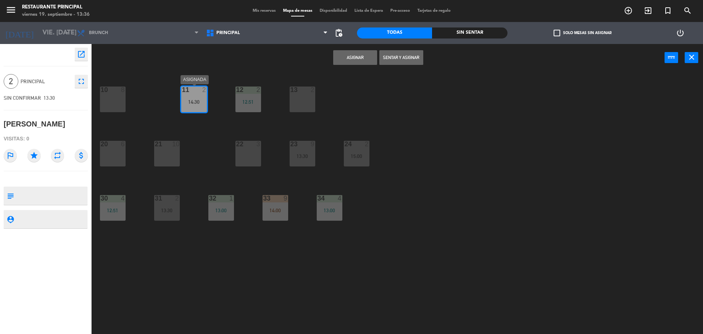
click at [189, 100] on div "14:30" at bounding box center [194, 101] width 26 height 5
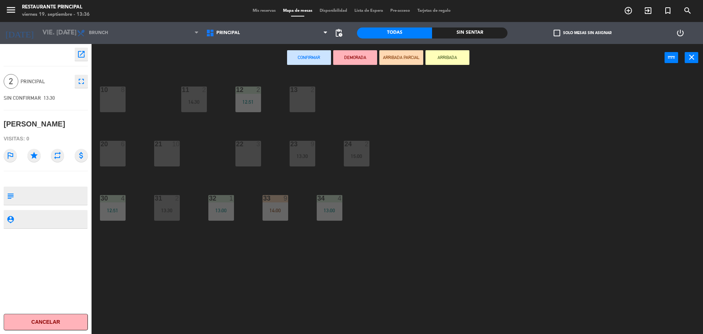
click at [315, 100] on div "13 2" at bounding box center [303, 99] width 26 height 26
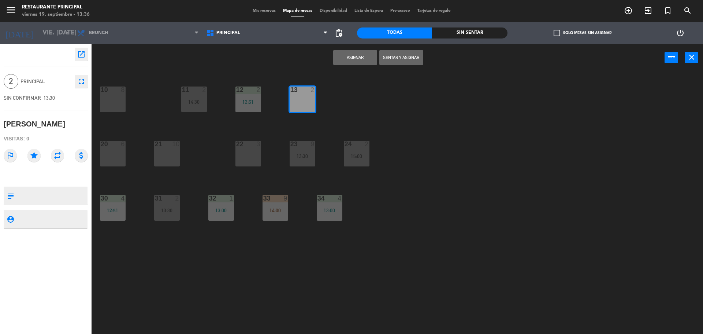
click at [341, 60] on button "Asignar" at bounding box center [355, 57] width 44 height 15
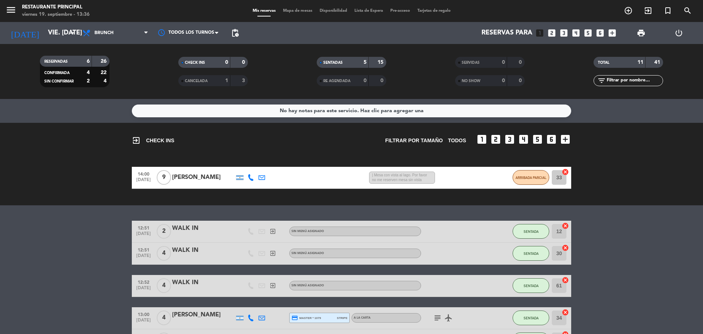
scroll to position [183, 0]
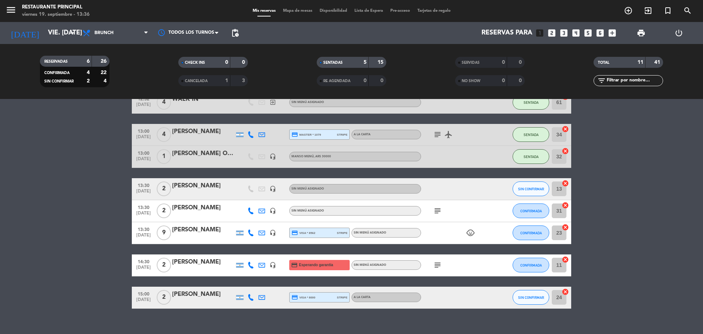
click at [298, 10] on span "Mapa de mesas" at bounding box center [297, 11] width 37 height 4
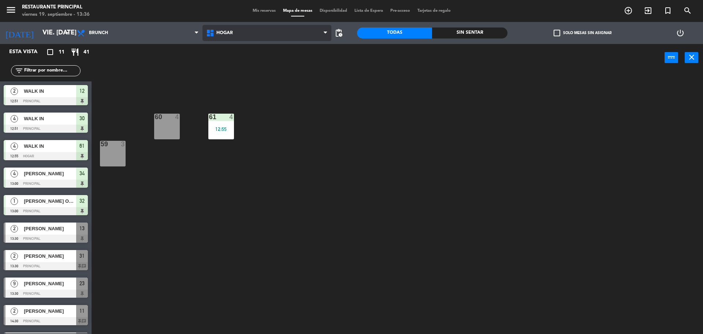
click at [253, 27] on span "Hogar" at bounding box center [267, 33] width 129 height 16
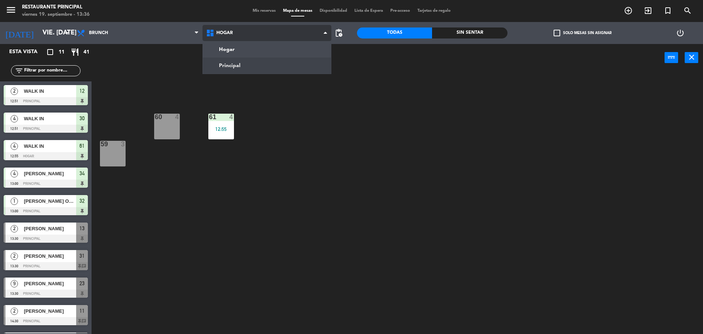
click at [230, 65] on ng-component "menu Restaurante Principal viernes 19. septiembre - 13:36 Mis reservas Mapa de …" at bounding box center [351, 167] width 703 height 335
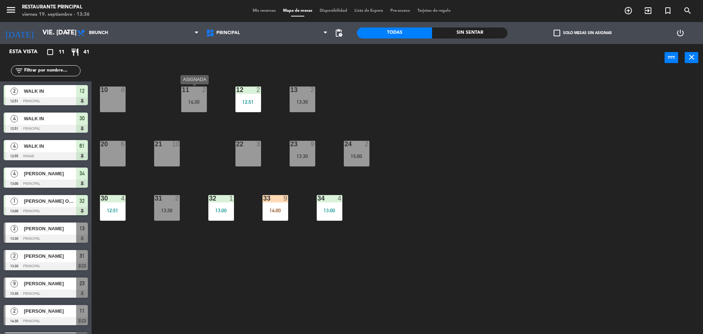
click at [183, 104] on div "14:30" at bounding box center [194, 101] width 26 height 5
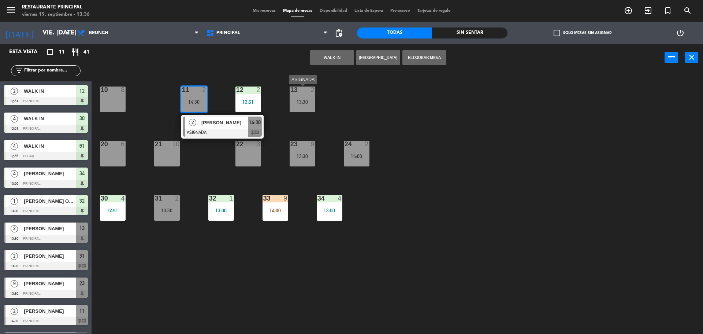
click at [312, 94] on div "13 2 13:30" at bounding box center [303, 99] width 26 height 26
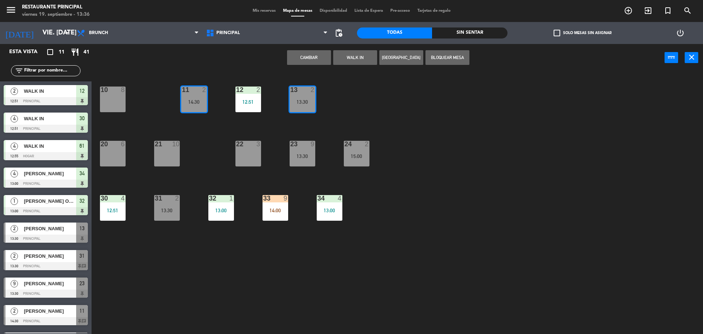
click at [316, 62] on button "Cambiar" at bounding box center [309, 57] width 44 height 15
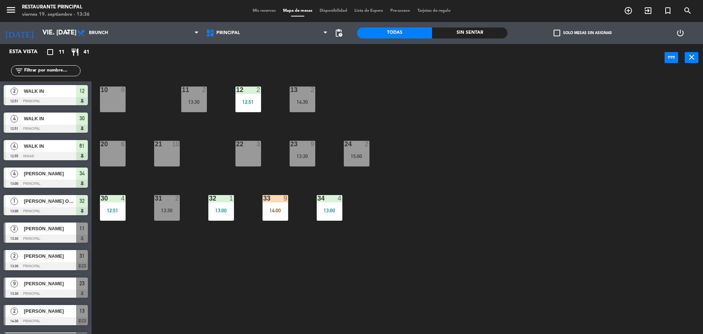
click at [254, 12] on span "Mis reservas" at bounding box center [264, 11] width 30 height 4
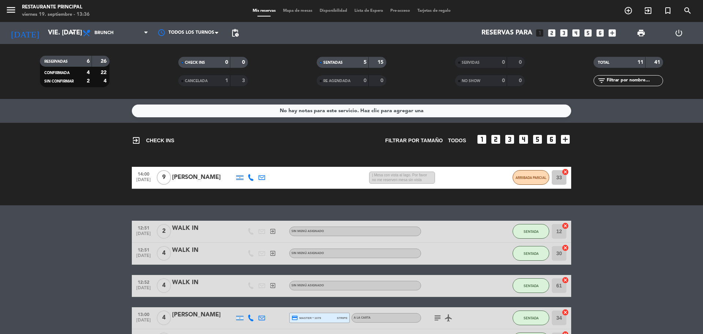
drag, startPoint x: 51, startPoint y: 221, endPoint x: 90, endPoint y: 222, distance: 39.2
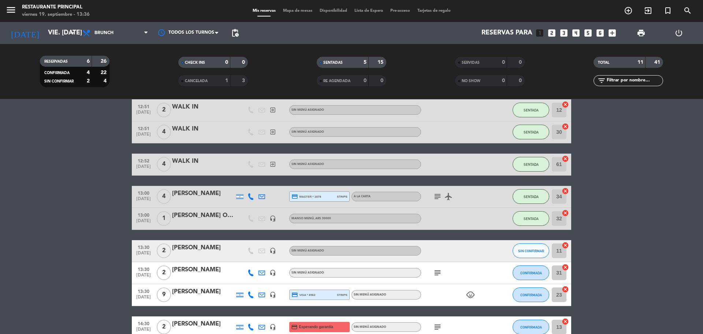
scroll to position [48, 0]
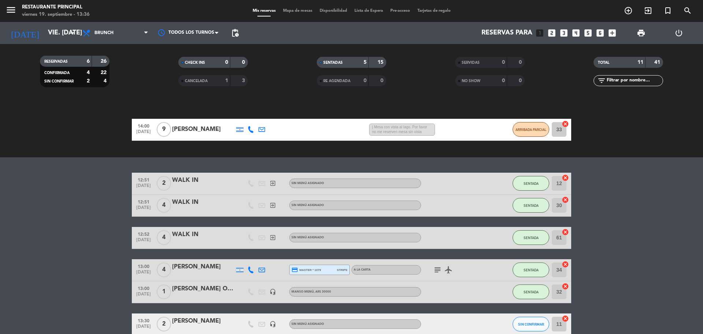
click at [400, 130] on span "| Mesa con vista al lago. Por favor no me reserven mesa sin vista" at bounding box center [402, 129] width 66 height 12
click at [591, 180] on bookings-row "12:51 [DATE] 2 WALK IN exit_to_app Sin menú asignado SENTADA 12 cancel 12:51 [D…" at bounding box center [351, 307] width 703 height 271
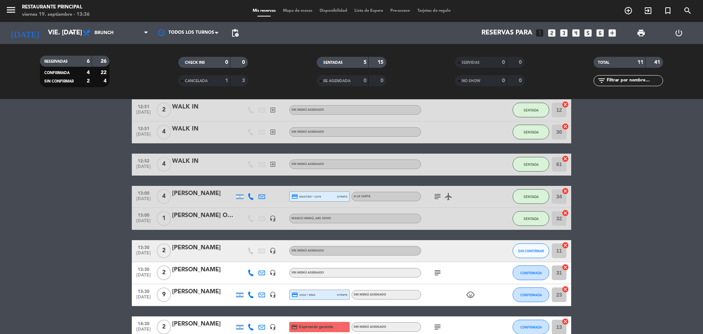
scroll to position [194, 0]
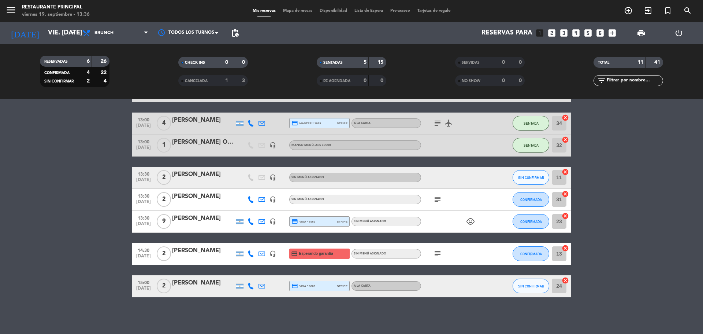
click at [664, 171] on bookings-row "12:51 [DATE] 2 WALK IN exit_to_app Sin menú asignado SENTADA 12 cancel 12:51 [D…" at bounding box center [351, 161] width 703 height 271
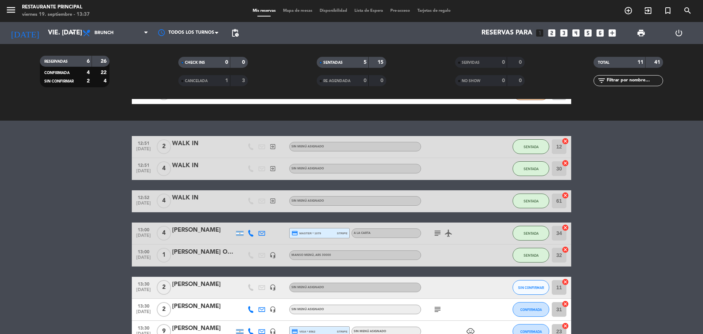
scroll to position [121, 0]
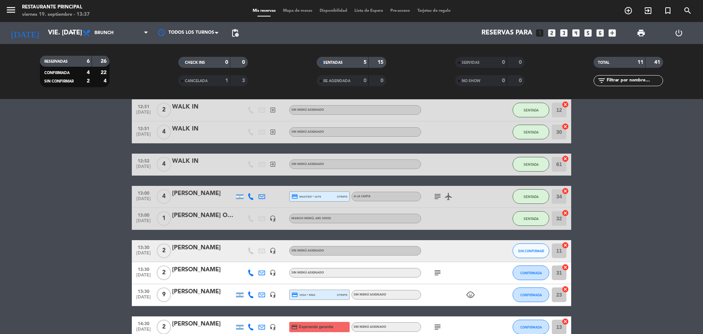
click at [83, 186] on bookings-row "12:51 [DATE] 2 WALK IN exit_to_app Sin menú asignado SENTADA 12 cancel 12:51 [D…" at bounding box center [351, 234] width 703 height 271
click at [613, 180] on bookings-row "12:51 [DATE] 2 WALK IN exit_to_app Sin menú asignado SENTADA 12 cancel 12:51 [D…" at bounding box center [351, 234] width 703 height 271
click at [88, 211] on bookings-row "12:51 [DATE] 2 WALK IN exit_to_app Sin menú asignado SENTADA 12 cancel 12:51 [D…" at bounding box center [351, 234] width 703 height 271
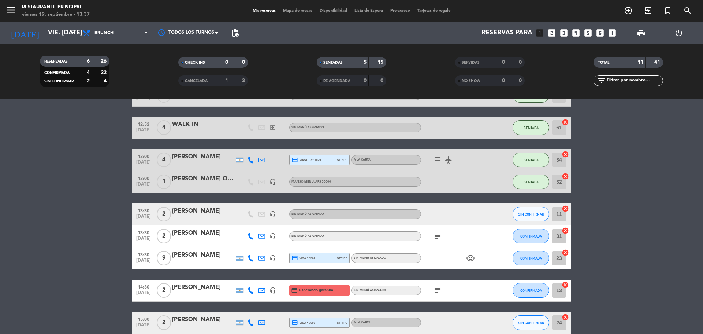
scroll to position [194, 0]
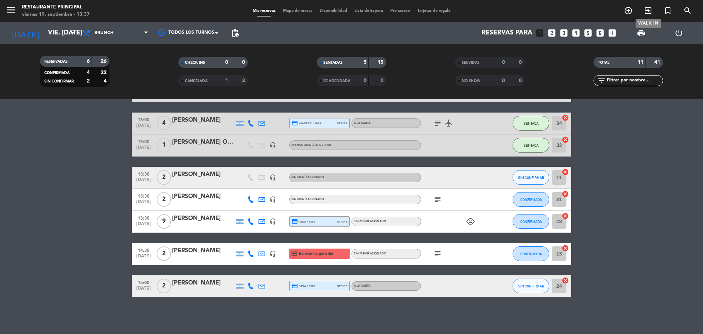
click at [643, 12] on span "exit_to_app" at bounding box center [648, 10] width 20 height 12
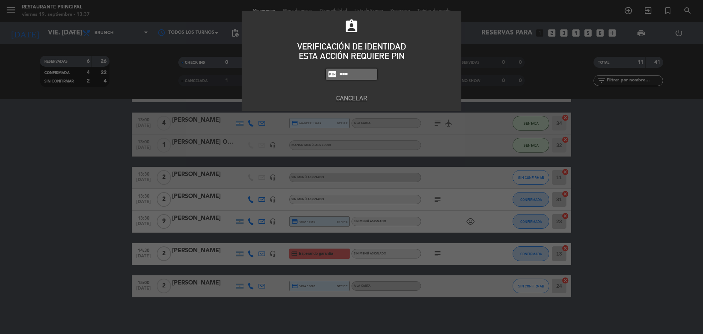
type input "8184"
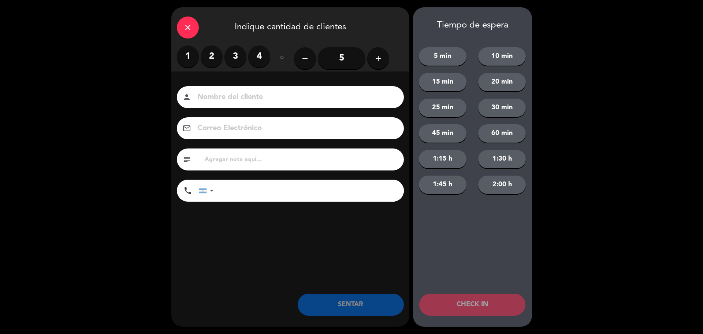
click at [196, 54] on label "1" at bounding box center [188, 56] width 22 height 22
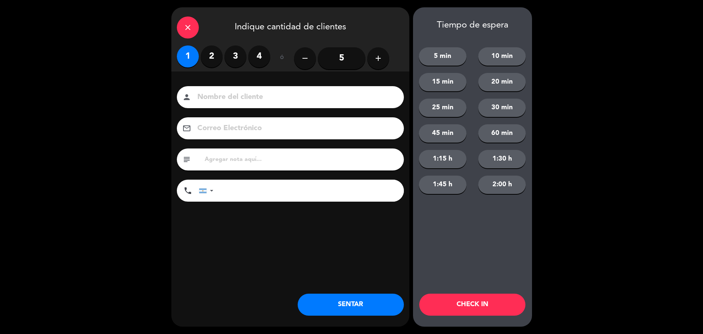
click at [212, 88] on div "person" at bounding box center [290, 97] width 227 height 22
click at [220, 93] on input at bounding box center [296, 97] width 198 height 13
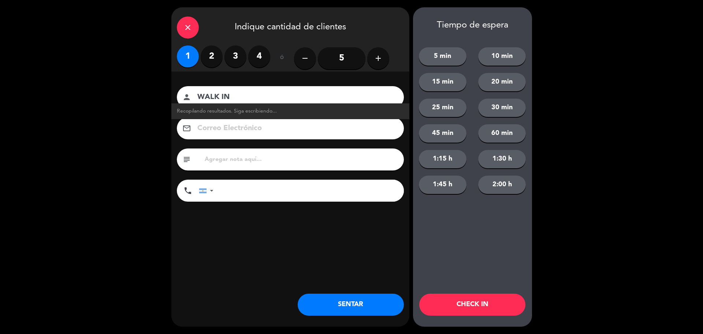
type input "WALK IN"
click at [333, 306] on button "SENTAR" at bounding box center [351, 304] width 106 height 22
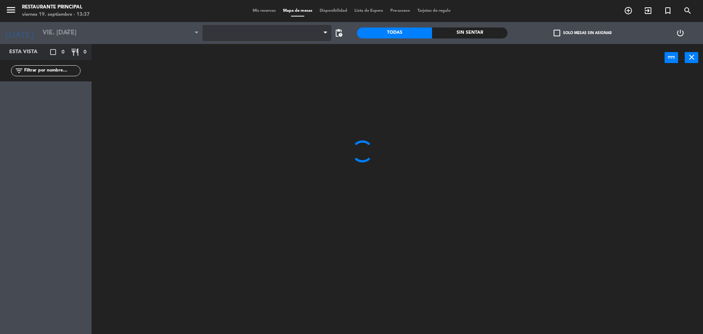
click at [247, 37] on span at bounding box center [267, 33] width 129 height 16
click at [276, 38] on span "Hogar" at bounding box center [267, 33] width 129 height 16
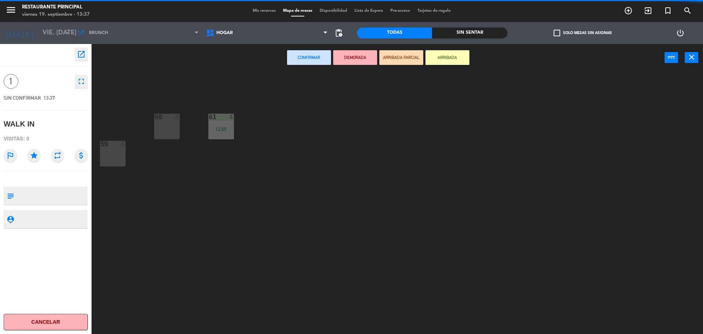
click at [229, 88] on div "60 4 61 4 12:55 59 3" at bounding box center [401, 204] width 605 height 262
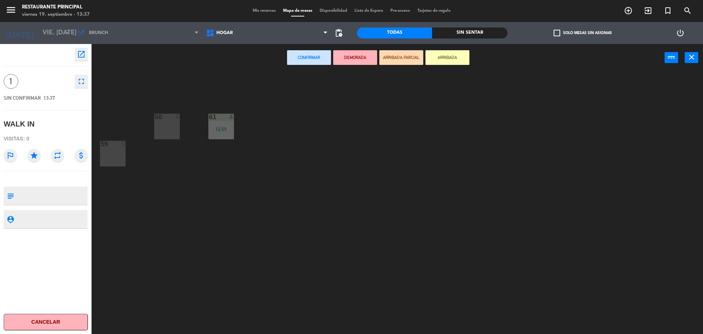
click at [110, 165] on div "59 3" at bounding box center [113, 154] width 26 height 26
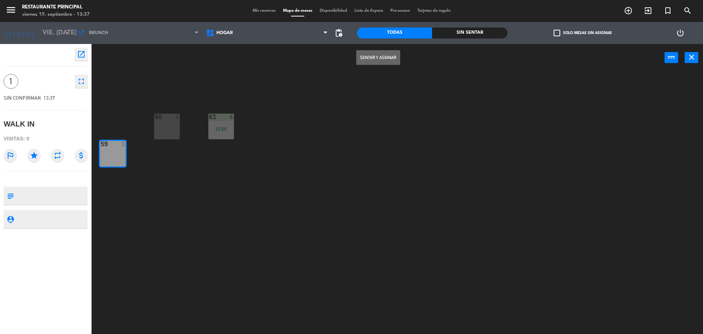
click at [389, 54] on button "Sentar y Asignar" at bounding box center [378, 57] width 44 height 15
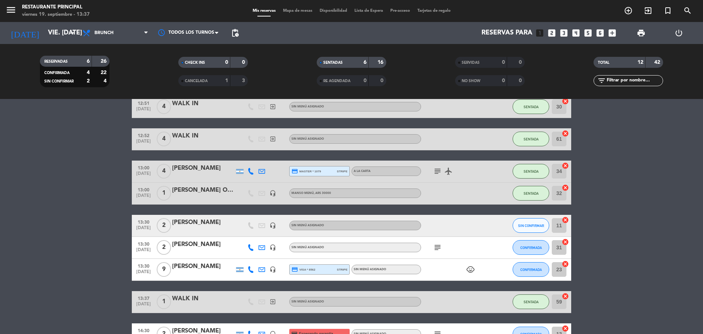
scroll to position [227, 0]
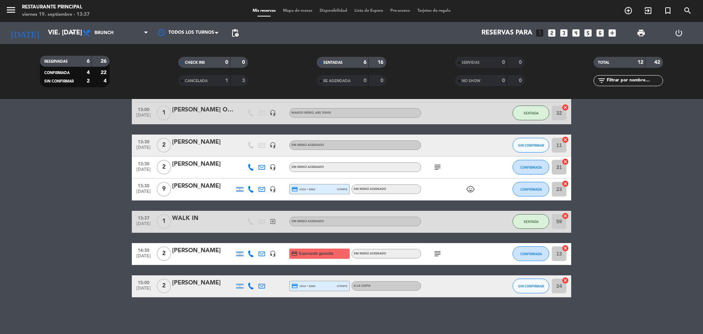
click at [439, 253] on icon "subject" at bounding box center [437, 253] width 9 height 9
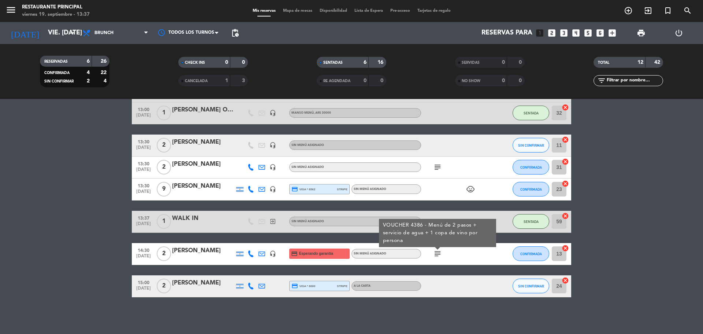
click at [71, 251] on bookings-row "12:51 [DATE] 2 WALK IN exit_to_app Sin menú asignado SENTADA 12 cancel 12:51 [D…" at bounding box center [351, 145] width 703 height 303
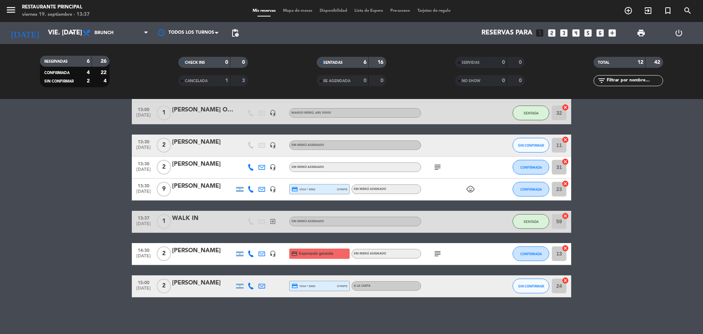
click at [434, 164] on icon "subject" at bounding box center [437, 167] width 9 height 9
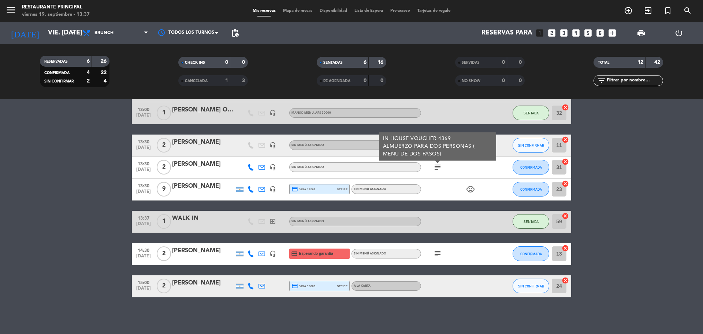
click at [657, 178] on bookings-row "12:51 [DATE] 2 WALK IN exit_to_app Sin menú asignado SENTADA 12 cancel 12:51 [D…" at bounding box center [351, 145] width 703 height 303
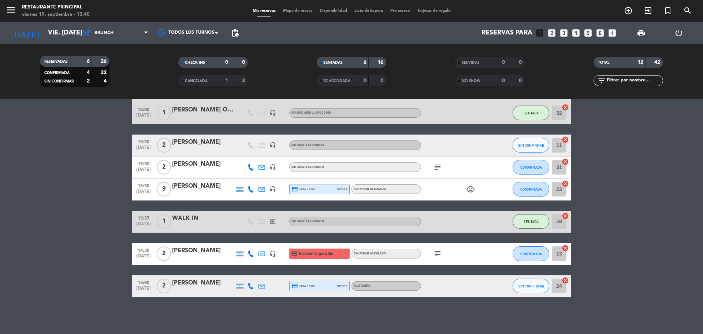
click at [469, 190] on icon "child_care" at bounding box center [470, 189] width 9 height 9
click at [617, 174] on bookings-row "12:51 [DATE] 2 WALK IN exit_to_app Sin menú asignado SENTADA 12 cancel 12:51 [D…" at bounding box center [351, 145] width 703 height 303
click at [621, 174] on bookings-row "12:51 [DATE] 2 WALK IN exit_to_app Sin menú asignado SENTADA 12 cancel 12:51 [D…" at bounding box center [351, 145] width 703 height 303
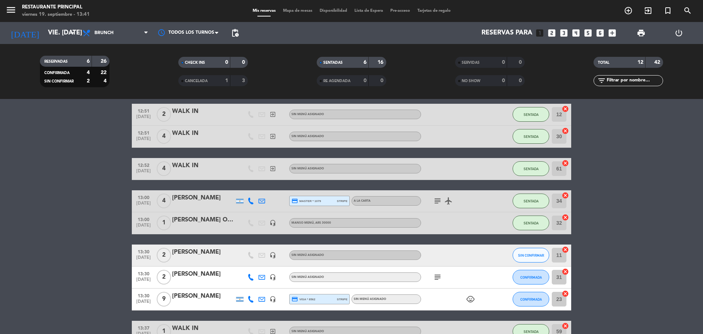
scroll to position [190, 0]
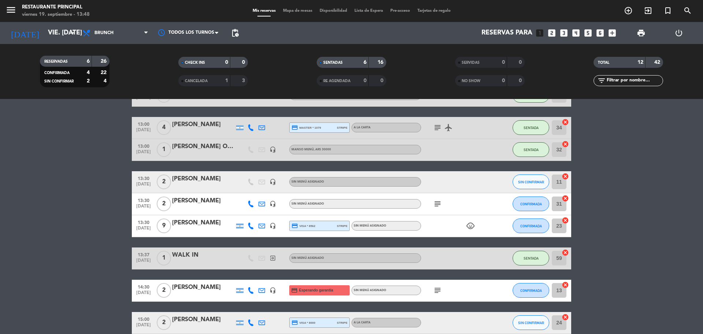
click at [60, 212] on bookings-row "12:51 [DATE] 2 WALK IN exit_to_app Sin menú asignado SENTADA 12 cancel 12:51 [D…" at bounding box center [351, 181] width 703 height 303
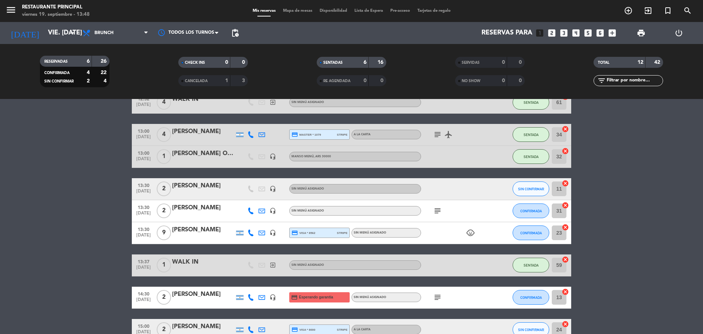
scroll to position [0, 0]
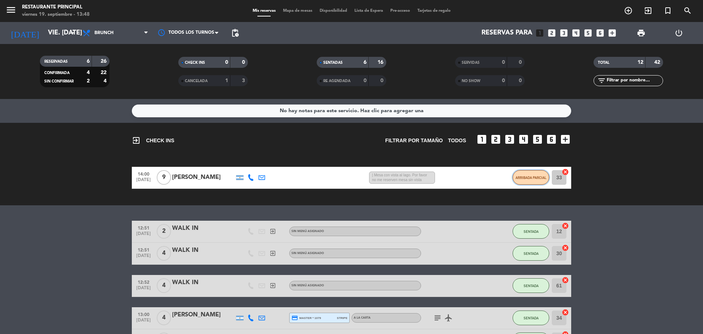
click at [525, 176] on span "ARRIBADA PARCIAL" at bounding box center [531, 177] width 31 height 4
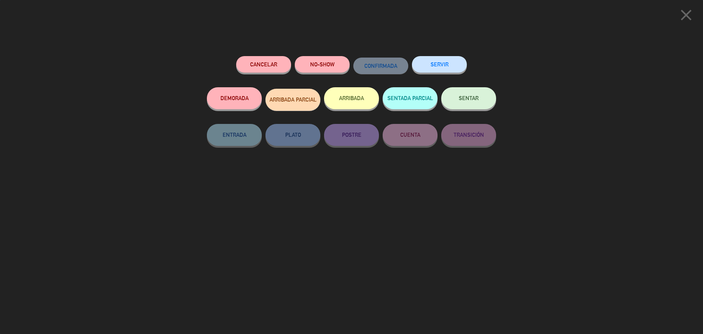
click at [454, 96] on button "SENTAR" at bounding box center [468, 98] width 55 height 22
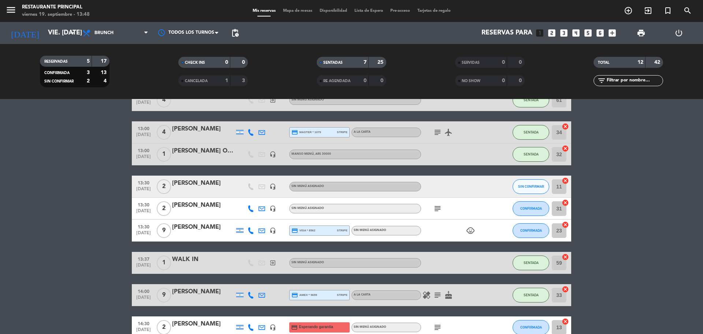
scroll to position [171, 0]
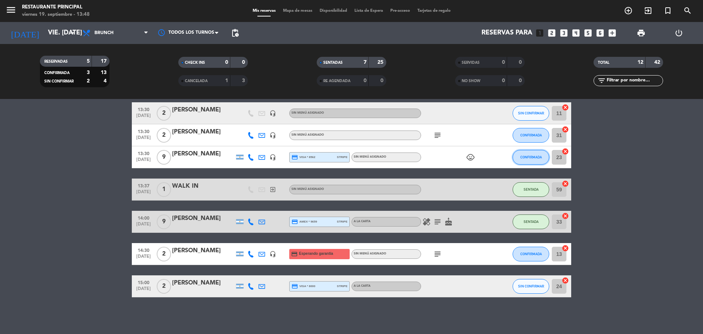
click at [519, 160] on button "CONFIRMADA" at bounding box center [531, 157] width 37 height 15
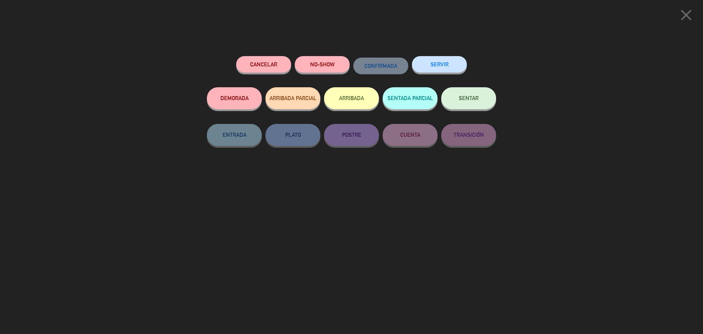
click at [447, 95] on button "SENTAR" at bounding box center [468, 98] width 55 height 22
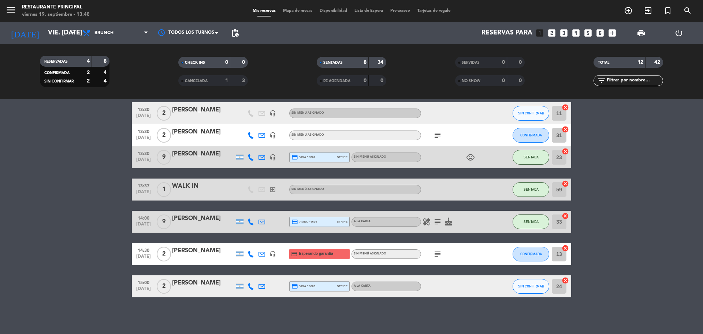
scroll to position [134, 0]
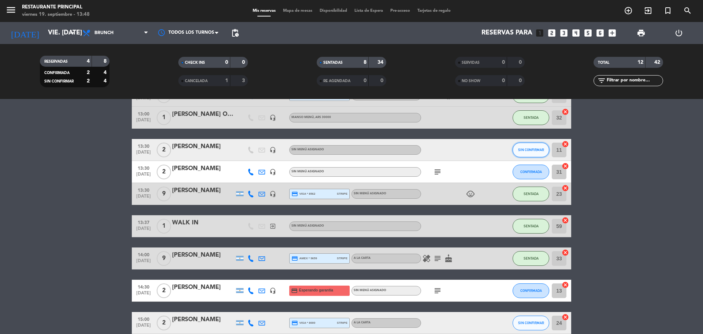
click at [531, 152] on button "SIN CONFIRMAR" at bounding box center [531, 149] width 37 height 15
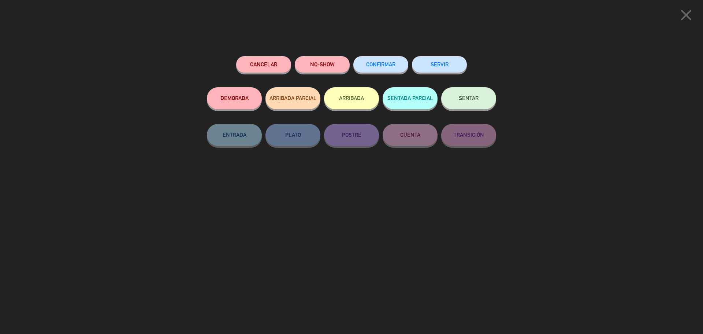
click at [469, 100] on span "SENTAR" at bounding box center [469, 98] width 20 height 6
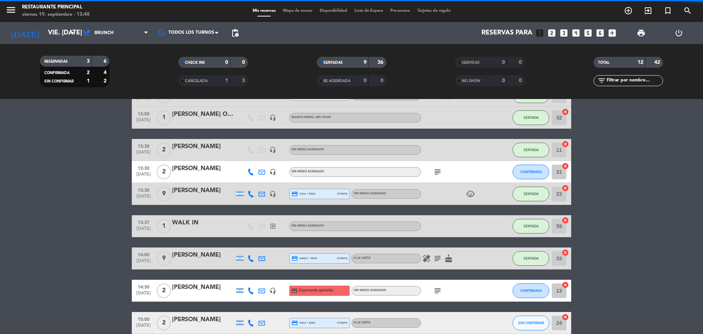
scroll to position [171, 0]
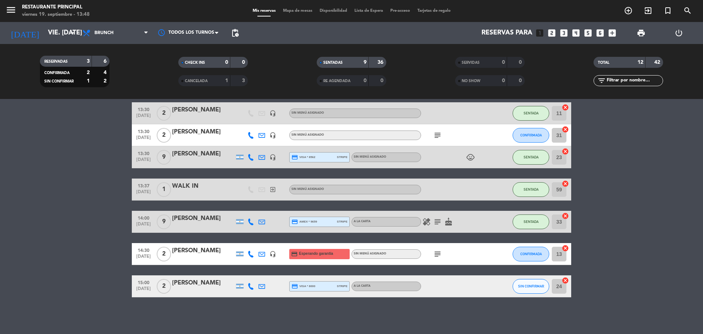
click at [622, 191] on bookings-row "12:51 [DATE] 2 WALK IN exit_to_app Sin menú asignado SENTADA 12 cancel 12:51 [D…" at bounding box center [351, 129] width 703 height 335
click at [108, 192] on bookings-row "12:51 [DATE] 2 WALK IN exit_to_app Sin menú asignado SENTADA 12 cancel 12:51 [D…" at bounding box center [351, 129] width 703 height 335
click at [33, 210] on bookings-row "12:51 [DATE] 2 WALK IN exit_to_app Sin menú asignado SENTADA 12 cancel 12:51 [D…" at bounding box center [351, 129] width 703 height 335
click at [424, 133] on div "subject" at bounding box center [454, 135] width 66 height 22
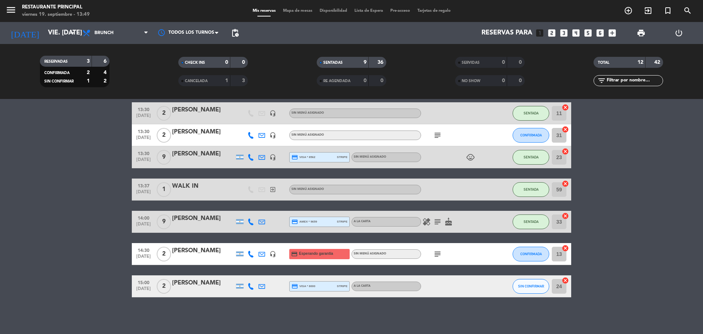
click at [439, 137] on icon "subject" at bounding box center [437, 135] width 9 height 9
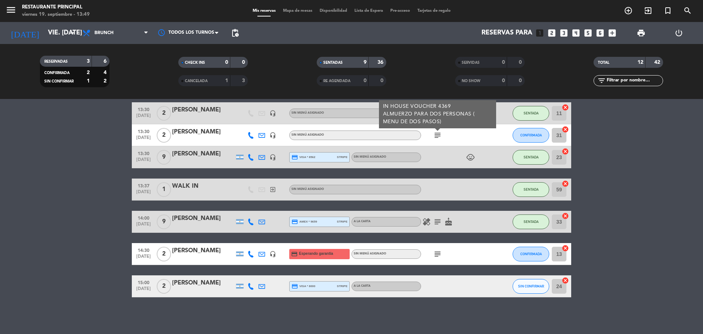
click at [654, 140] on bookings-row "12:51 [DATE] 2 WALK IN exit_to_app Sin menú asignado SENTADA 12 cancel 12:51 [D…" at bounding box center [351, 129] width 703 height 335
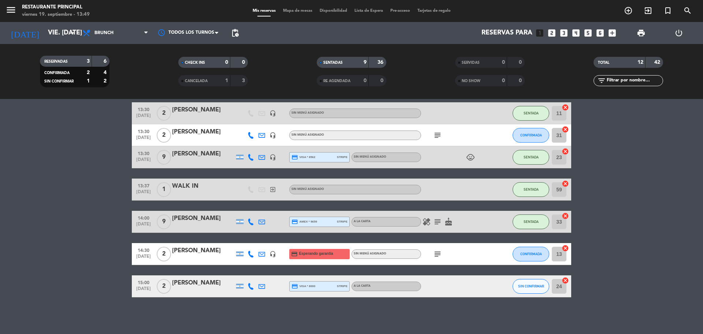
click at [436, 254] on icon "subject" at bounding box center [437, 253] width 9 height 9
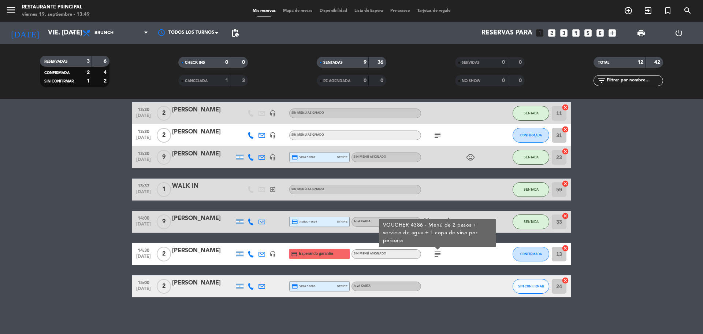
click at [661, 211] on bookings-row "12:51 [DATE] 2 WALK IN exit_to_app Sin menú asignado SENTADA 12 cancel 12:51 [D…" at bounding box center [351, 129] width 703 height 335
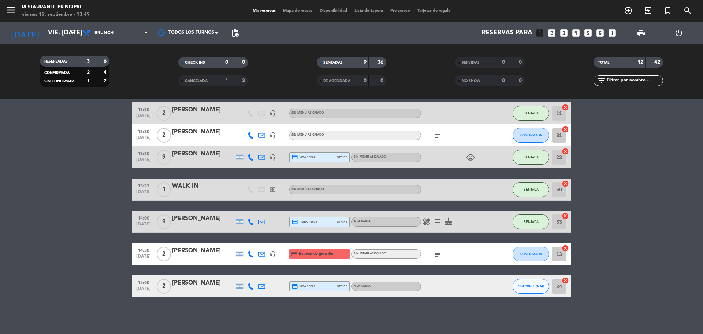
click at [59, 194] on bookings-row "12:51 [DATE] 2 WALK IN exit_to_app Sin menú asignado SENTADA 12 cancel 12:51 [D…" at bounding box center [351, 129] width 703 height 335
click at [640, 155] on bookings-row "12:51 [DATE] 2 WALK IN exit_to_app Sin menú asignado SENTADA 12 cancel 12:51 [D…" at bounding box center [351, 129] width 703 height 335
click at [37, 226] on bookings-row "12:51 [DATE] 2 WALK IN exit_to_app Sin menú asignado SENTADA 12 cancel 12:51 [D…" at bounding box center [351, 129] width 703 height 335
click at [438, 137] on icon "subject" at bounding box center [437, 135] width 9 height 9
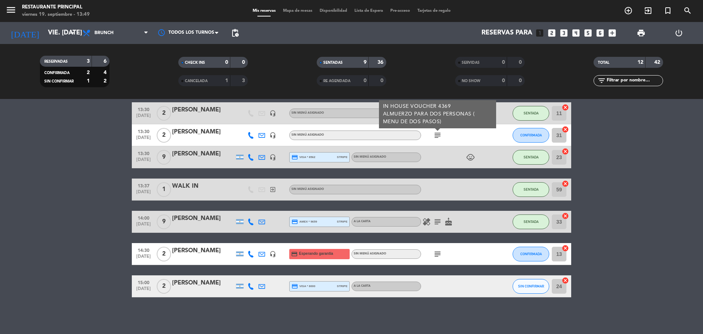
click at [439, 254] on icon "subject" at bounding box center [437, 253] width 9 height 9
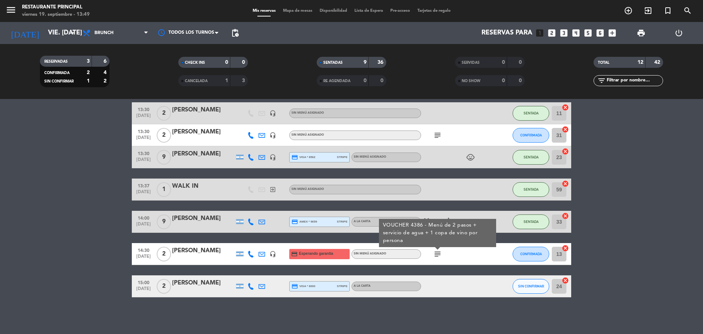
click at [109, 225] on bookings-row "12:51 [DATE] 2 WALK IN exit_to_app Sin menú asignado SENTADA 12 cancel 12:51 [D…" at bounding box center [351, 129] width 703 height 335
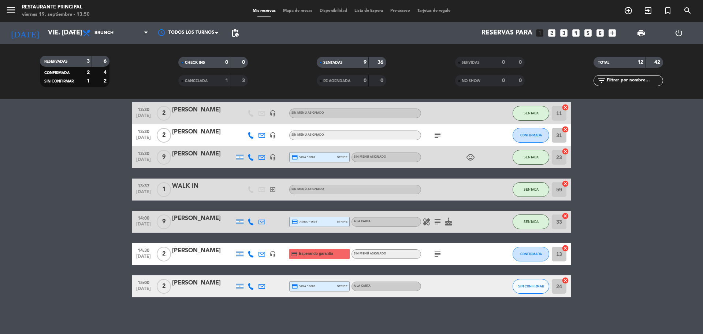
click at [597, 171] on bookings-row "12:51 [DATE] 2 WALK IN exit_to_app Sin menú asignado SENTADA 12 cancel 12:51 [D…" at bounding box center [351, 129] width 703 height 335
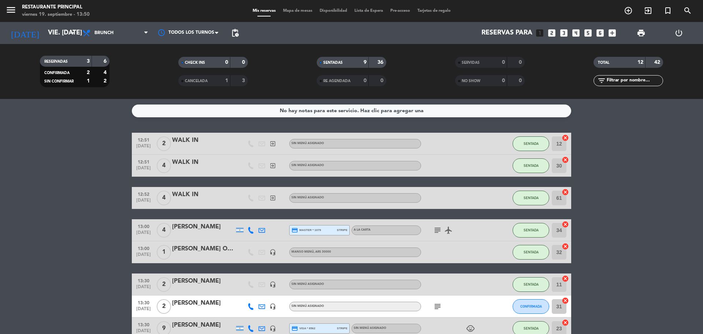
click at [598, 170] on bookings-row "12:51 [DATE] 2 WALK IN exit_to_app Sin menú asignado SENTADA 12 cancel 12:51 [D…" at bounding box center [351, 300] width 703 height 335
click at [57, 183] on bookings-row "12:51 [DATE] 2 WALK IN exit_to_app Sin menú asignado SENTADA 12 cancel 12:51 [D…" at bounding box center [351, 311] width 703 height 357
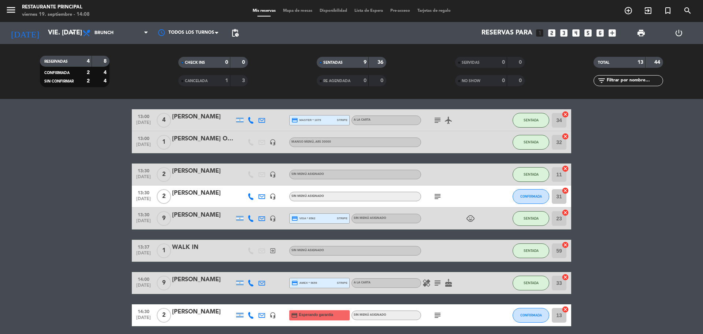
click at [435, 198] on icon "subject" at bounding box center [437, 196] width 9 height 9
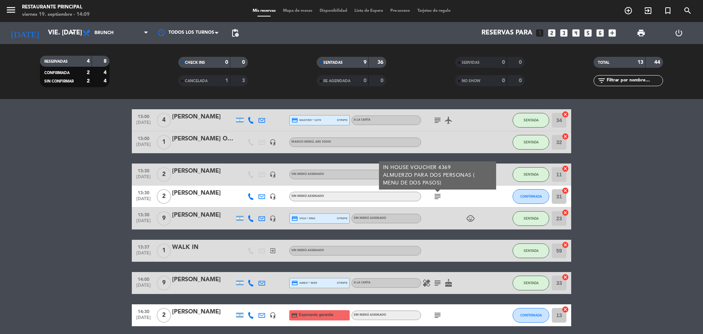
click at [661, 166] on bookings-row "12:51 [DATE] 2 WALK IN exit_to_app Sin menú asignado SENTADA 12 cancel 12:51 [D…" at bounding box center [351, 201] width 703 height 357
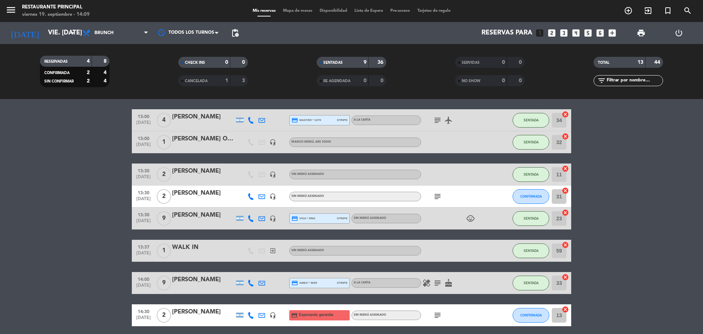
scroll to position [183, 0]
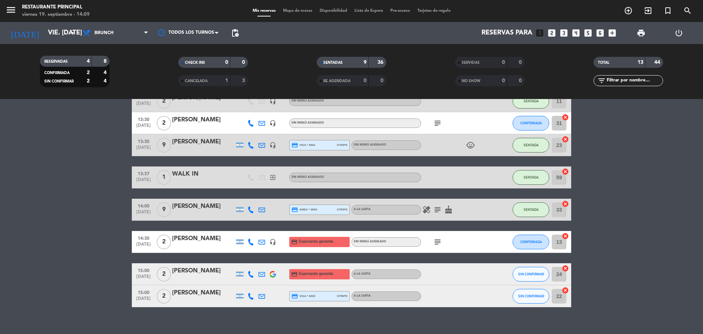
click at [434, 123] on icon "subject" at bounding box center [437, 123] width 9 height 9
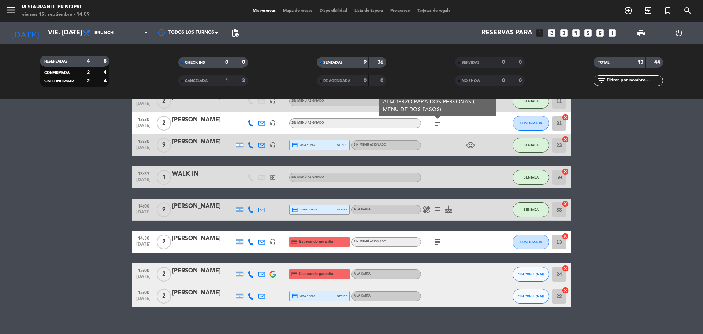
click at [612, 129] on bookings-row "12:51 [DATE] 2 WALK IN exit_to_app Sin menú asignado SENTADA 12 cancel 12:51 [D…" at bounding box center [351, 127] width 703 height 357
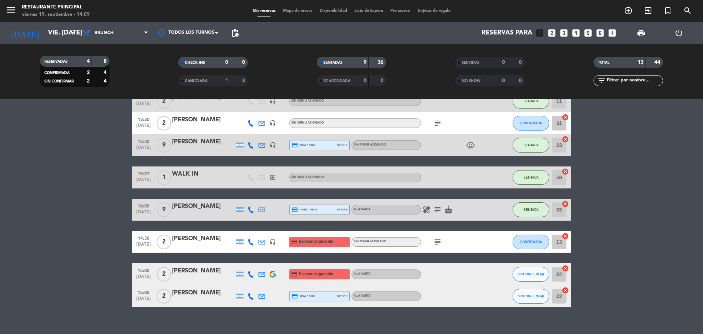
click at [260, 124] on icon at bounding box center [262, 123] width 7 height 7
click at [269, 124] on div "headset_mic" at bounding box center [272, 123] width 11 height 22
click at [273, 123] on icon "headset_mic" at bounding box center [273, 123] width 7 height 7
click at [78, 161] on bookings-row "12:51 [DATE] 2 WALK IN exit_to_app Sin menú asignado SENTADA 12 cancel 12:51 [D…" at bounding box center [351, 127] width 703 height 357
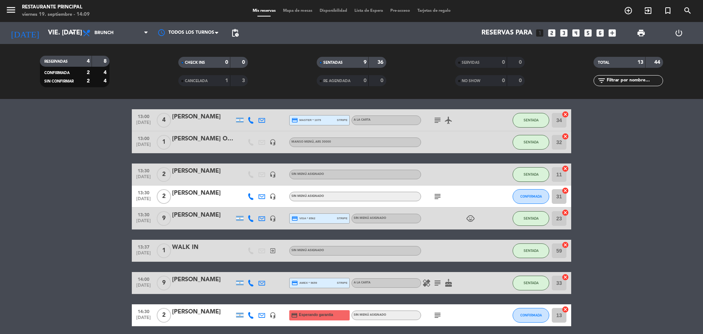
click at [635, 206] on bookings-row "12:51 [DATE] 2 WALK IN exit_to_app Sin menú asignado SENTADA 12 cancel 12:51 [D…" at bounding box center [351, 201] width 703 height 357
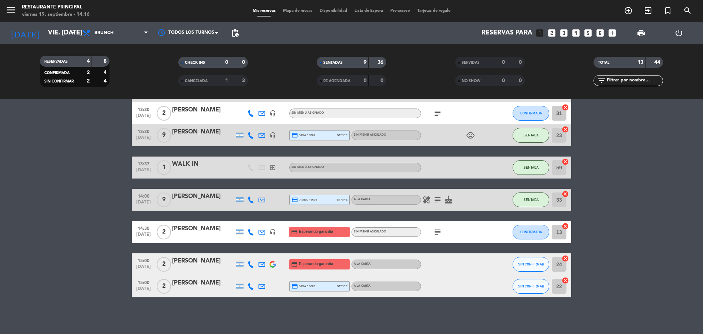
click at [589, 231] on bookings-row "12:51 [DATE] 2 WALK IN exit_to_app Sin menú asignado SENTADA 12 cancel 12:51 [D…" at bounding box center [351, 118] width 703 height 357
click at [639, 204] on bookings-row "12:51 [DATE] 2 WALK IN exit_to_app Sin menú asignado SENTADA 12 cancel 12:51 [D…" at bounding box center [351, 118] width 703 height 357
click at [112, 168] on bookings-row "12:51 [DATE] 2 WALK IN exit_to_app Sin menú asignado SENTADA 12 cancel 12:51 [D…" at bounding box center [351, 118] width 703 height 357
click at [539, 285] on span "SIN CONFIRMAR" at bounding box center [531, 286] width 26 height 4
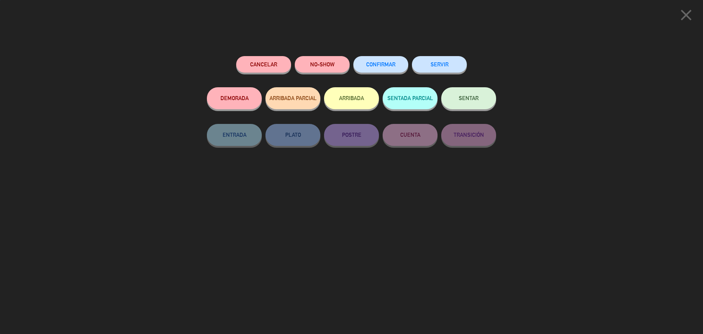
click at [462, 98] on span "SENTAR" at bounding box center [469, 98] width 20 height 6
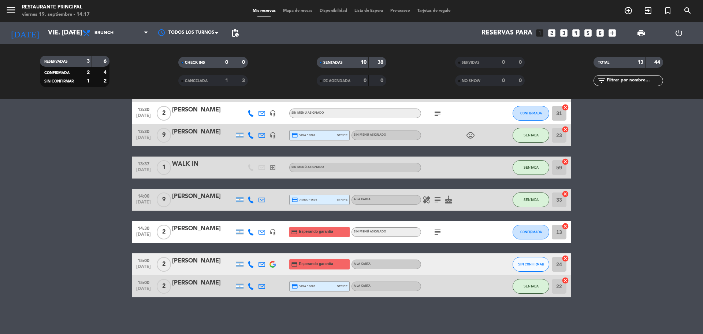
click at [657, 204] on bookings-row "12:51 [DATE] 2 WALK IN exit_to_app Sin menú asignado SENTADA 12 cancel 12:51 [D…" at bounding box center [351, 118] width 703 height 357
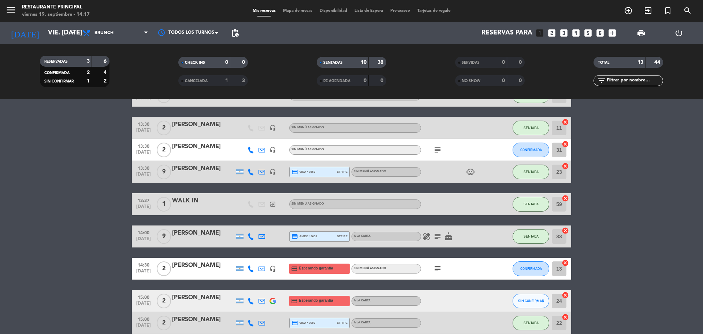
click at [433, 268] on span "subject" at bounding box center [437, 268] width 11 height 9
click at [435, 268] on icon "subject" at bounding box center [437, 268] width 9 height 9
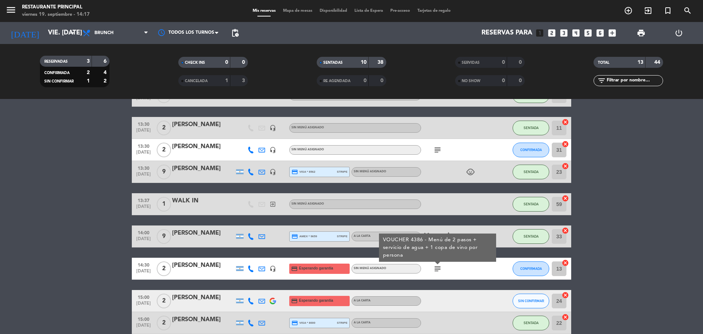
click at [436, 149] on icon "subject" at bounding box center [437, 149] width 9 height 9
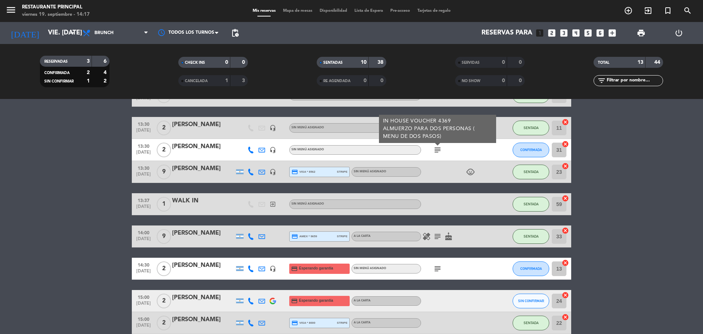
click at [659, 156] on bookings-row "12:51 [DATE] 2 WALK IN exit_to_app Sin menú asignado SENTADA 12 cancel 12:51 [D…" at bounding box center [351, 154] width 703 height 357
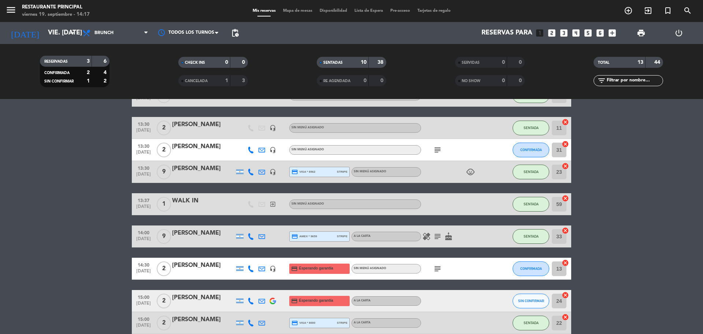
click at [438, 271] on icon "subject" at bounding box center [437, 268] width 9 height 9
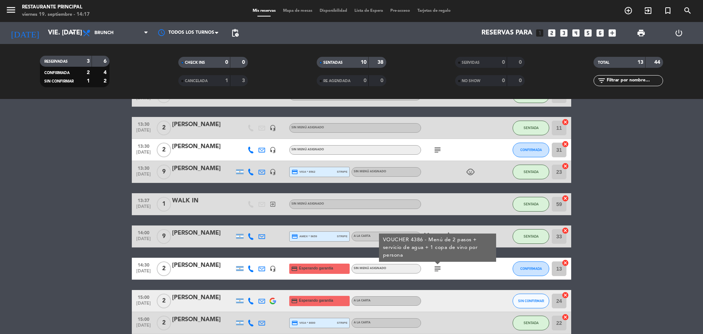
click at [618, 177] on bookings-row "12:51 [DATE] 2 WALK IN exit_to_app Sin menú asignado SENTADA 12 cancel 12:51 [D…" at bounding box center [351, 154] width 703 height 357
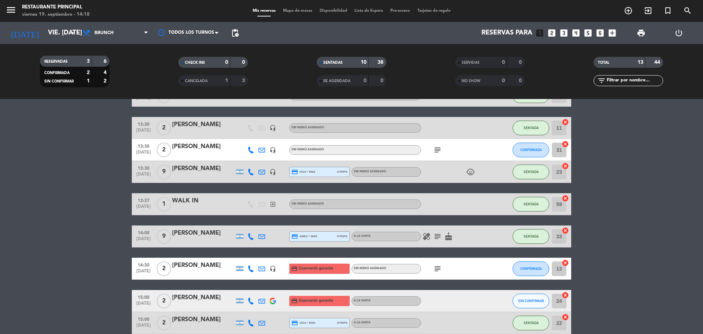
click at [48, 172] on bookings-row "12:51 [DATE] 2 WALK IN exit_to_app Sin menú asignado SENTADA 12 cancel 12:51 [D…" at bounding box center [351, 154] width 703 height 357
click at [44, 199] on bookings-row "12:51 [DATE] 2 WALK IN exit_to_app Sin menú asignado SENTADA 12 cancel 12:51 [D…" at bounding box center [351, 154] width 703 height 357
click at [69, 233] on bookings-row "12:51 [DATE] 2 WALK IN exit_to_app Sin menú asignado SENTADA 12 cancel 12:51 [D…" at bounding box center [351, 154] width 703 height 357
click at [683, 167] on bookings-row "12:51 [DATE] 2 WALK IN exit_to_app Sin menú asignado SENTADA 12 cancel 12:51 [D…" at bounding box center [351, 154] width 703 height 357
click at [38, 152] on bookings-row "12:51 [DATE] 2 WALK IN exit_to_app Sin menú asignado SENTADA 12 cancel 12:51 [D…" at bounding box center [351, 154] width 703 height 357
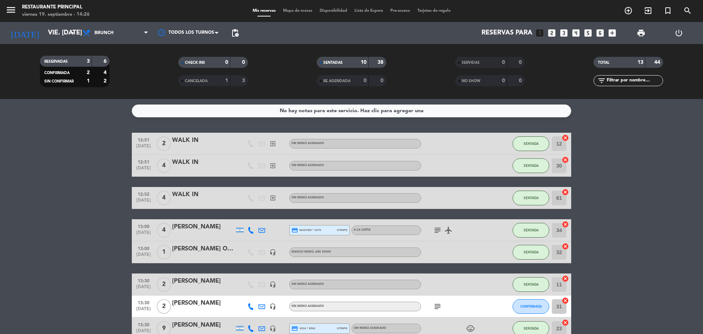
scroll to position [146, 0]
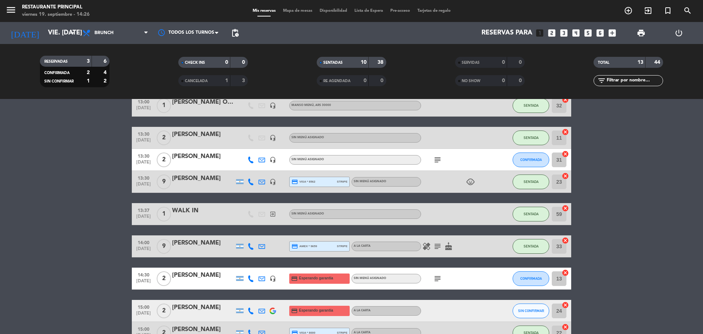
drag, startPoint x: 431, startPoint y: 160, endPoint x: 436, endPoint y: 160, distance: 4.8
click at [431, 160] on div "subject" at bounding box center [454, 160] width 66 height 22
click at [437, 160] on icon "subject" at bounding box center [437, 159] width 9 height 9
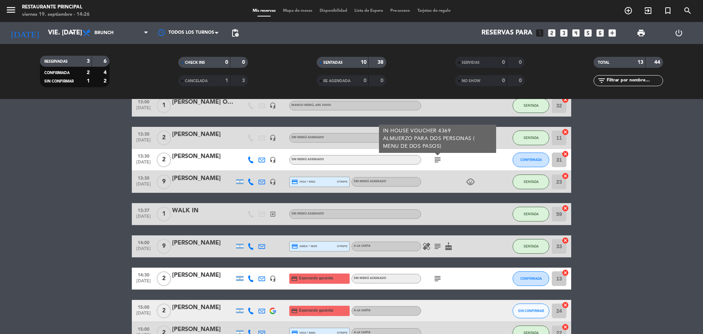
click at [691, 164] on bookings-row "12:51 [DATE] 2 WALK IN exit_to_app Sin menú asignado SENTADA 12 cancel 12:51 [D…" at bounding box center [351, 164] width 703 height 357
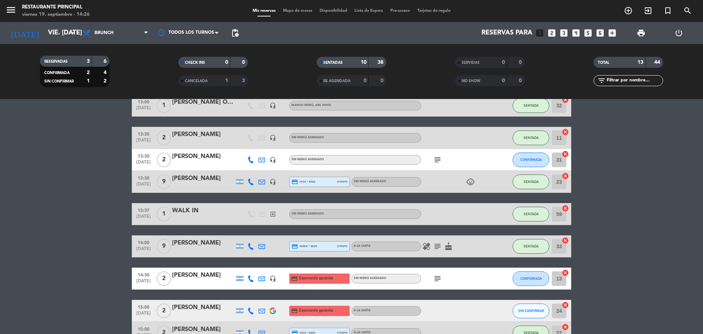
scroll to position [193, 0]
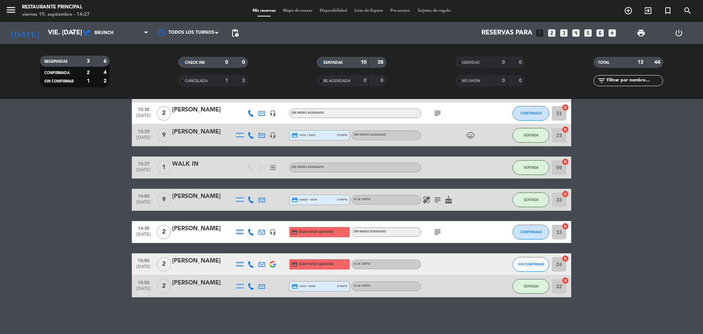
drag, startPoint x: 83, startPoint y: 252, endPoint x: 99, endPoint y: 235, distance: 22.5
click at [83, 252] on bookings-row "12:51 [DATE] 2 WALK IN exit_to_app Sin menú asignado SENTADA 12 cancel 12:51 [D…" at bounding box center [351, 118] width 703 height 357
click at [438, 230] on icon "subject" at bounding box center [437, 231] width 9 height 9
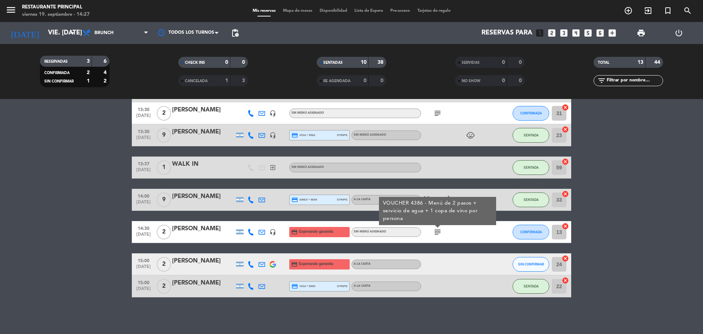
click at [439, 202] on div "VOUCHER 4386 - Menú de 2 pasos + servicio de agua + 1 copa de vino por persona" at bounding box center [437, 210] width 109 height 23
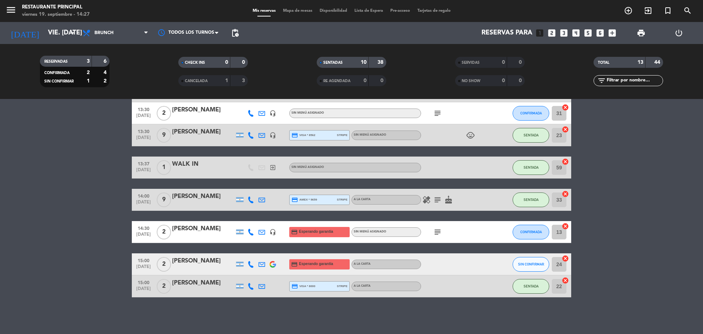
click at [438, 196] on icon "subject" at bounding box center [437, 199] width 9 height 9
click at [669, 178] on bookings-row "12:51 [DATE] 2 WALK IN exit_to_app Sin menú asignado SENTADA 12 cancel 12:51 [D…" at bounding box center [351, 118] width 703 height 357
click at [49, 220] on bookings-row "12:51 [DATE] 2 WALK IN exit_to_app Sin menú asignado SENTADA 12 cancel 12:51 [D…" at bounding box center [351, 118] width 703 height 357
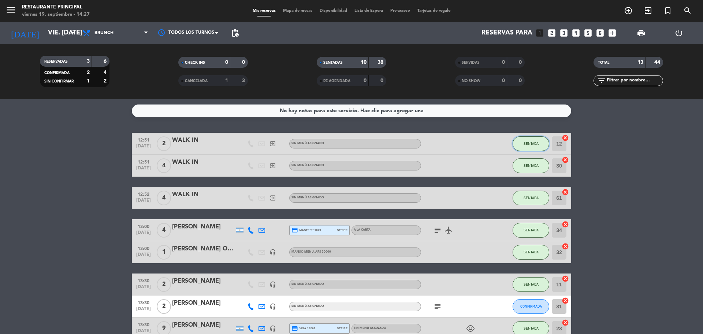
click at [517, 143] on button "SENTADA" at bounding box center [531, 143] width 37 height 15
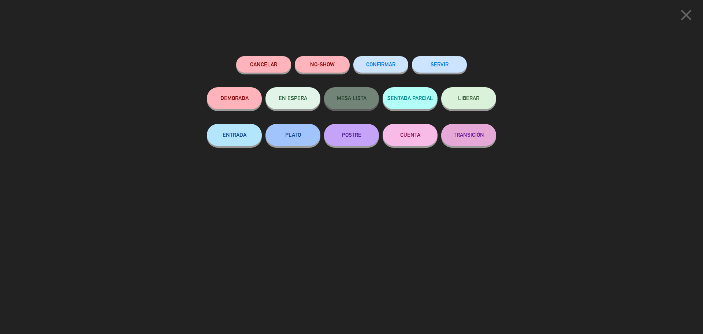
click at [422, 63] on button "SERVIR" at bounding box center [439, 64] width 55 height 16
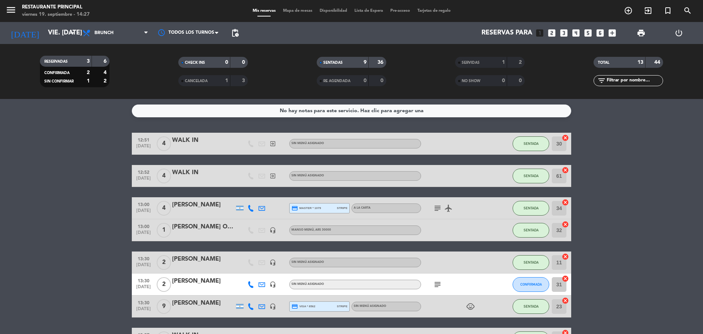
scroll to position [110, 0]
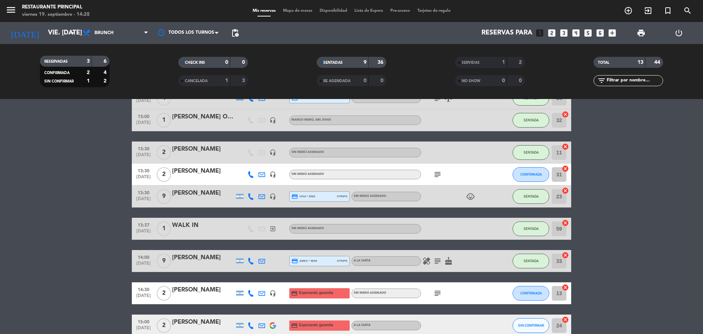
click at [438, 175] on icon "subject" at bounding box center [437, 174] width 9 height 9
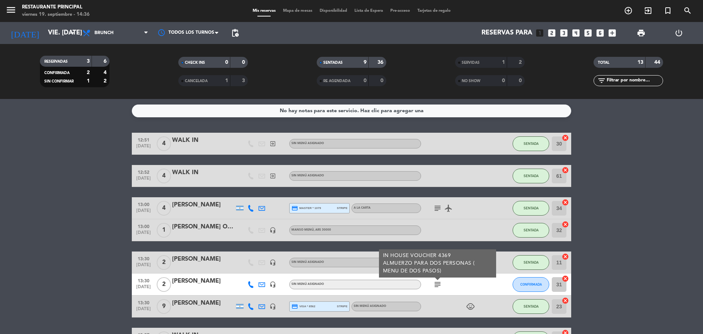
scroll to position [37, 0]
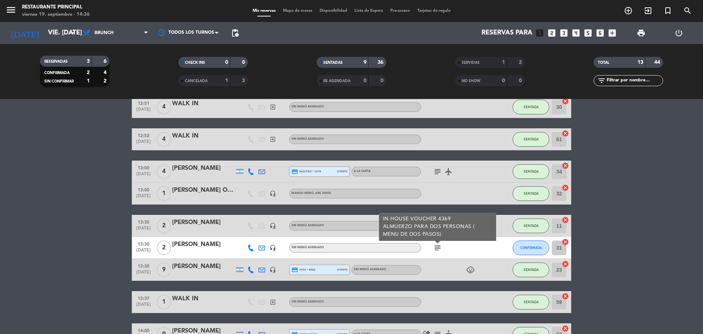
click at [595, 171] on bookings-row "12:51 [DATE] 4 WALK IN exit_to_app Sin menú asignado SENTADA 30 cancel 12:52 [D…" at bounding box center [351, 263] width 703 height 335
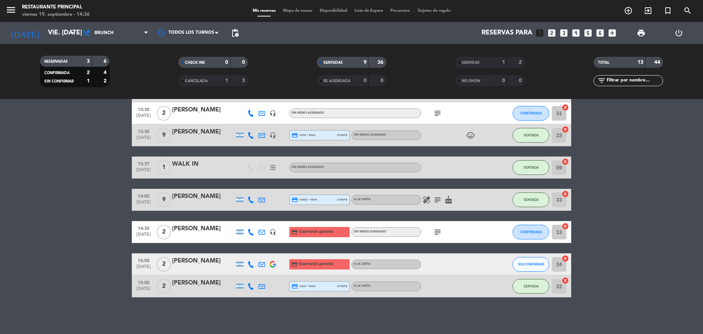
scroll to position [0, 0]
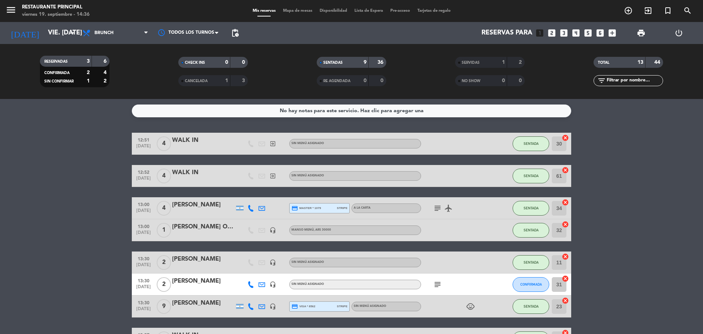
click at [290, 9] on span "Mapa de mesas" at bounding box center [297, 11] width 37 height 4
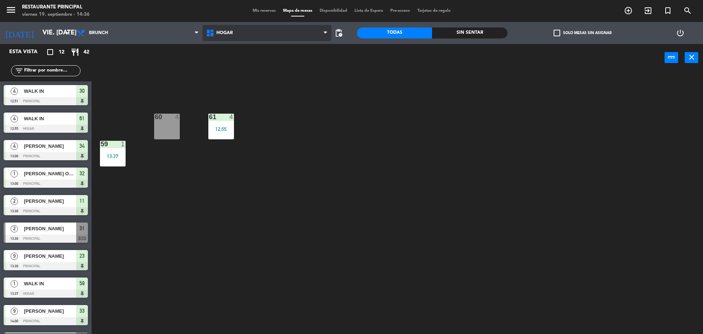
click at [235, 36] on span "Hogar" at bounding box center [267, 33] width 129 height 16
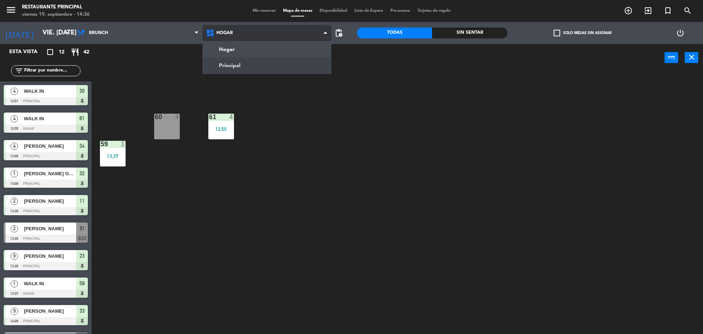
click at [233, 67] on ng-component "menu Restaurante Principal viernes 19. septiembre - 14:36 Mis reservas Mapa de …" at bounding box center [351, 167] width 703 height 335
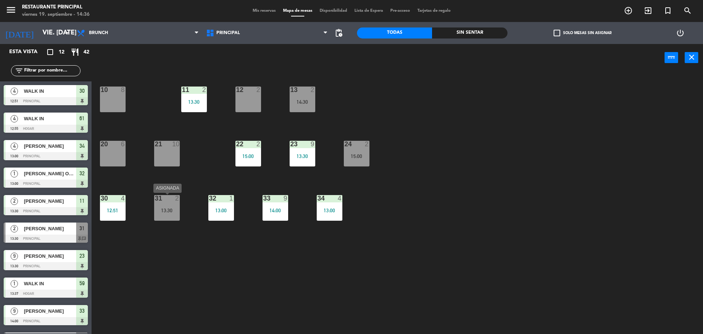
click at [161, 211] on div "13:30" at bounding box center [167, 210] width 26 height 5
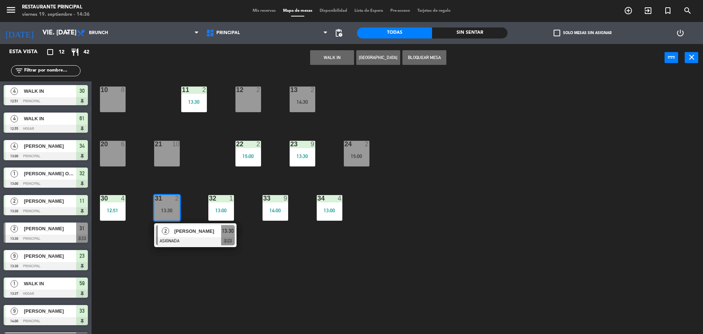
click at [121, 149] on div "20 6" at bounding box center [113, 154] width 26 height 26
click at [320, 58] on button "Mover" at bounding box center [309, 57] width 44 height 15
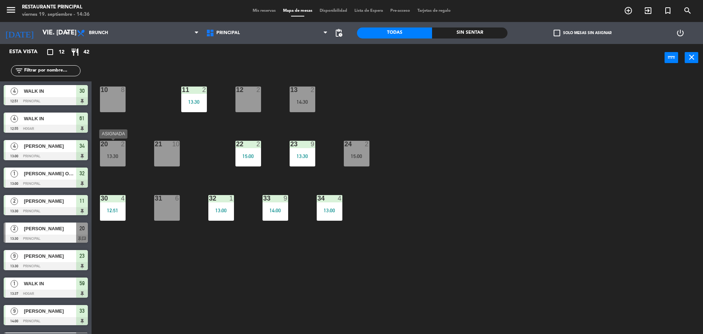
click at [102, 149] on div "20 2 13:30" at bounding box center [113, 154] width 26 height 26
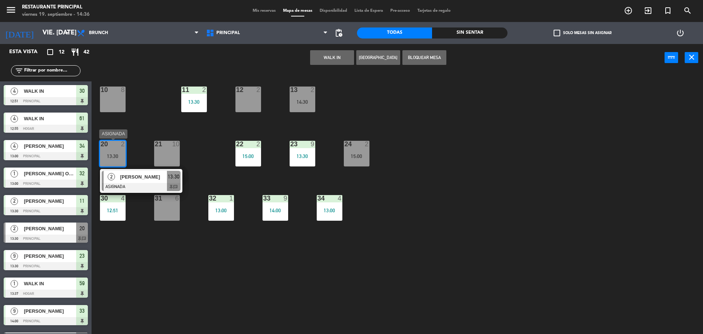
click at [172, 182] on div "13:30" at bounding box center [174, 177] width 14 height 12
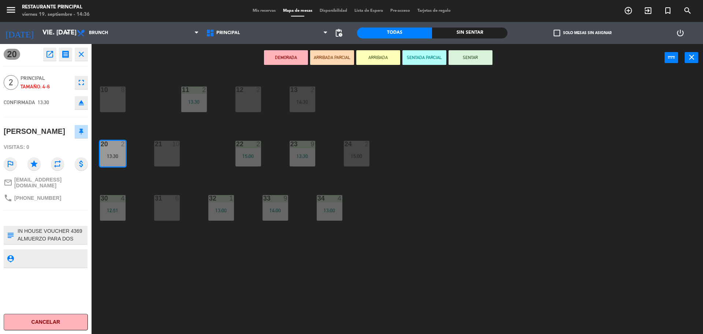
click at [465, 56] on button "SENTAR" at bounding box center [471, 57] width 44 height 15
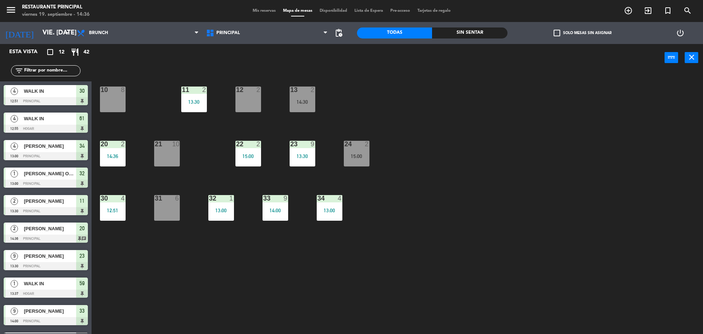
click at [173, 202] on div "31 6" at bounding box center [167, 208] width 26 height 26
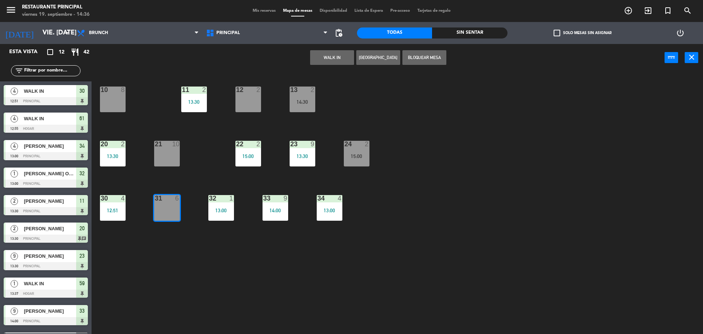
click at [343, 59] on button "WALK IN" at bounding box center [332, 57] width 44 height 15
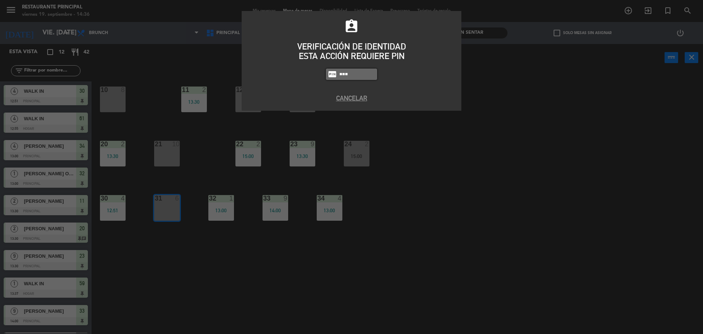
type input "8184"
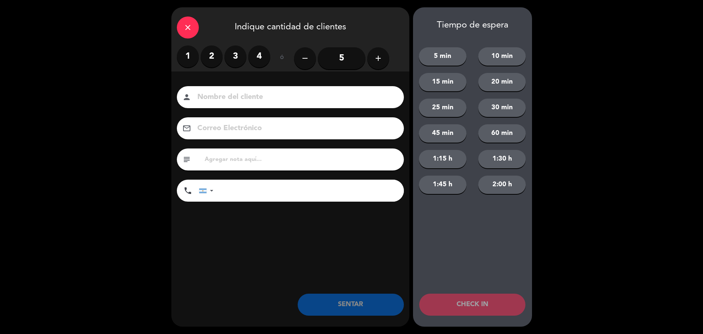
click at [207, 56] on label "2" at bounding box center [212, 56] width 22 height 22
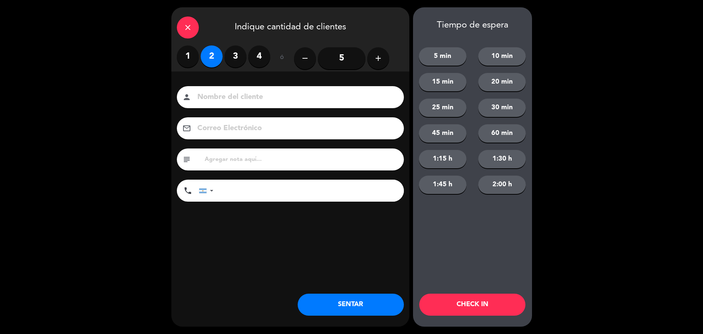
click at [219, 95] on input at bounding box center [296, 97] width 198 height 13
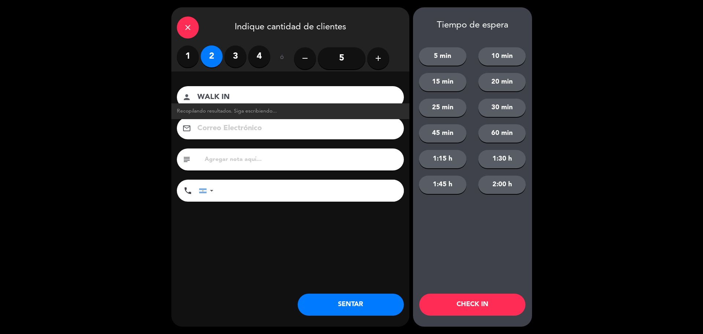
type input "WALK IN"
click at [331, 309] on button "SENTAR" at bounding box center [351, 304] width 106 height 22
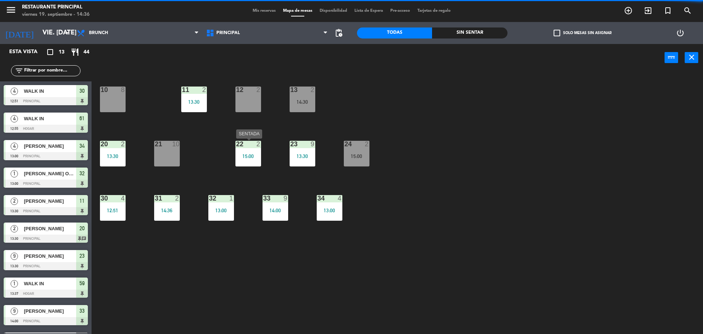
click at [251, 155] on div "15:00" at bounding box center [248, 155] width 26 height 5
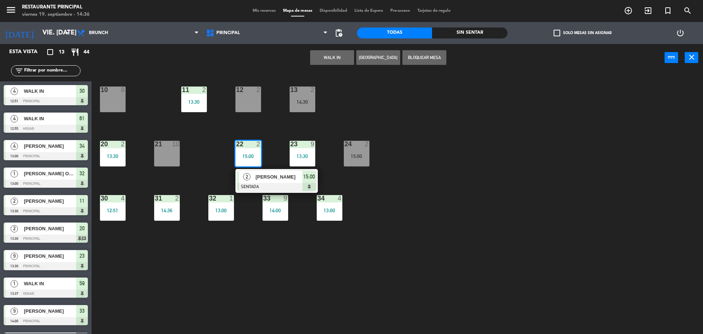
click at [248, 150] on div "22 2 15:00" at bounding box center [248, 154] width 26 height 26
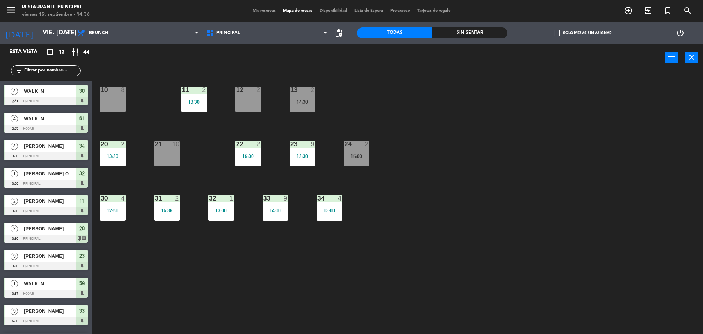
click at [264, 12] on span "Mis reservas" at bounding box center [264, 11] width 30 height 4
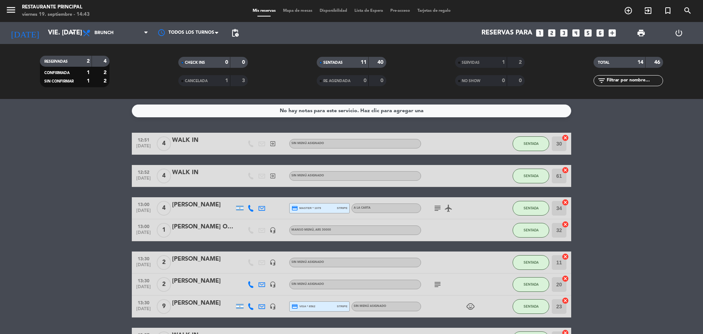
click at [54, 211] on bookings-row "12:51 [DATE] 4 WALK IN exit_to_app Sin menú asignado SENTADA 30 cancel 12:52 [D…" at bounding box center [351, 317] width 703 height 368
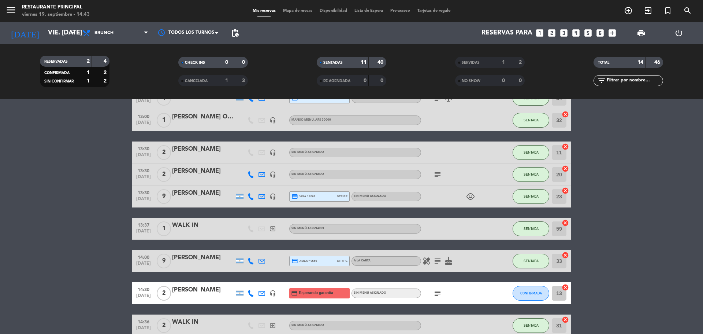
scroll to position [183, 0]
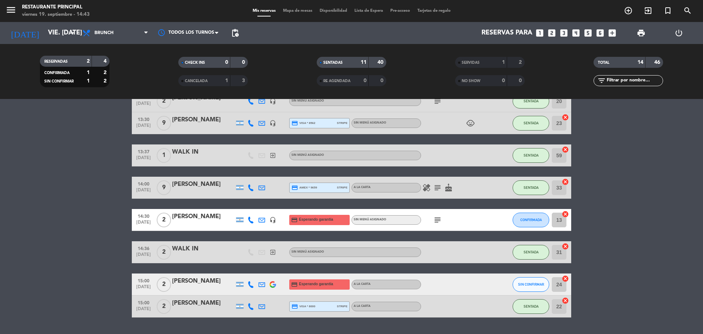
click at [86, 128] on bookings-row "12:51 [DATE] 4 WALK IN exit_to_app Sin menú asignado SENTADA 30 cancel 12:52 [D…" at bounding box center [351, 133] width 703 height 368
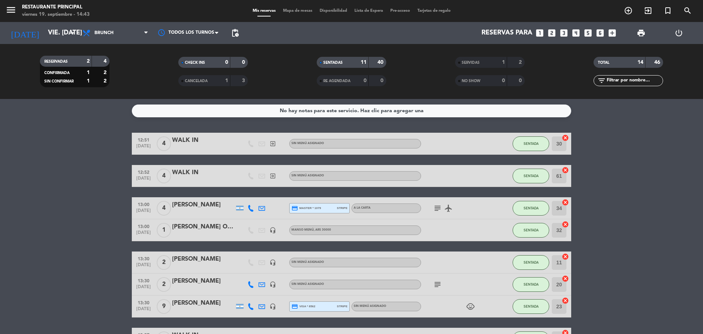
scroll to position [203, 0]
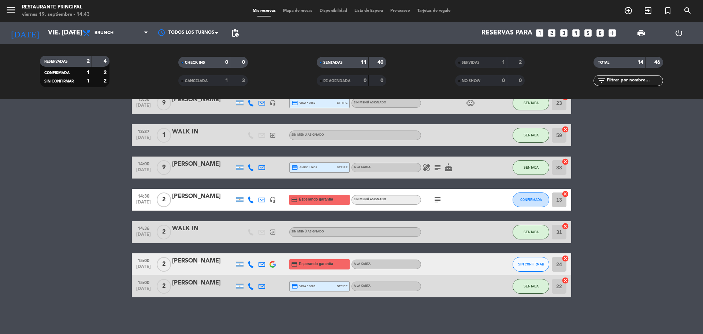
click at [438, 198] on icon "subject" at bounding box center [437, 199] width 9 height 9
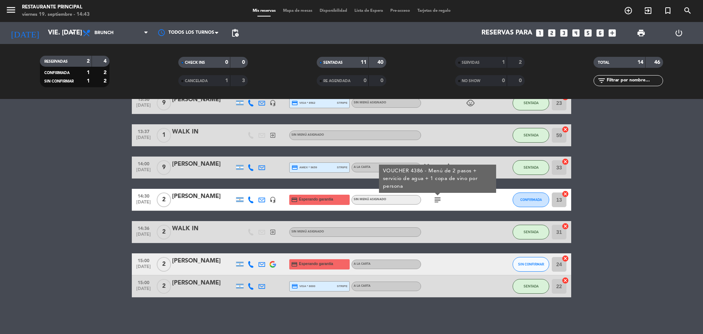
click at [672, 155] on bookings-row "12:51 [DATE] 4 WALK IN exit_to_app Sin menú asignado SENTADA 30 cancel 12:52 [D…" at bounding box center [351, 113] width 703 height 368
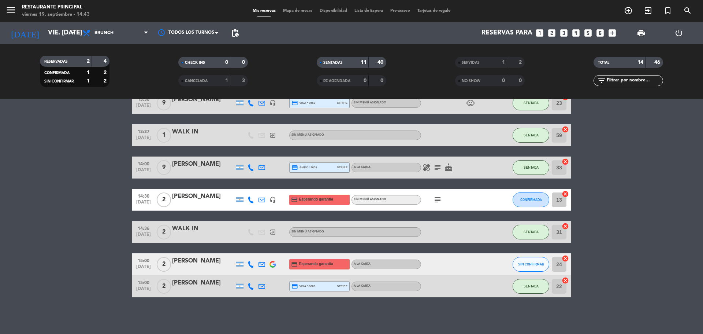
click at [441, 170] on icon "subject" at bounding box center [437, 167] width 9 height 9
click at [451, 167] on icon "cake" at bounding box center [448, 167] width 9 height 9
click at [419, 171] on div "A LA CARTA" at bounding box center [387, 168] width 70 height 10
click at [425, 168] on icon "healing" at bounding box center [426, 167] width 9 height 9
click at [436, 198] on icon "subject" at bounding box center [437, 199] width 9 height 9
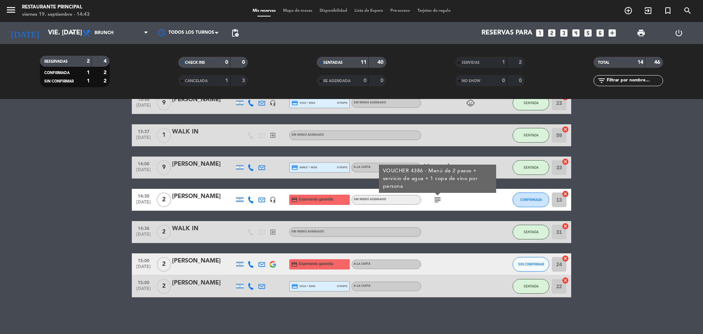
click at [93, 212] on bookings-row "12:51 [DATE] 4 WALK IN exit_to_app Sin menú asignado SENTADA 30 cancel 12:52 [D…" at bounding box center [351, 113] width 703 height 368
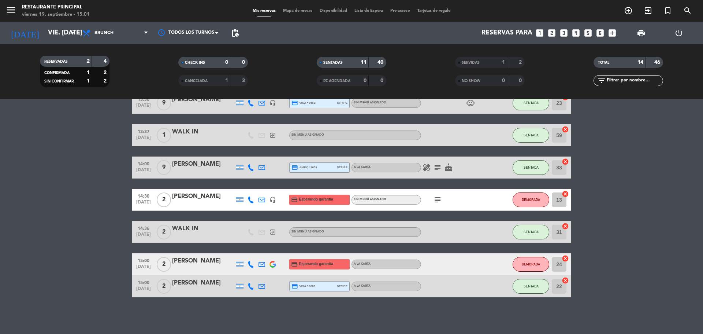
drag, startPoint x: 600, startPoint y: 181, endPoint x: 603, endPoint y: 171, distance: 10.8
click at [601, 180] on bookings-row "12:51 [DATE] 4 WALK IN exit_to_app Sin menú asignado SENTADA 30 cancel 12:52 [D…" at bounding box center [351, 113] width 703 height 368
click at [437, 197] on icon "subject" at bounding box center [437, 199] width 9 height 9
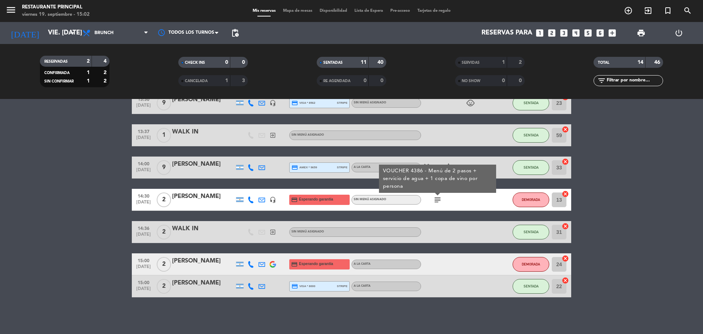
click at [646, 185] on bookings-row "12:51 [DATE] 4 WALK IN exit_to_app Sin menú asignado SENTADA 30 cancel 12:52 [D…" at bounding box center [351, 113] width 703 height 368
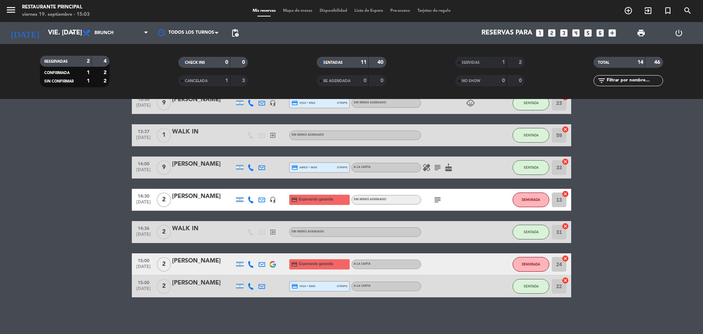
click at [589, 199] on bookings-row "12:51 [DATE] 4 WALK IN exit_to_app Sin menú asignado SENTADA 30 cancel 12:52 [D…" at bounding box center [351, 113] width 703 height 368
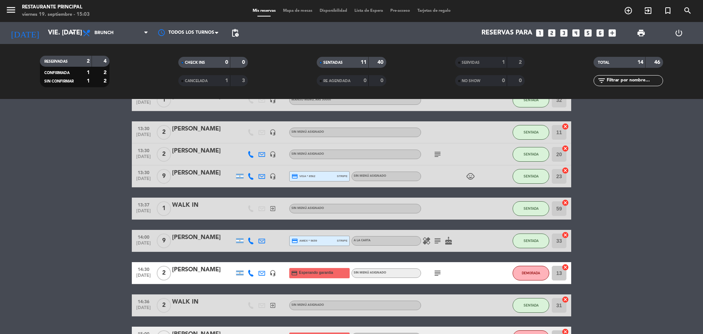
scroll to position [57, 0]
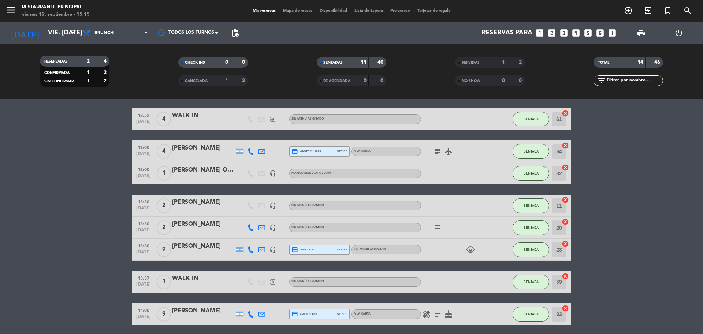
click at [436, 229] on icon "subject" at bounding box center [437, 227] width 9 height 9
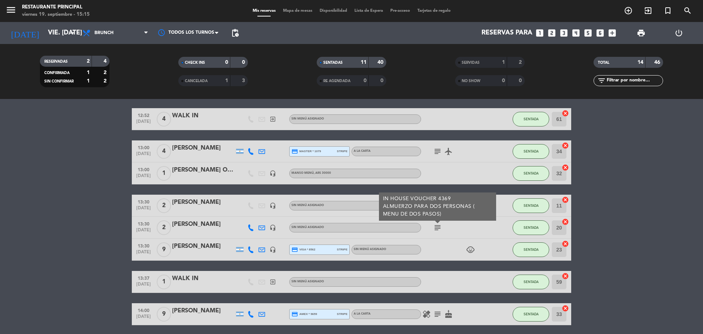
click at [624, 187] on bookings-row "12:51 [DATE] 4 WALK IN exit_to_app Sin menú asignado SENTADA 30 cancel 12:52 [D…" at bounding box center [351, 260] width 703 height 368
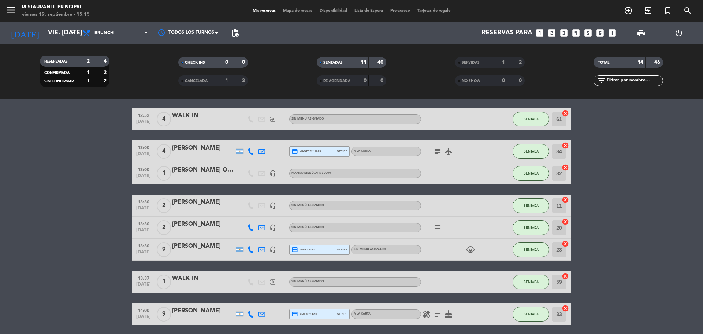
scroll to position [93, 0]
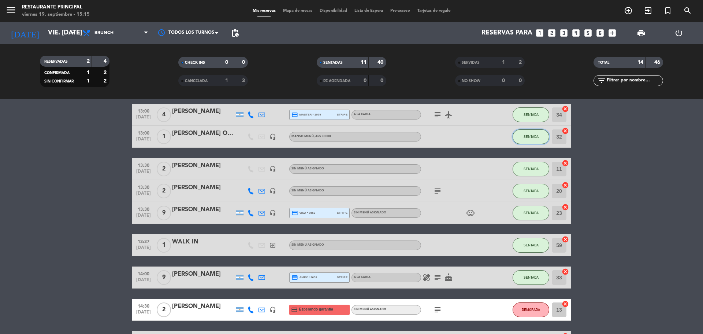
click at [520, 138] on button "SENTADA" at bounding box center [531, 136] width 37 height 15
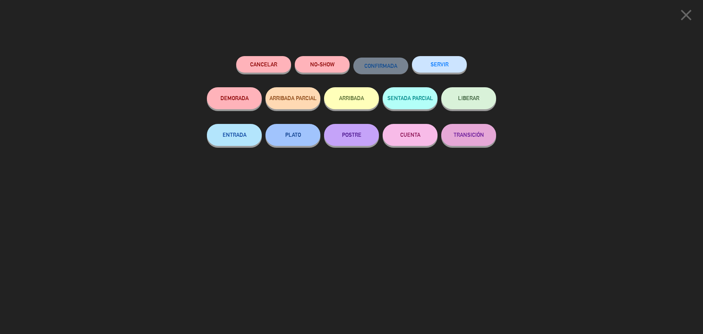
click at [450, 61] on button "SERVIR" at bounding box center [439, 64] width 55 height 16
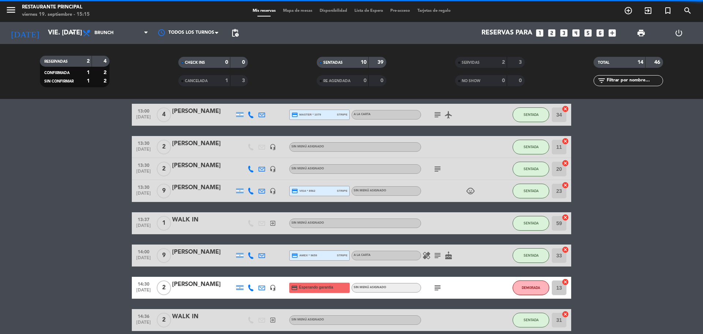
scroll to position [181, 0]
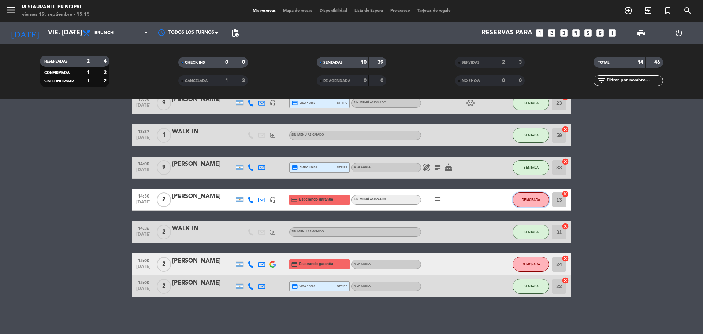
click at [533, 202] on button "DEMORADA" at bounding box center [531, 199] width 37 height 15
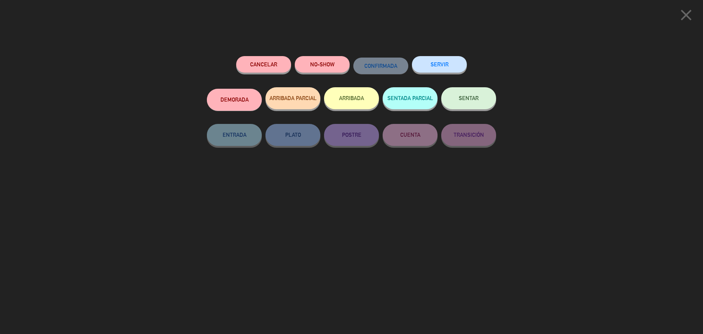
click at [464, 96] on span "SENTAR" at bounding box center [469, 98] width 20 height 6
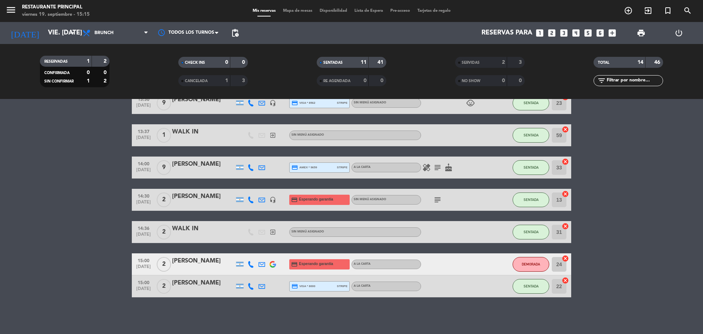
click at [291, 6] on div "menu Restaurante Principal viernes 19. septiembre - 15:15 Mis reservas Mapa de …" at bounding box center [351, 11] width 703 height 22
click at [291, 10] on span "Mapa de mesas" at bounding box center [297, 11] width 37 height 4
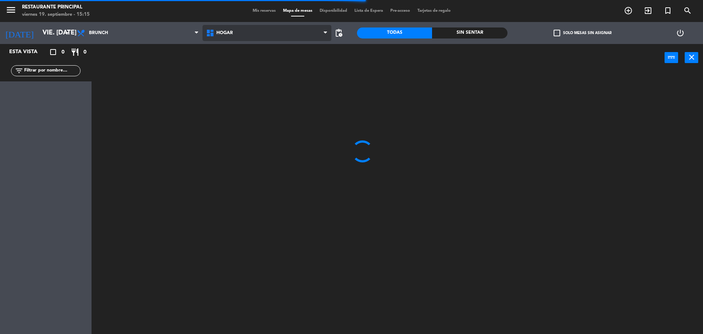
click at [257, 41] on span "Hogar" at bounding box center [267, 33] width 129 height 16
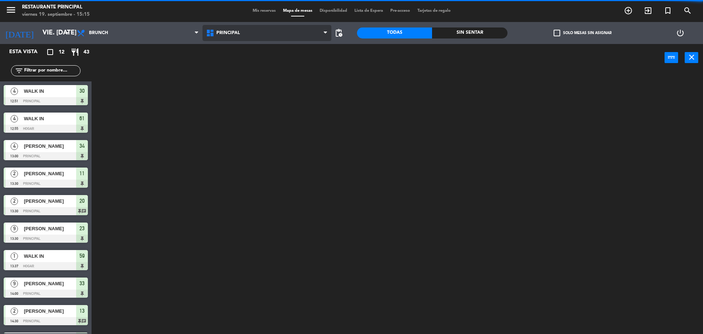
click at [252, 61] on ng-component "menu Restaurante Principal viernes 19. septiembre - 15:15 Mis reservas Mapa de …" at bounding box center [351, 167] width 703 height 335
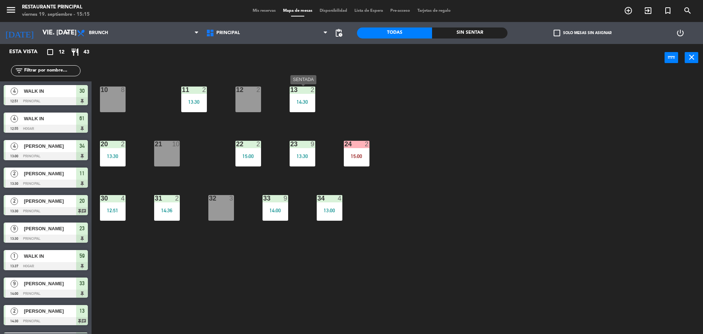
click at [302, 100] on div "14:30" at bounding box center [303, 101] width 26 height 5
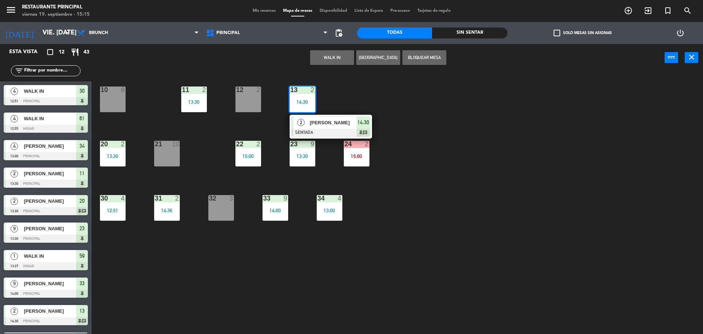
click at [224, 212] on div "32 3" at bounding box center [221, 208] width 26 height 26
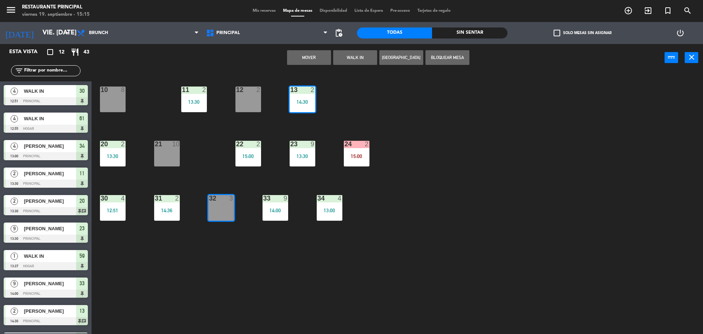
click at [308, 56] on button "Mover" at bounding box center [309, 57] width 44 height 15
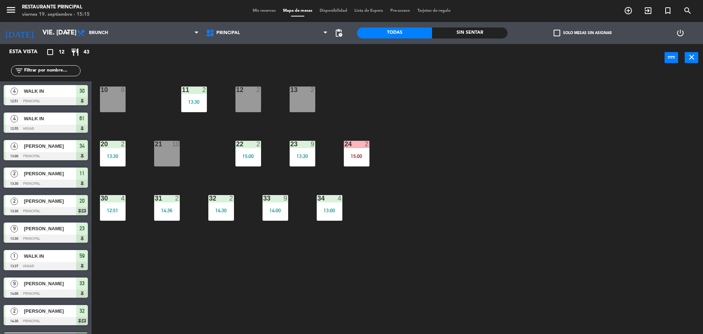
click at [263, 10] on span "Mis reservas" at bounding box center [264, 11] width 30 height 4
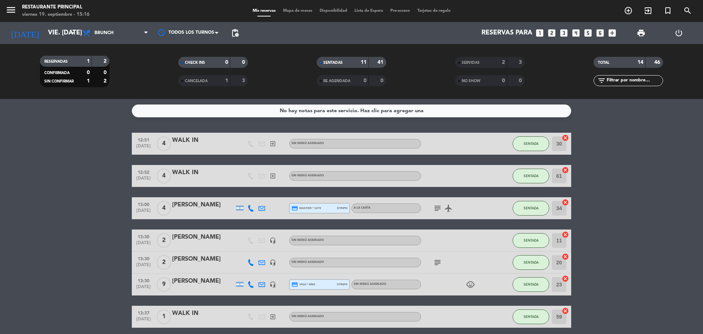
scroll to position [73, 0]
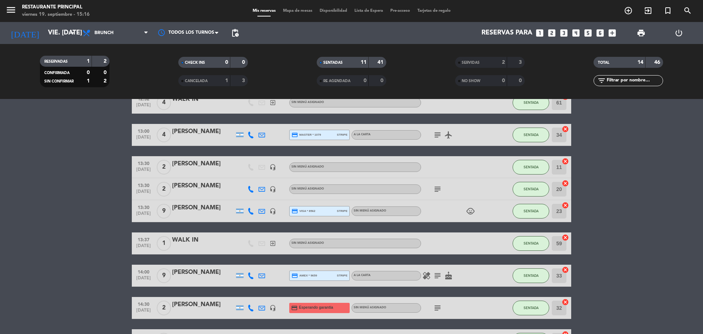
click at [440, 187] on icon "subject" at bounding box center [437, 189] width 9 height 9
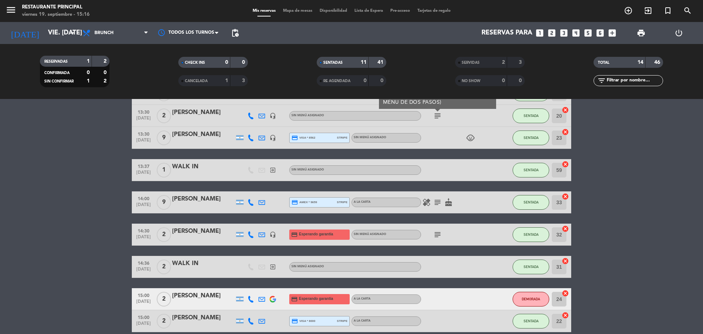
scroll to position [181, 0]
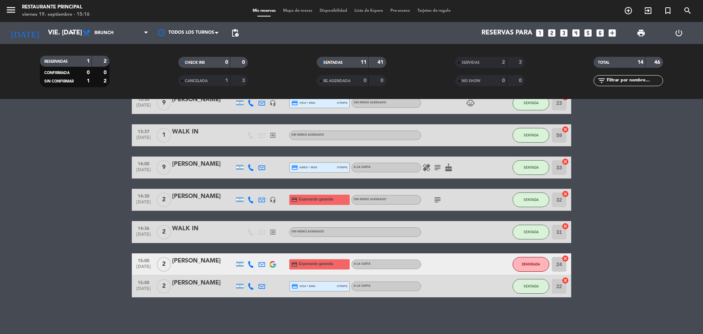
click at [443, 194] on div "subject" at bounding box center [454, 200] width 66 height 22
click at [431, 200] on div "subject" at bounding box center [454, 200] width 66 height 22
click at [439, 197] on icon "subject" at bounding box center [437, 199] width 9 height 9
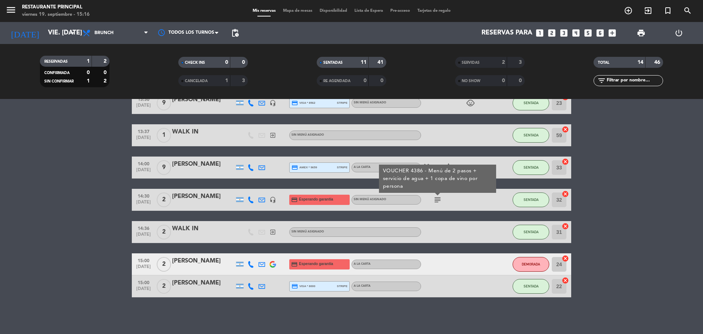
click at [629, 164] on bookings-row "12:51 [DATE] 4 WALK IN exit_to_app Sin menú asignado SENTADA 30 cancel 12:52 [D…" at bounding box center [351, 124] width 703 height 346
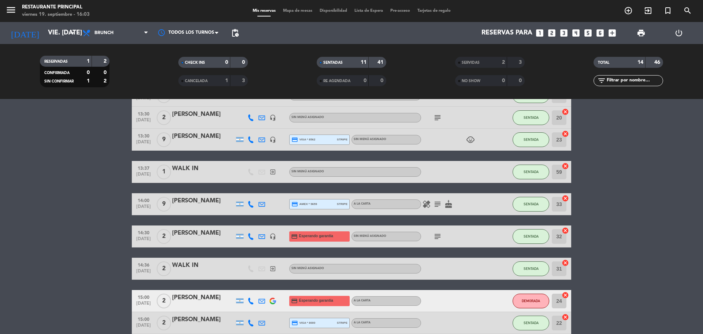
scroll to position [108, 0]
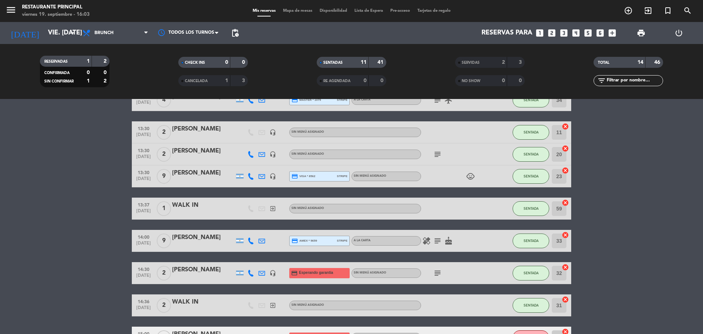
click at [437, 154] on icon "subject" at bounding box center [437, 154] width 9 height 9
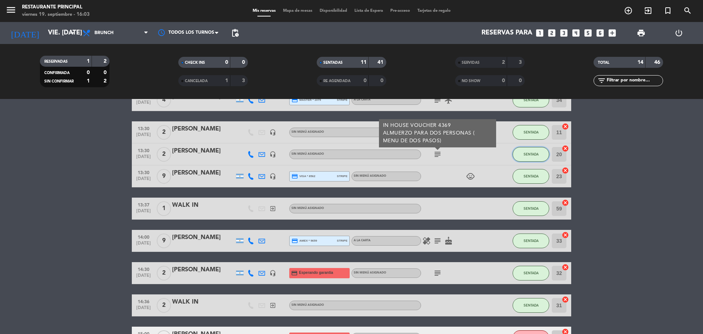
click at [529, 155] on span "SENTADA" at bounding box center [531, 154] width 15 height 4
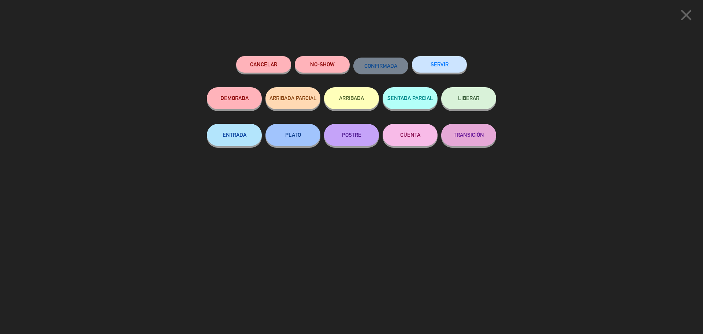
click at [442, 60] on button "SERVIR" at bounding box center [439, 64] width 55 height 16
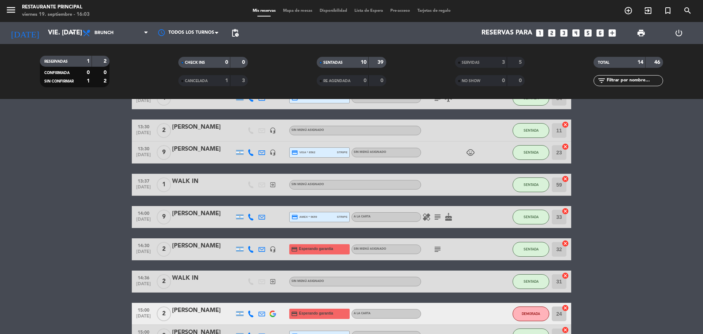
scroll to position [73, 0]
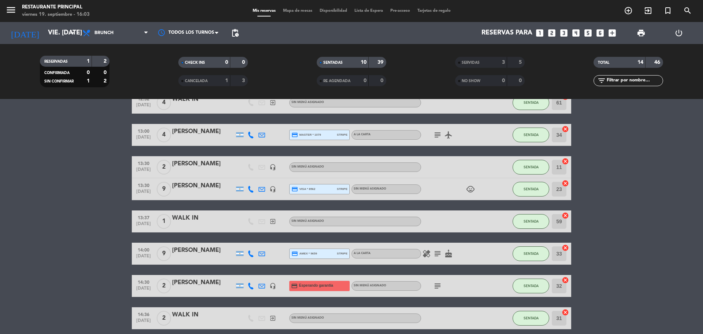
click at [438, 138] on icon "subject" at bounding box center [437, 134] width 9 height 9
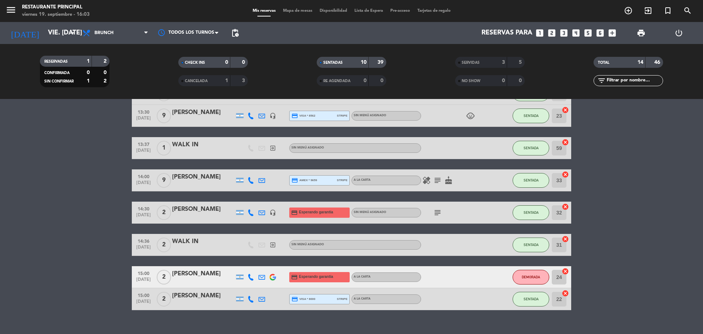
click at [436, 181] on icon "subject" at bounding box center [437, 180] width 9 height 9
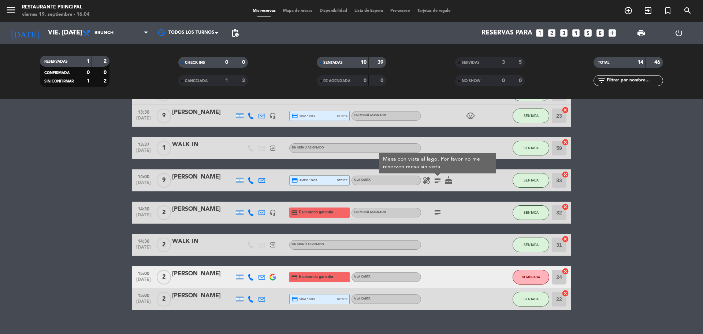
click at [439, 211] on icon "subject" at bounding box center [437, 212] width 9 height 9
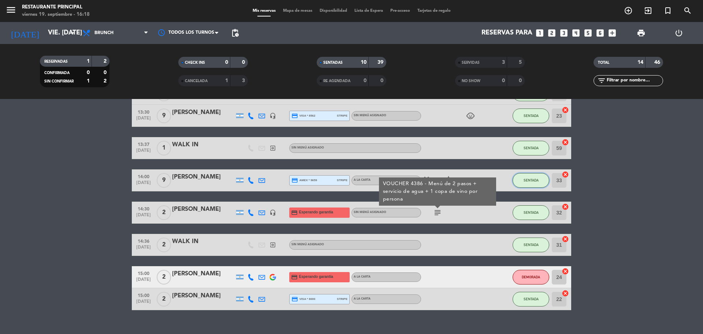
click at [534, 181] on span "SENTADA" at bounding box center [531, 180] width 15 height 4
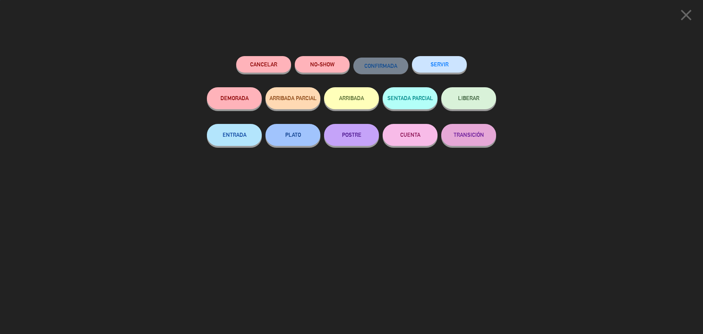
click at [443, 67] on button "SERVIR" at bounding box center [439, 64] width 55 height 16
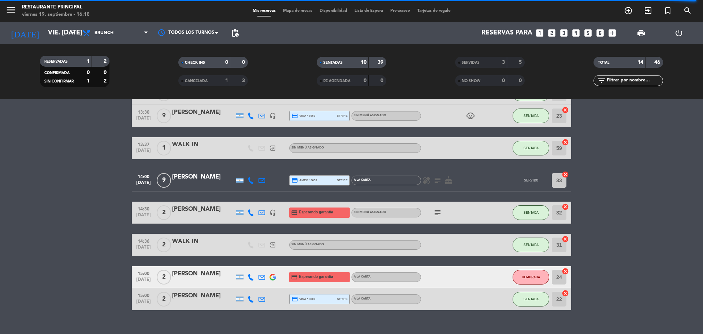
click at [606, 142] on bookings-row "12:51 [DATE] 4 WALK IN exit_to_app Sin menú asignado SENTADA 30 cancel 12:52 [D…" at bounding box center [351, 148] width 703 height 324
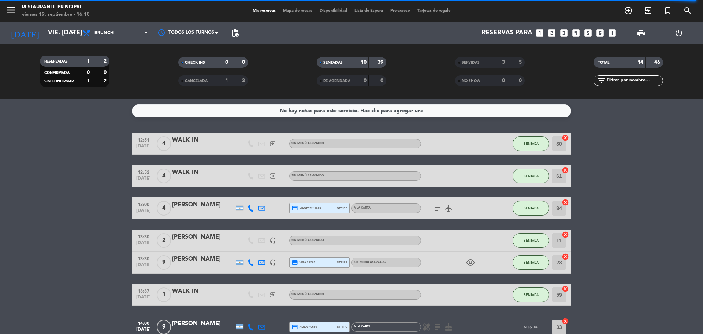
scroll to position [159, 0]
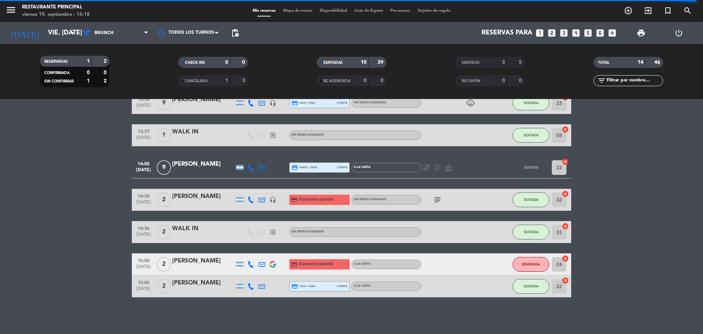
click at [438, 198] on icon "subject" at bounding box center [437, 199] width 9 height 9
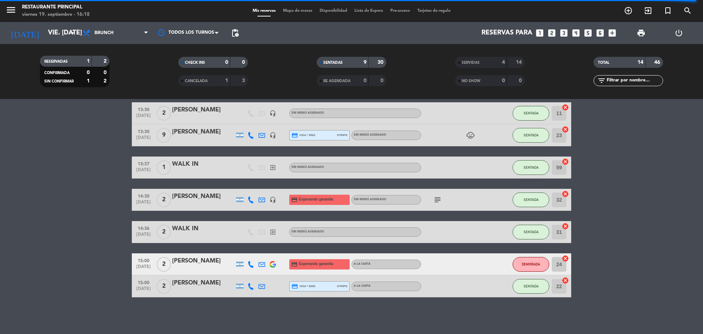
scroll to position [127, 0]
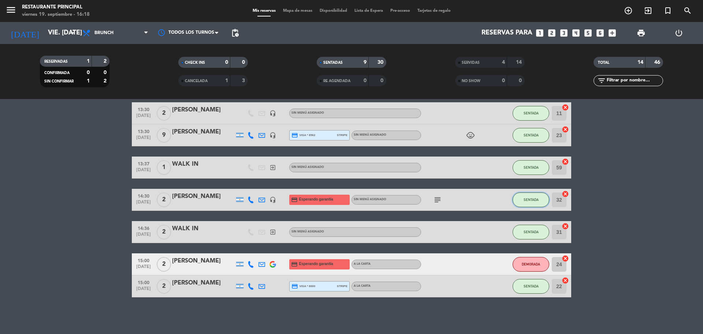
click at [532, 196] on button "SENTADA" at bounding box center [531, 199] width 37 height 15
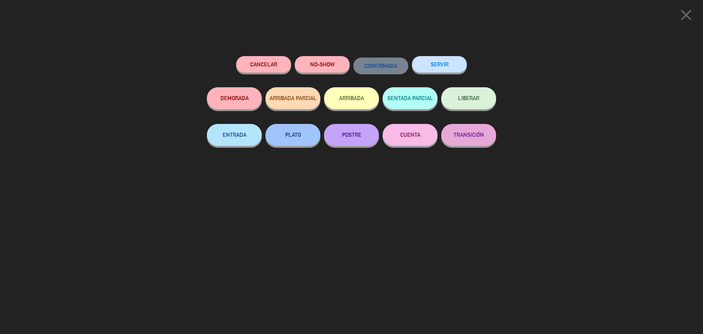
click at [462, 61] on button "SERVIR" at bounding box center [439, 64] width 55 height 16
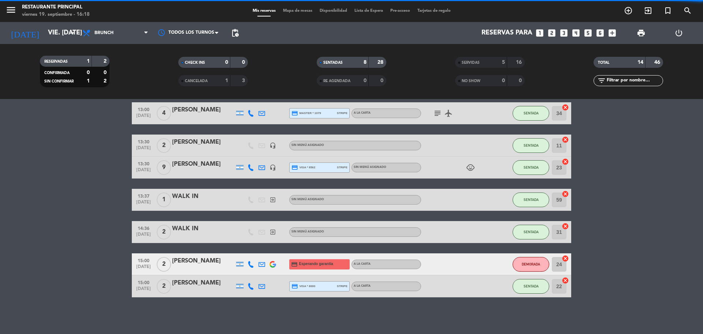
scroll to position [95, 0]
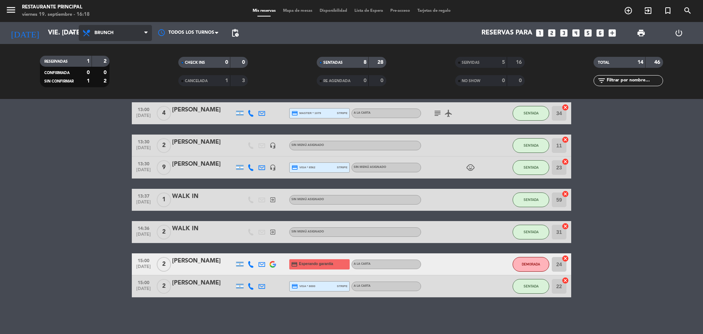
click at [136, 34] on span "Brunch" at bounding box center [115, 33] width 73 height 16
click at [118, 97] on div "menu Restaurante Principal viernes 19. septiembre - 16:18 Mis reservas Mapa de …" at bounding box center [351, 49] width 703 height 99
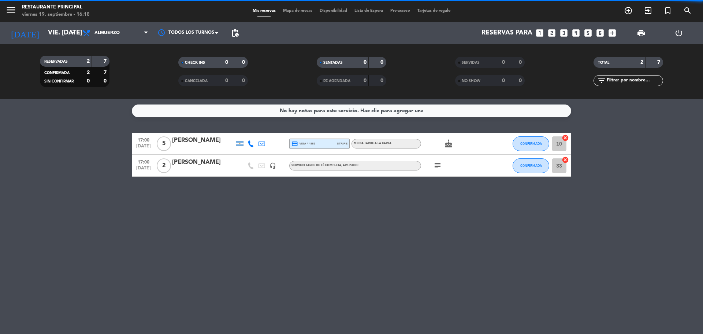
scroll to position [0, 0]
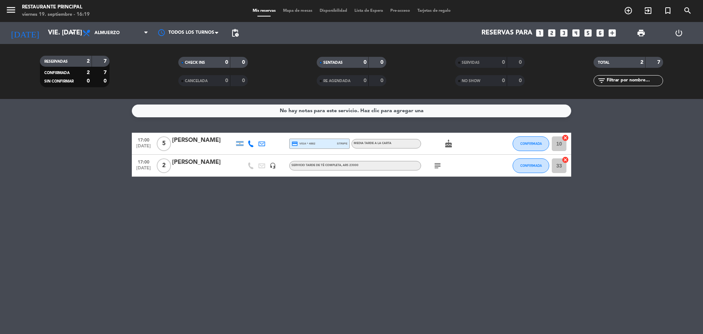
click at [437, 168] on icon "subject" at bounding box center [437, 165] width 9 height 9
